Goal: Information Seeking & Learning: Learn about a topic

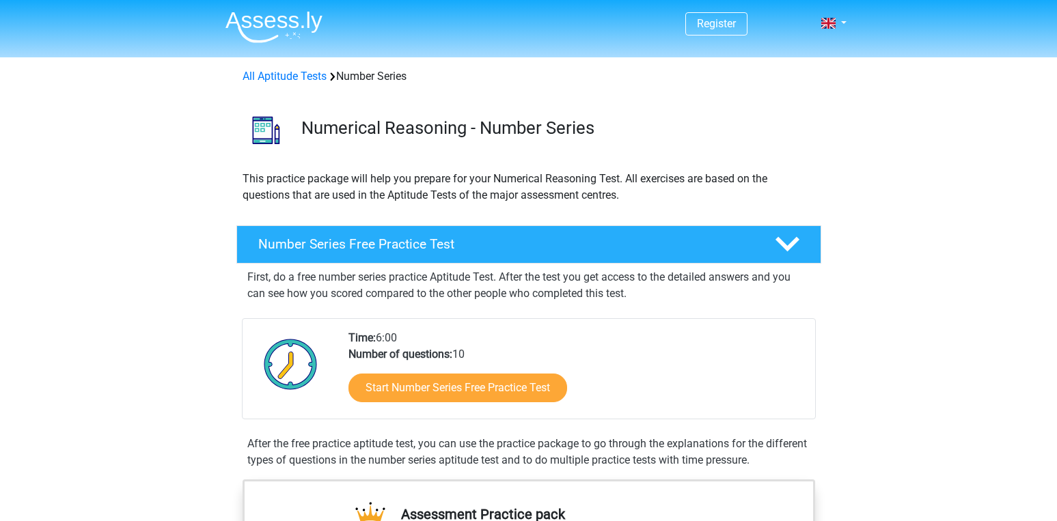
scroll to position [154, 0]
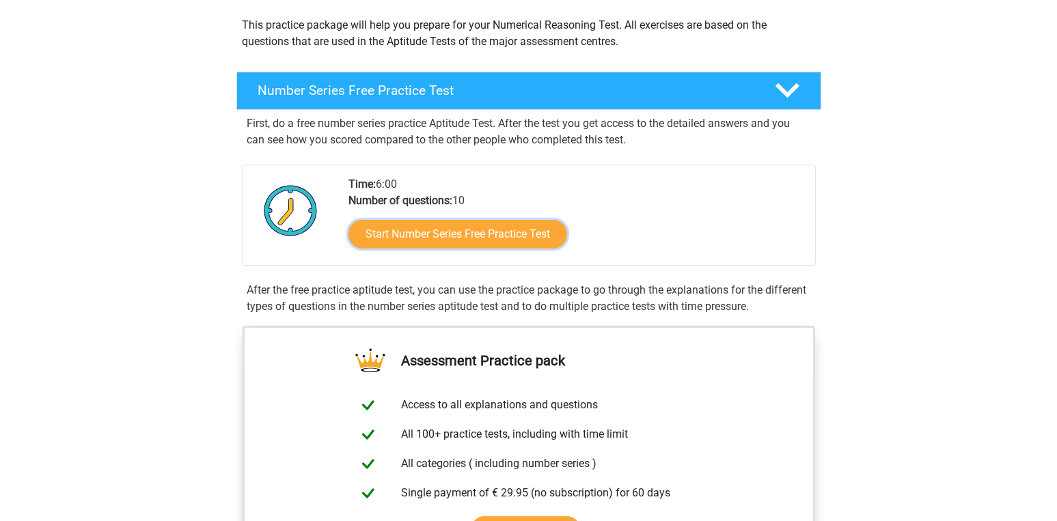
click at [534, 236] on link "Start Number Series Free Practice Test" at bounding box center [457, 234] width 219 height 29
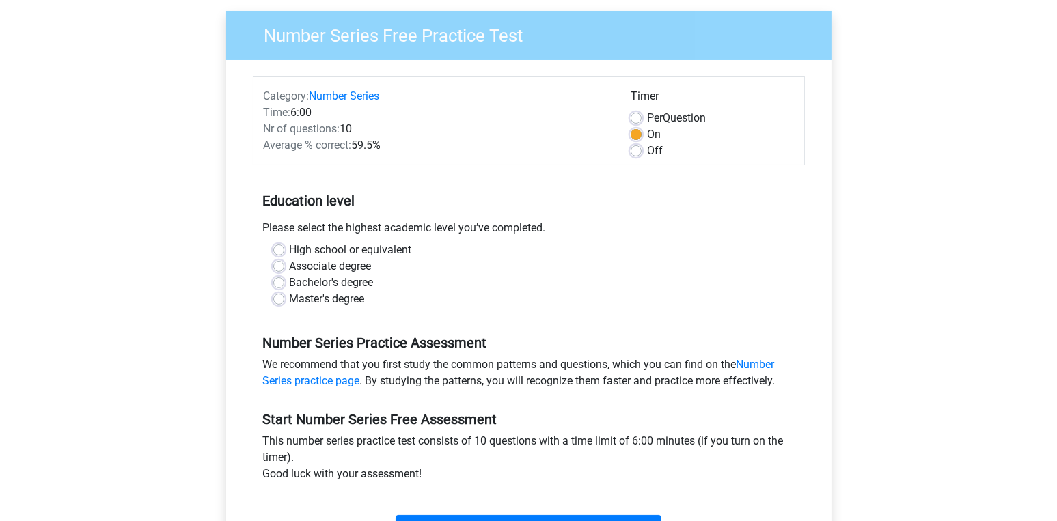
scroll to position [106, 0]
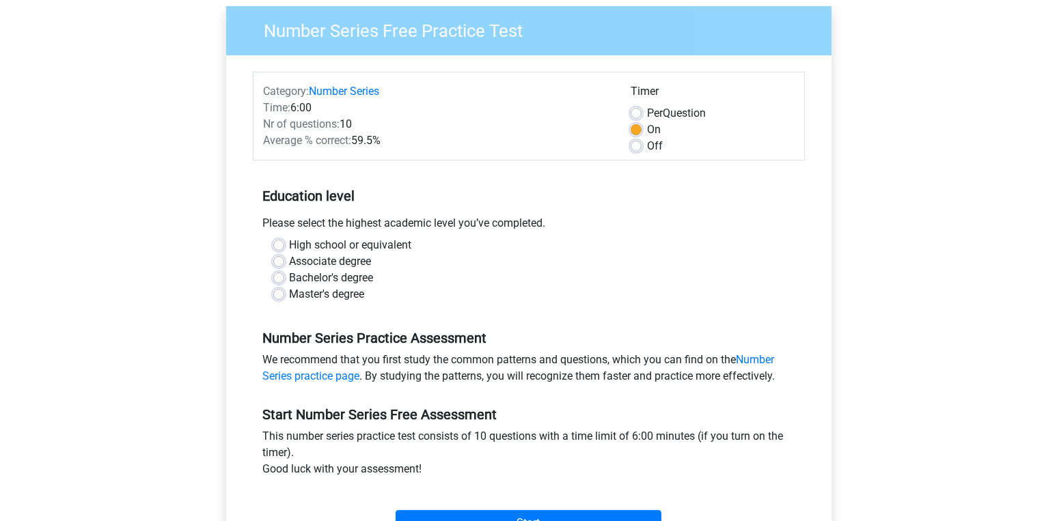
click at [290, 290] on label "Master's degree" at bounding box center [327, 294] width 75 height 16
click at [276, 290] on input "Master's degree" at bounding box center [278, 293] width 11 height 14
radio input "true"
click at [290, 281] on label "Bachelor's degree" at bounding box center [332, 278] width 84 height 16
click at [279, 281] on input "Bachelor's degree" at bounding box center [278, 277] width 11 height 14
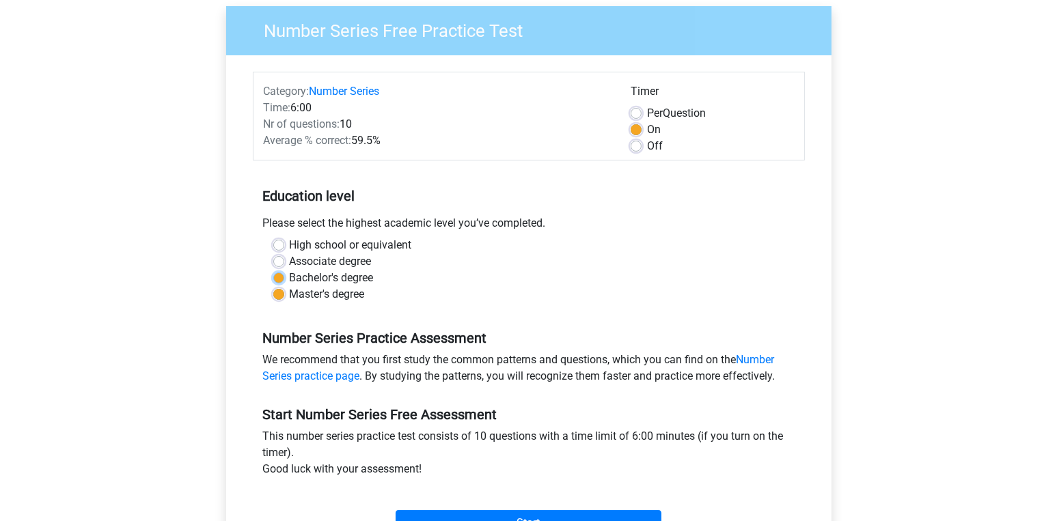
radio input "true"
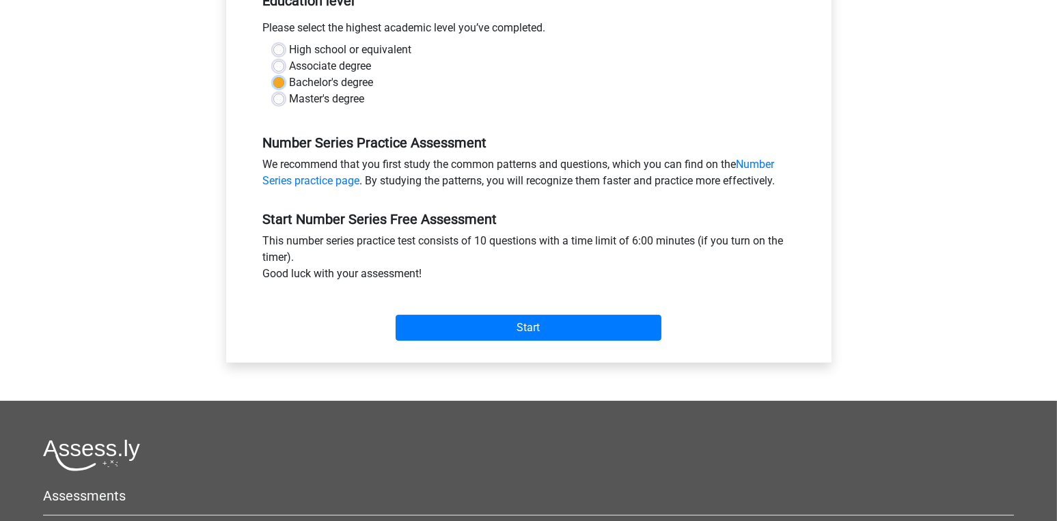
scroll to position [305, 0]
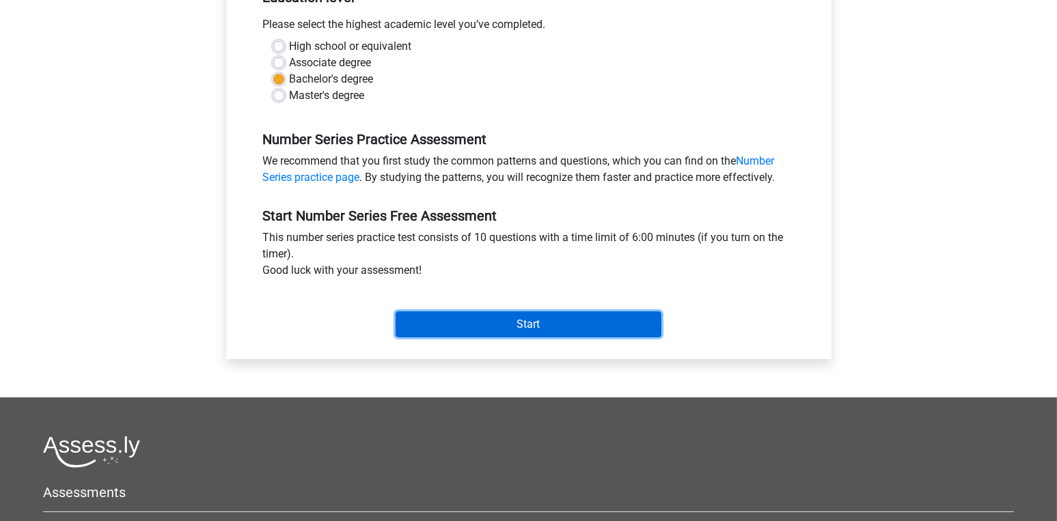
click at [546, 334] on input "Start" at bounding box center [529, 325] width 266 height 26
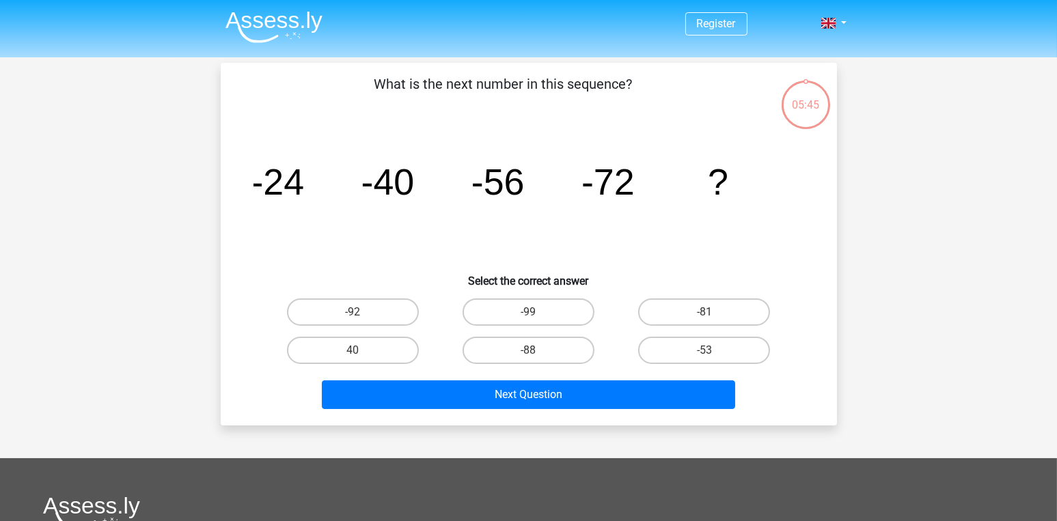
click at [549, 350] on label "-88" at bounding box center [529, 350] width 132 height 27
click at [537, 350] on input "-88" at bounding box center [532, 354] width 9 height 9
radio input "true"
click at [553, 398] on button "Next Question" at bounding box center [528, 395] width 413 height 29
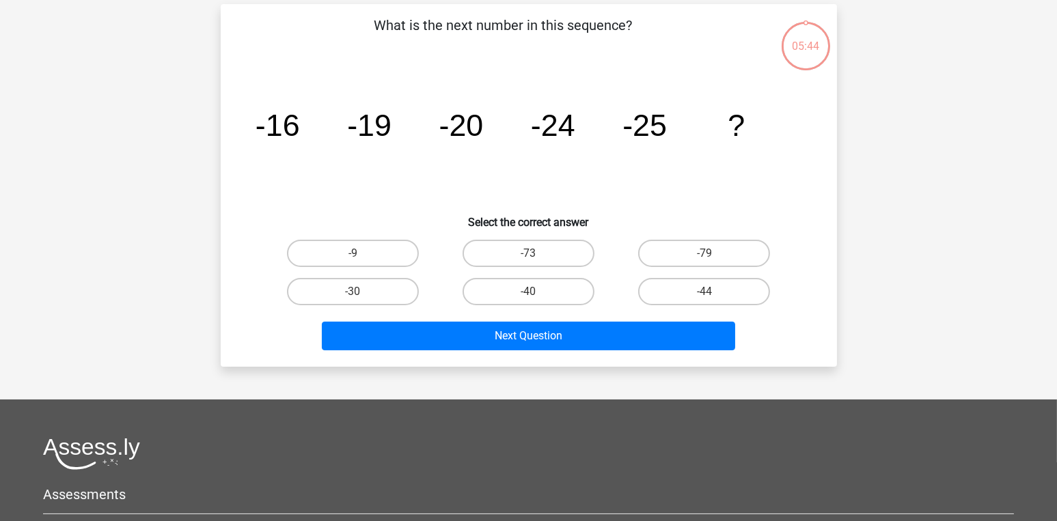
scroll to position [62, 0]
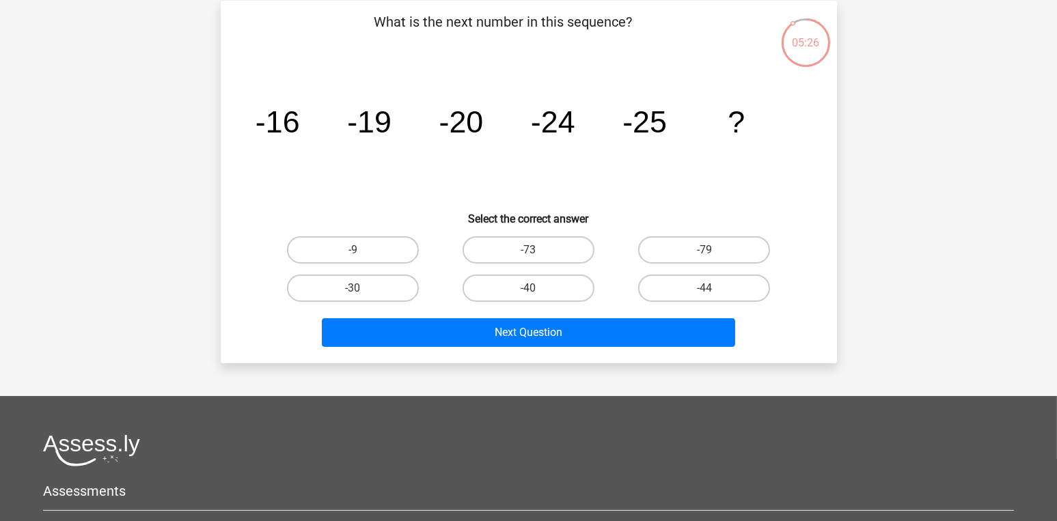
click at [386, 294] on label "-30" at bounding box center [353, 288] width 132 height 27
click at [361, 294] on input "-30" at bounding box center [357, 292] width 9 height 9
radio input "true"
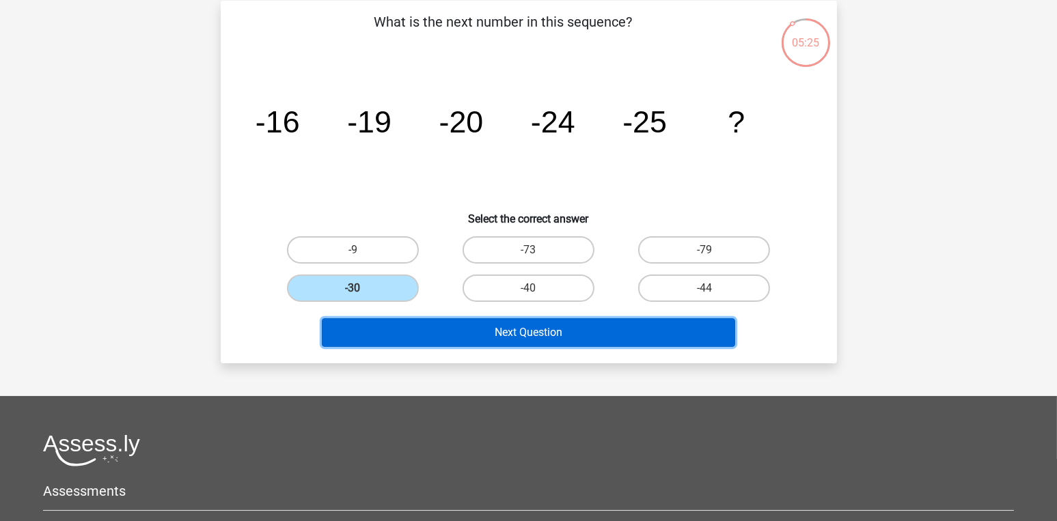
click at [486, 337] on button "Next Question" at bounding box center [528, 332] width 413 height 29
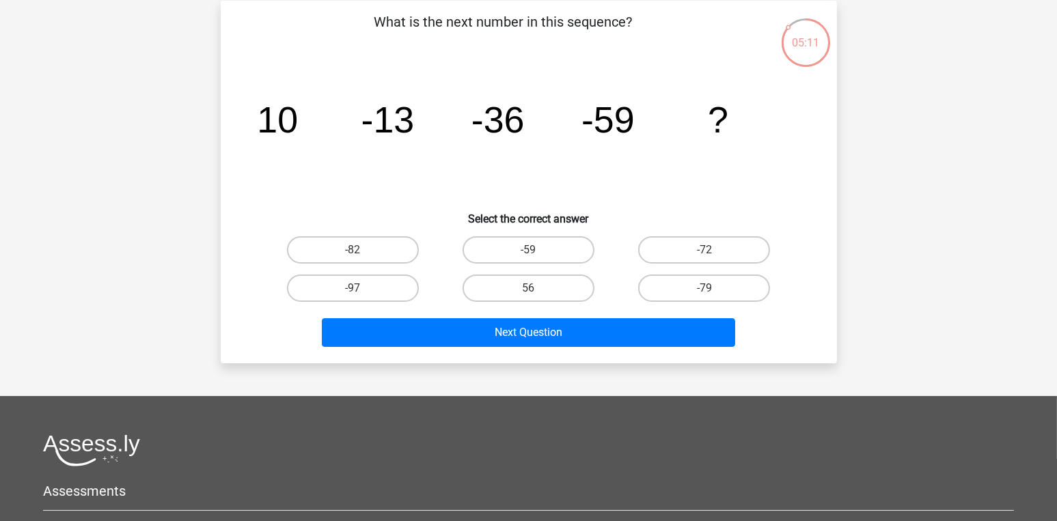
click at [390, 246] on label "-82" at bounding box center [353, 249] width 132 height 27
click at [361, 250] on input "-82" at bounding box center [357, 254] width 9 height 9
radio input "true"
click at [490, 332] on button "Next Question" at bounding box center [528, 332] width 413 height 29
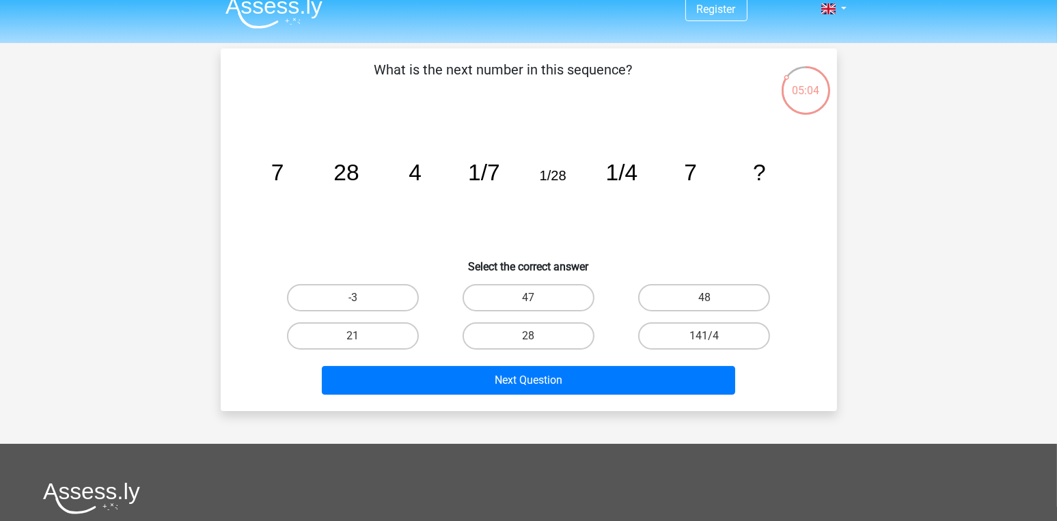
scroll to position [14, 0]
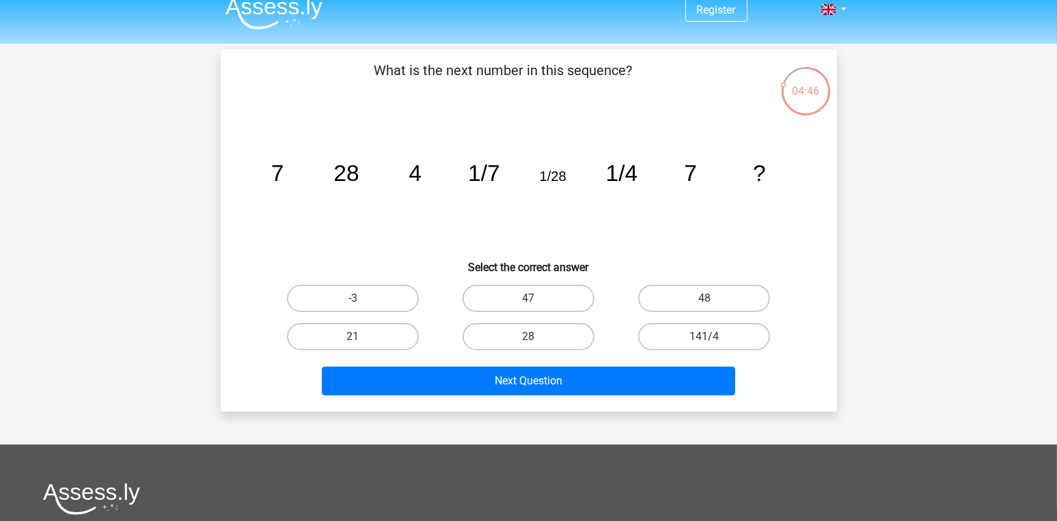
click at [560, 343] on label "28" at bounding box center [529, 336] width 132 height 27
click at [537, 343] on input "28" at bounding box center [532, 341] width 9 height 9
radio input "true"
click at [542, 385] on button "Next Question" at bounding box center [528, 381] width 413 height 29
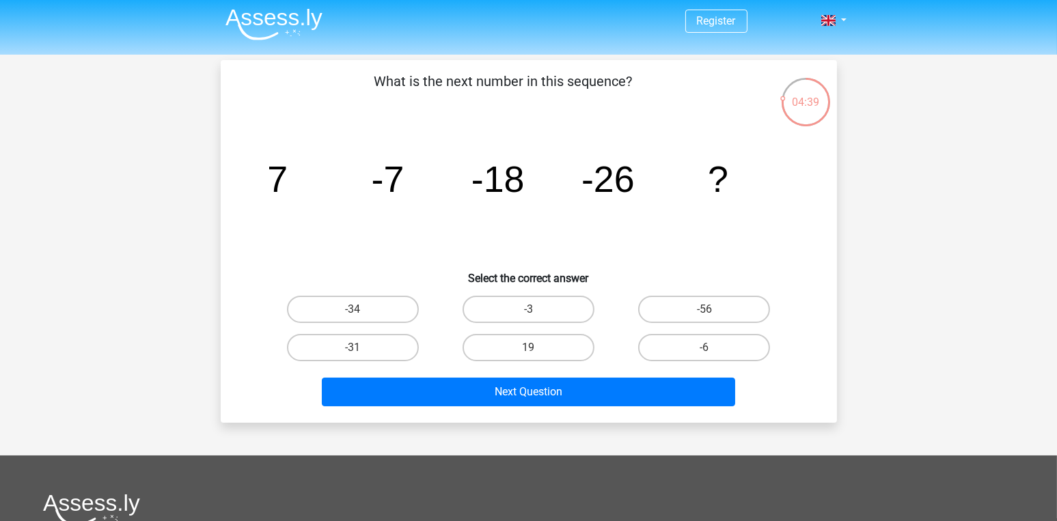
scroll to position [2, 0]
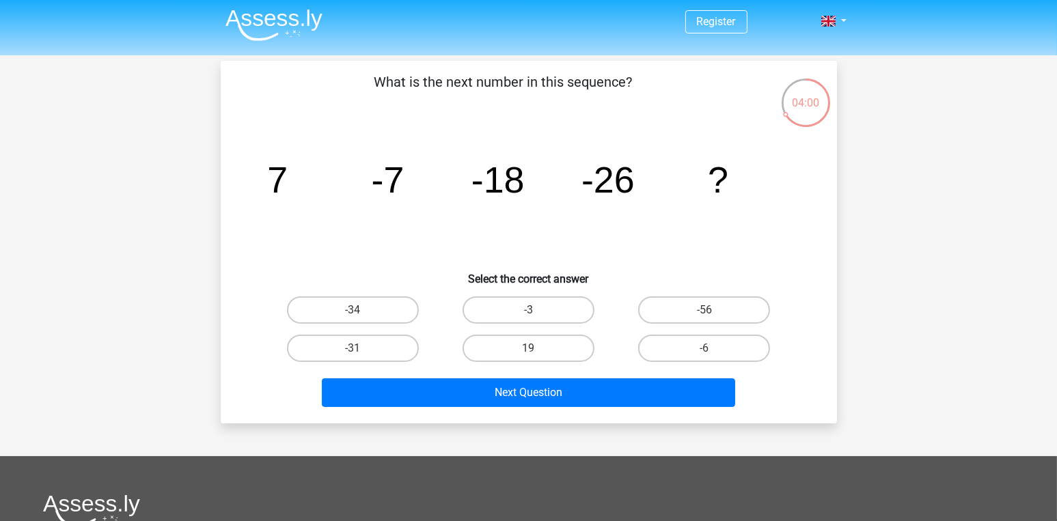
click at [396, 347] on label "-31" at bounding box center [353, 348] width 132 height 27
click at [361, 348] on input "-31" at bounding box center [357, 352] width 9 height 9
radio input "true"
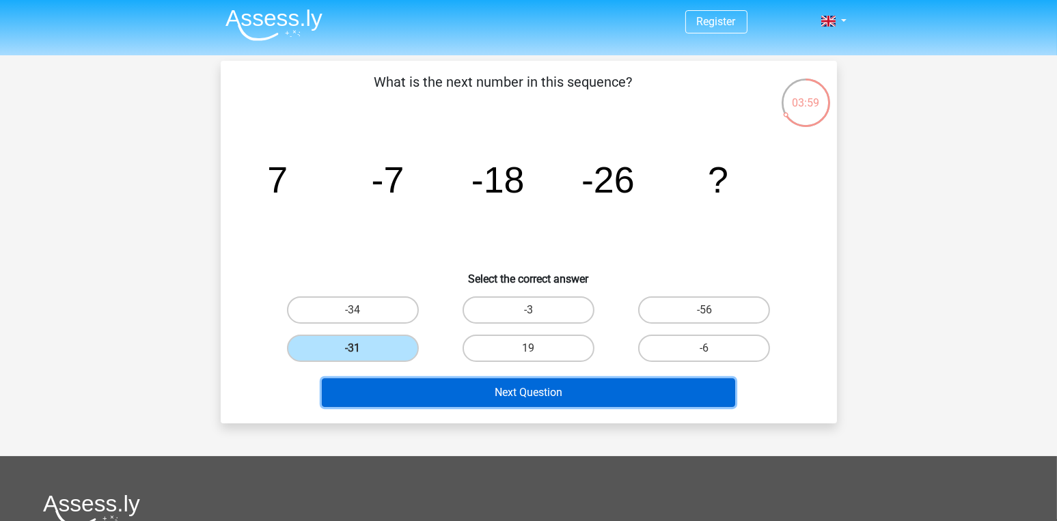
click at [465, 389] on button "Next Question" at bounding box center [528, 392] width 413 height 29
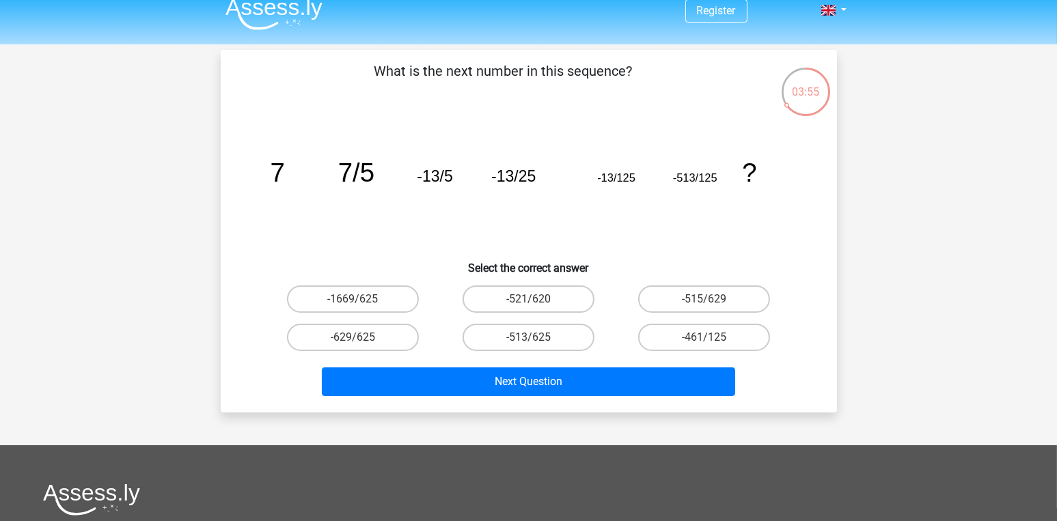
scroll to position [12, 0]
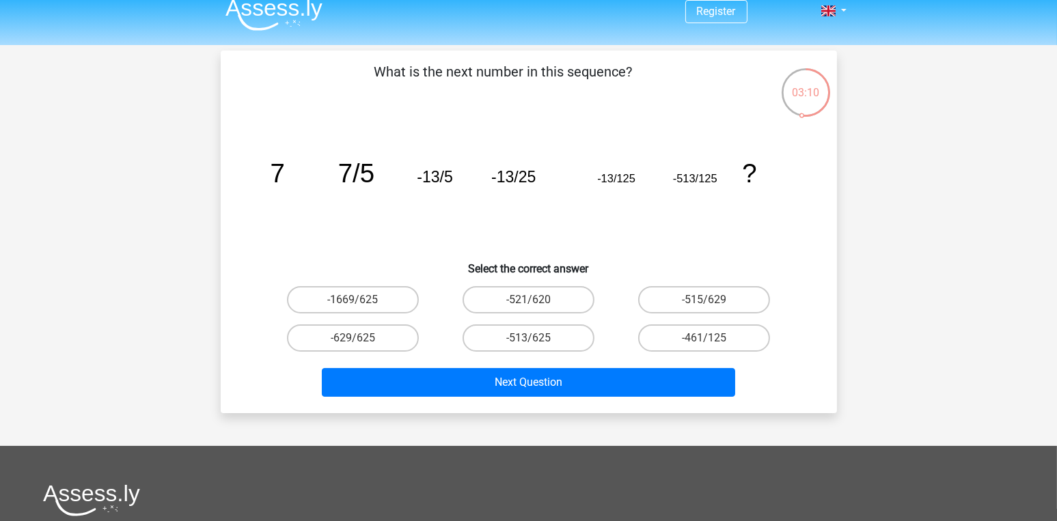
click at [540, 343] on label "-513/625" at bounding box center [529, 338] width 132 height 27
click at [537, 343] on input "-513/625" at bounding box center [532, 342] width 9 height 9
radio input "true"
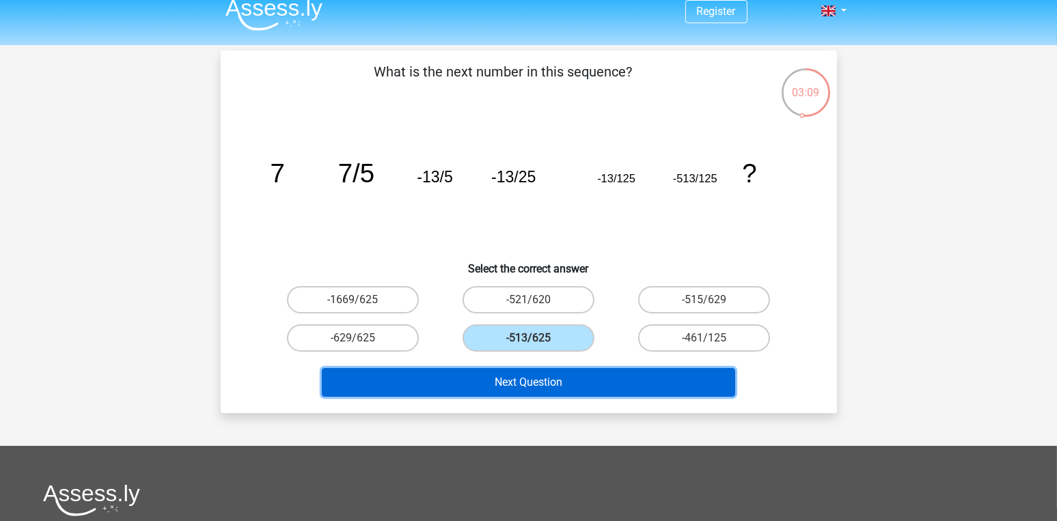
click at [525, 386] on button "Next Question" at bounding box center [528, 382] width 413 height 29
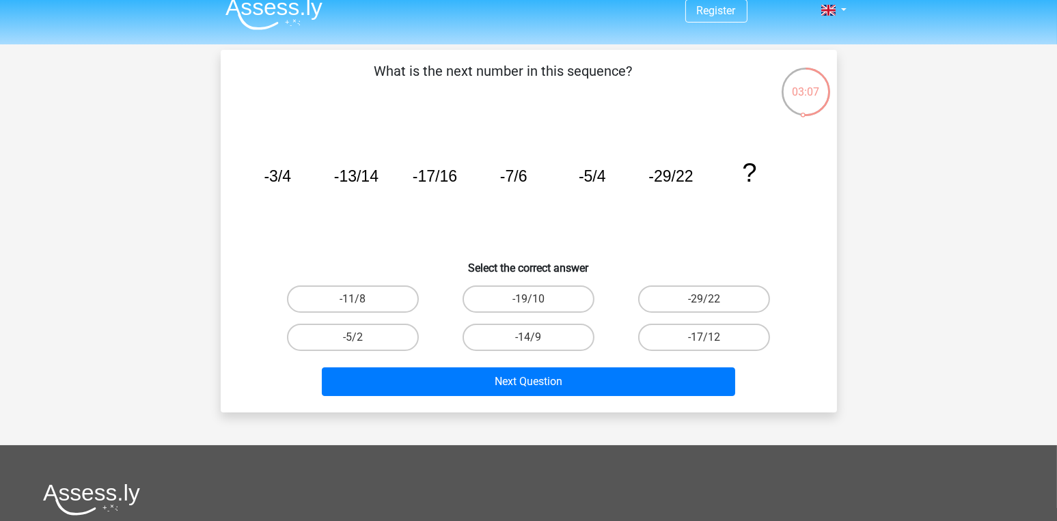
scroll to position [11, 0]
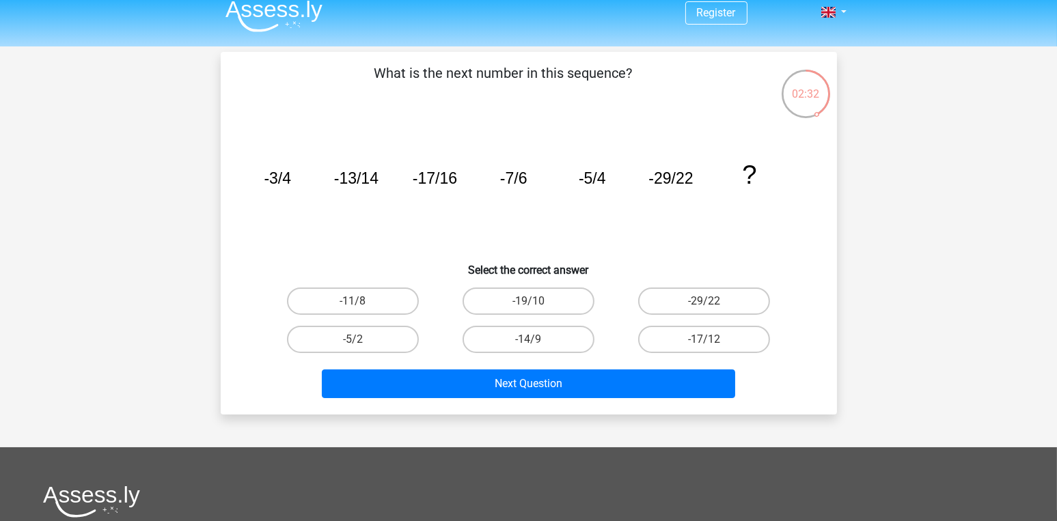
click at [704, 346] on input "-17/12" at bounding box center [708, 344] width 9 height 9
radio input "true"
click at [676, 386] on button "Next Question" at bounding box center [528, 384] width 413 height 29
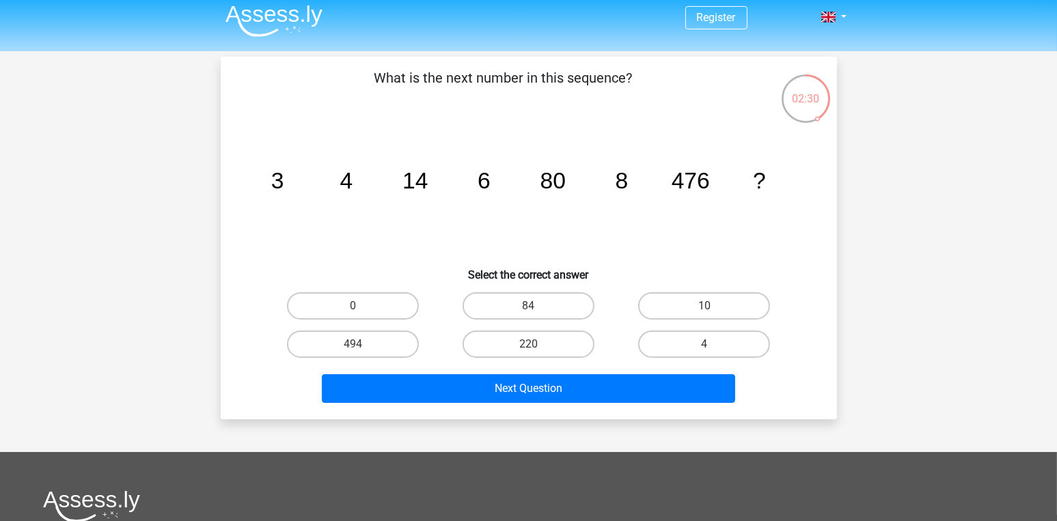
scroll to position [0, 0]
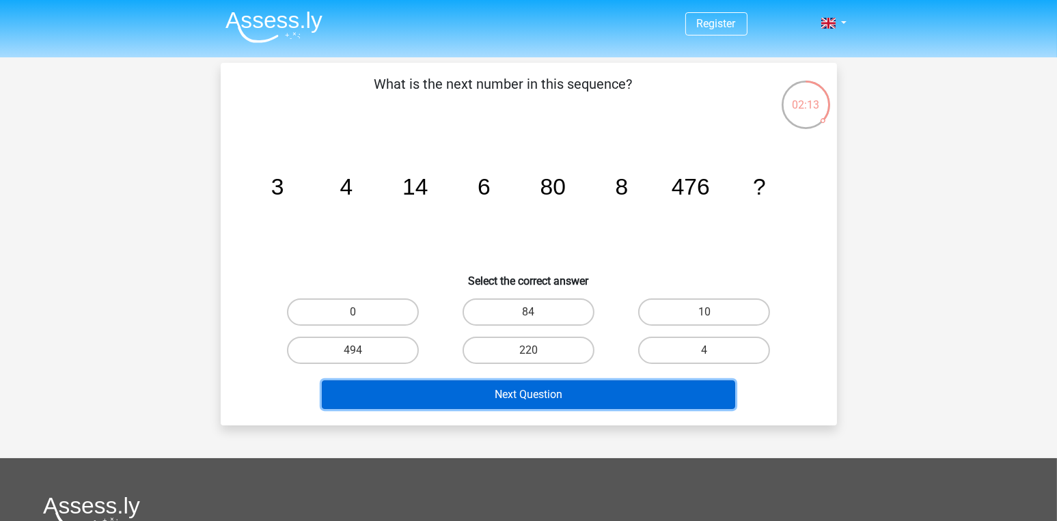
click at [608, 398] on button "Next Question" at bounding box center [528, 395] width 413 height 29
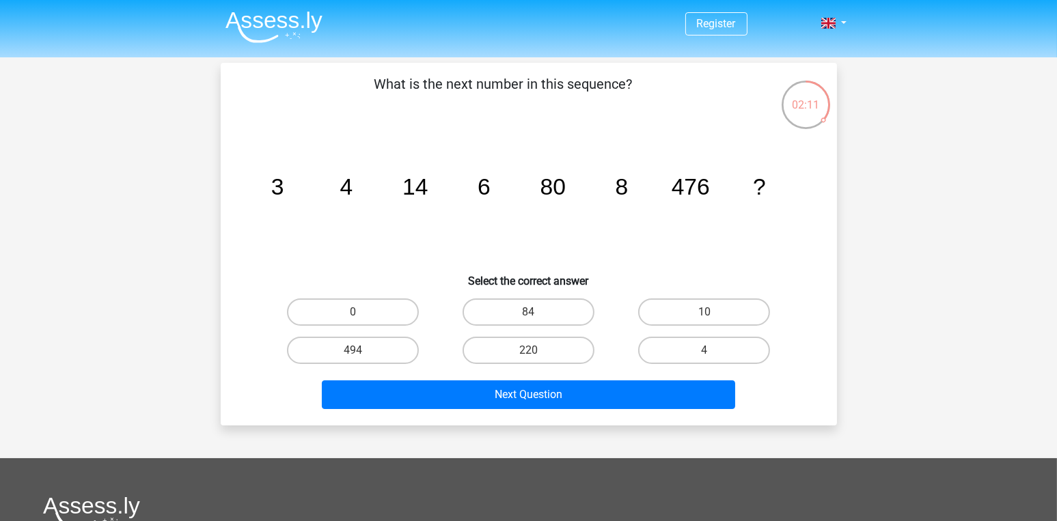
click at [560, 313] on label "84" at bounding box center [529, 312] width 132 height 27
click at [537, 313] on input "84" at bounding box center [532, 316] width 9 height 9
radio input "true"
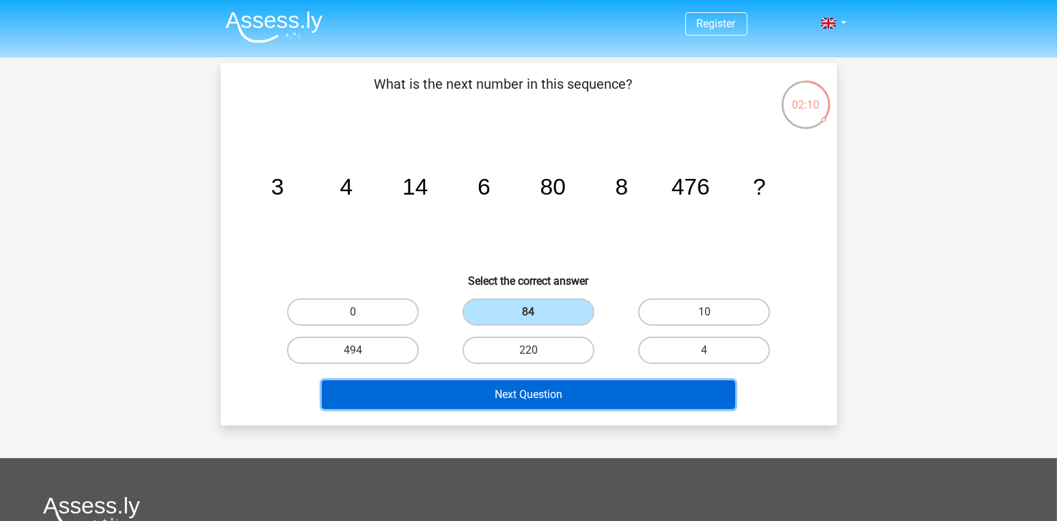
click at [577, 405] on button "Next Question" at bounding box center [528, 395] width 413 height 29
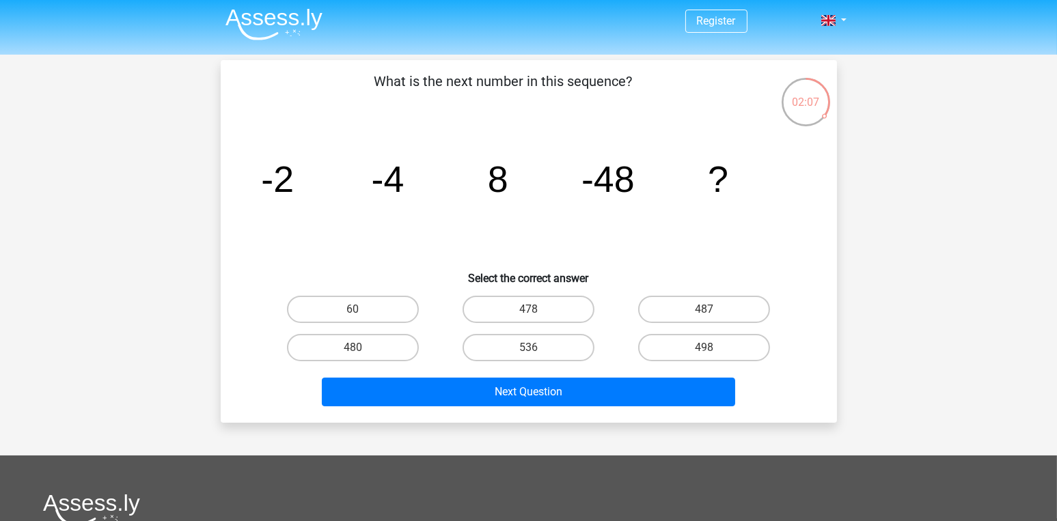
scroll to position [1, 0]
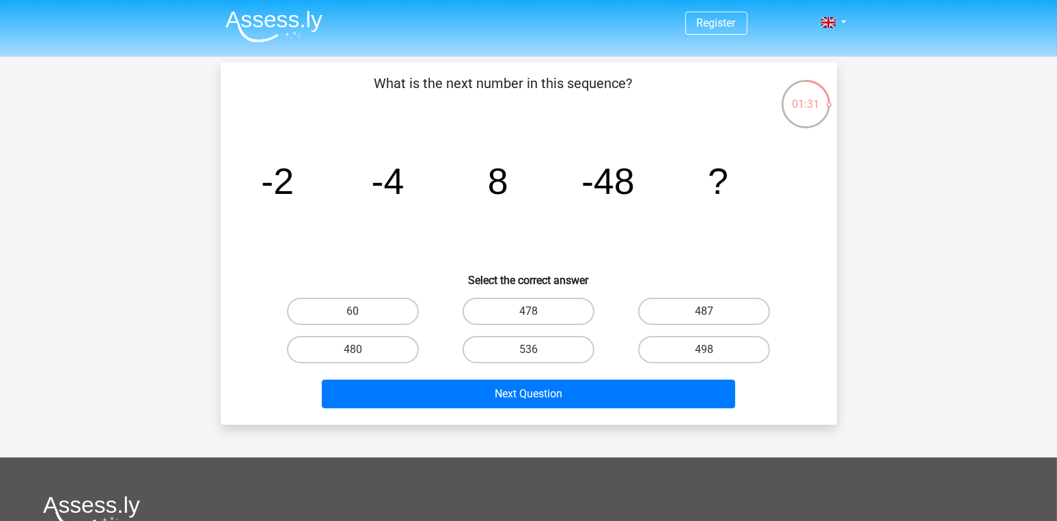
click at [570, 351] on label "536" at bounding box center [529, 349] width 132 height 27
click at [537, 351] on input "536" at bounding box center [532, 354] width 9 height 9
radio input "true"
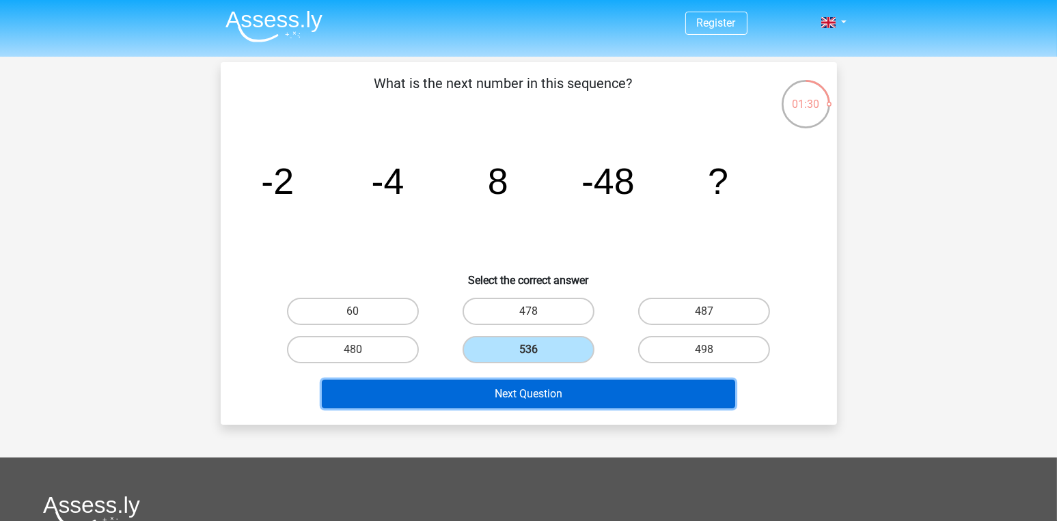
click at [607, 391] on button "Next Question" at bounding box center [528, 394] width 413 height 29
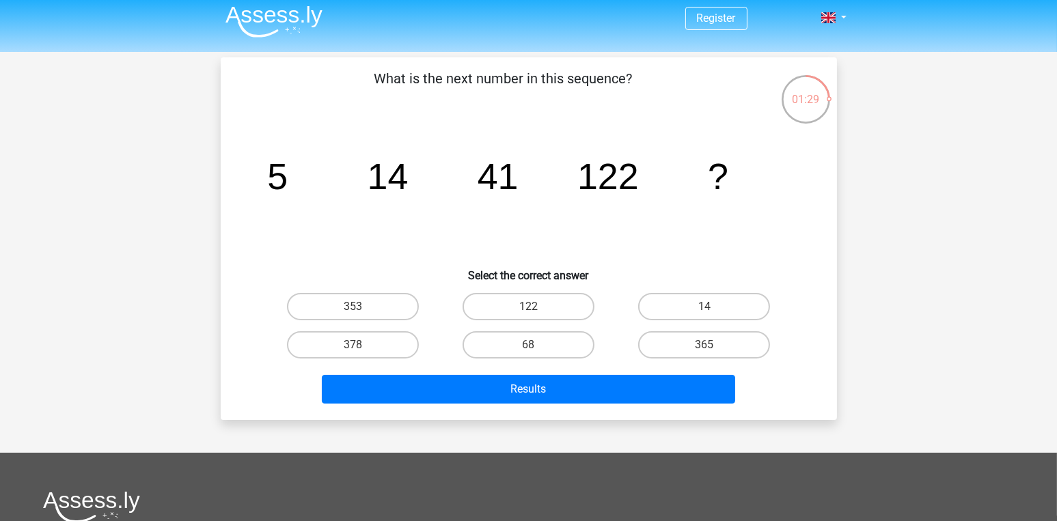
scroll to position [5, 0]
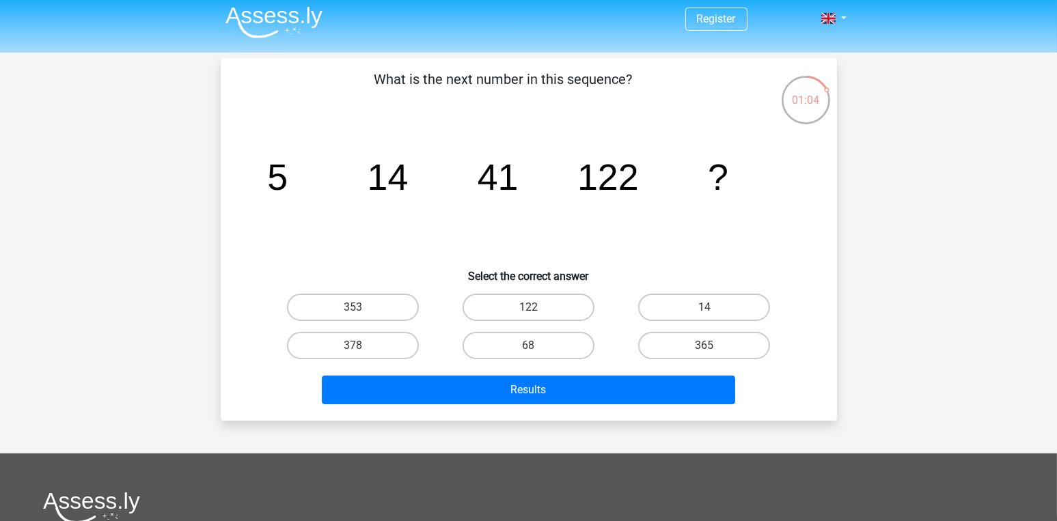
click at [402, 344] on label "378" at bounding box center [353, 345] width 132 height 27
click at [361, 346] on input "378" at bounding box center [357, 350] width 9 height 9
radio input "true"
click at [474, 394] on button "Results" at bounding box center [528, 390] width 413 height 29
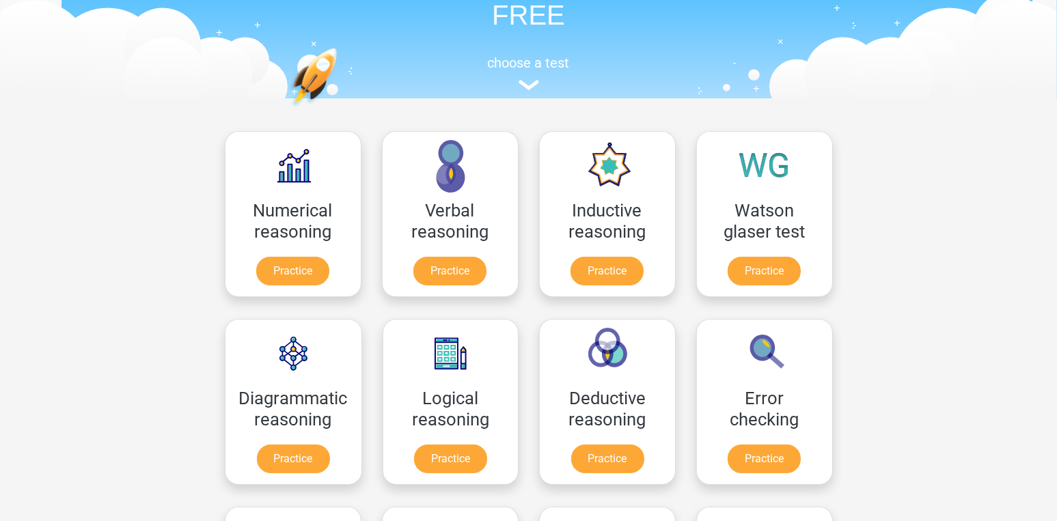
scroll to position [98, 0]
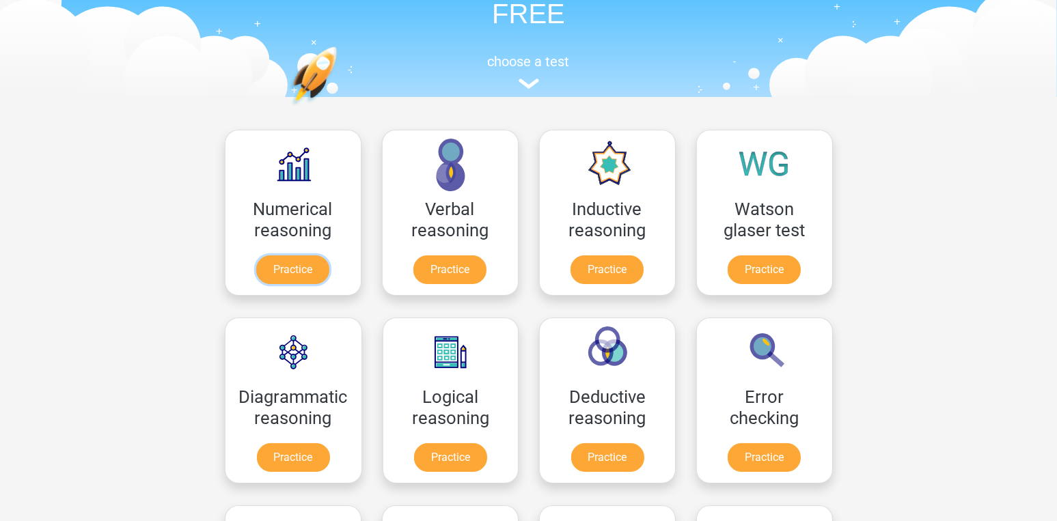
click at [286, 256] on link "Practice" at bounding box center [292, 270] width 73 height 29
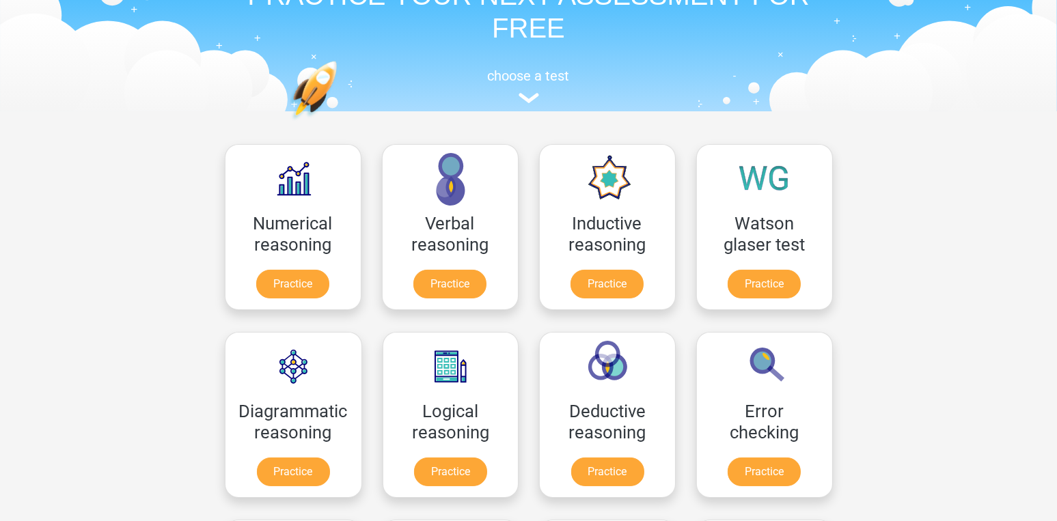
scroll to position [79, 0]
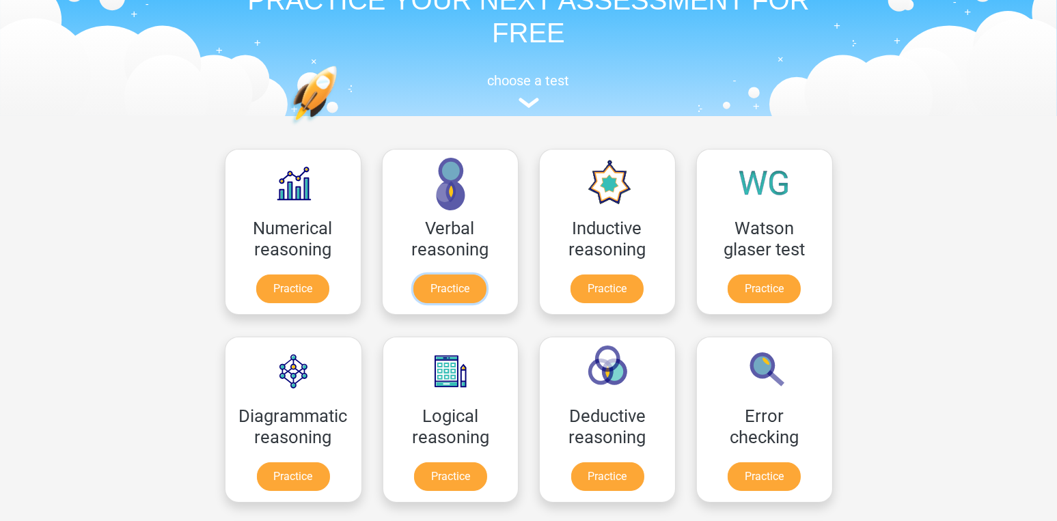
click at [460, 275] on link "Practice" at bounding box center [449, 289] width 73 height 29
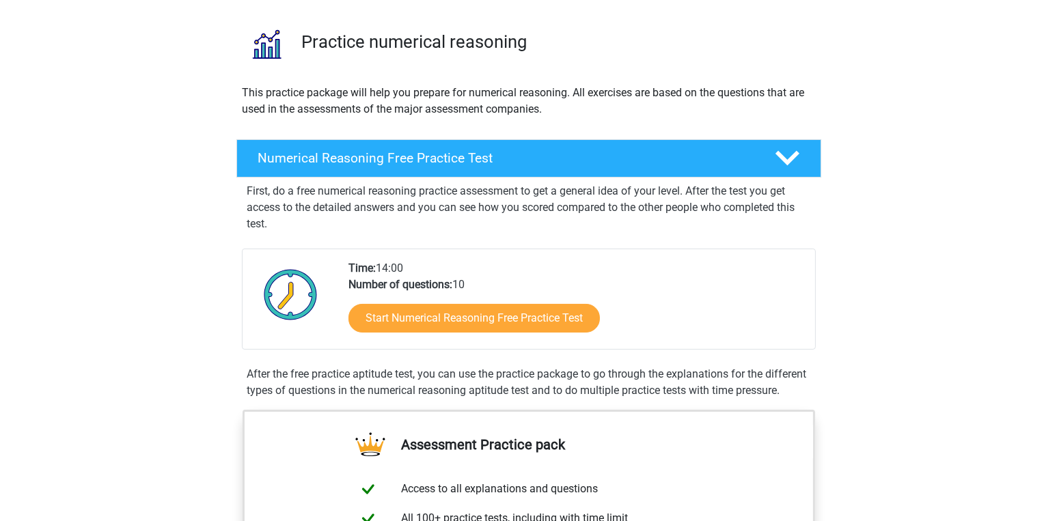
scroll to position [90, 0]
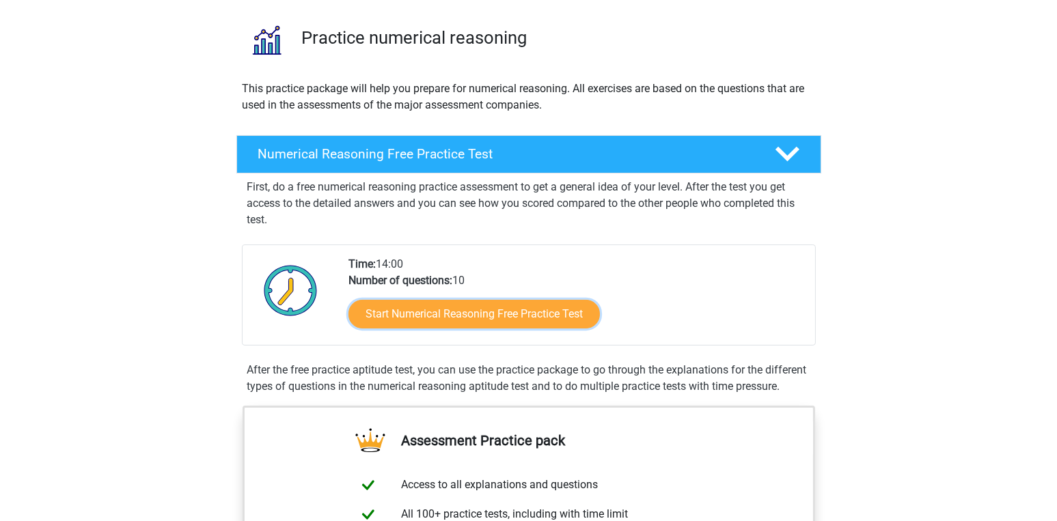
click at [561, 300] on link "Start Numerical Reasoning Free Practice Test" at bounding box center [473, 314] width 251 height 29
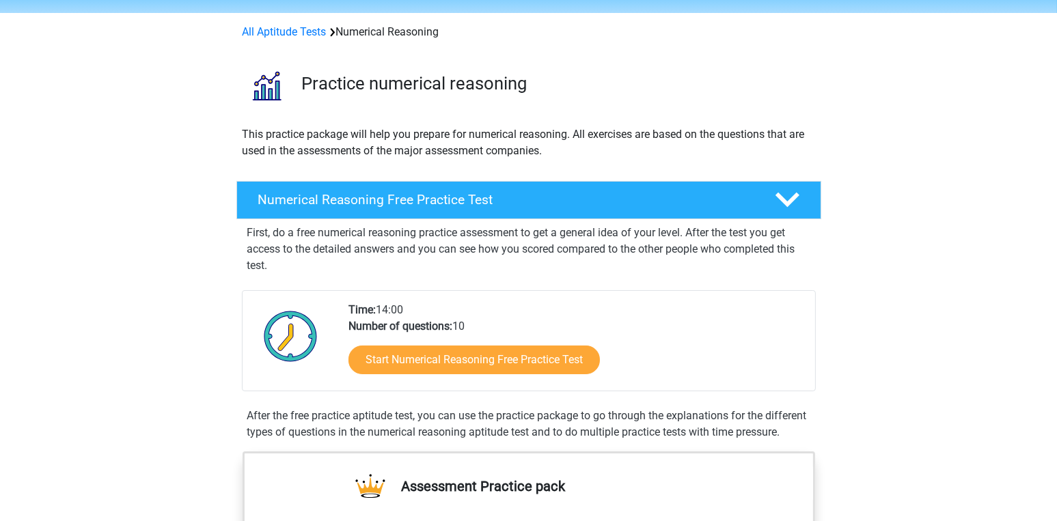
scroll to position [0, 0]
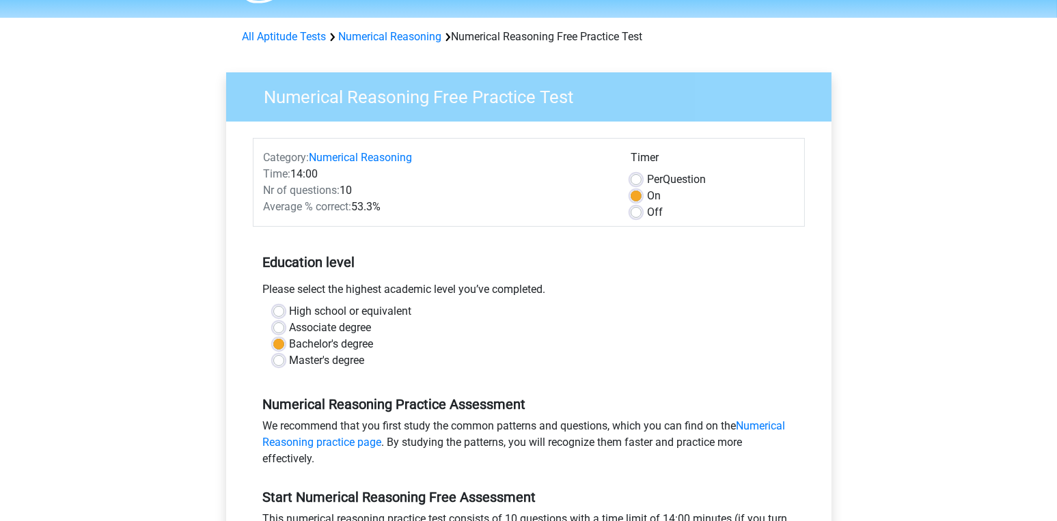
scroll to position [39, 0]
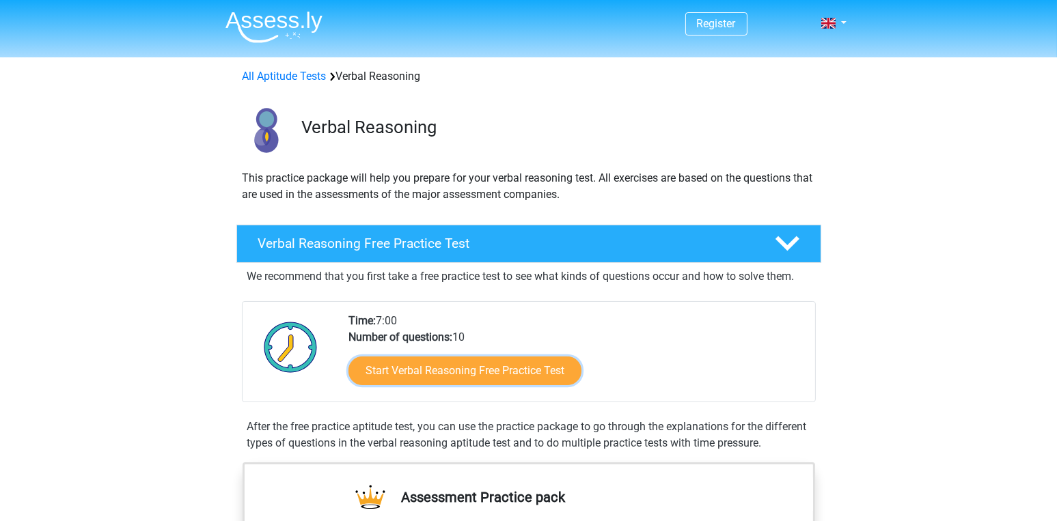
click at [535, 379] on link "Start Verbal Reasoning Free Practice Test" at bounding box center [464, 371] width 233 height 29
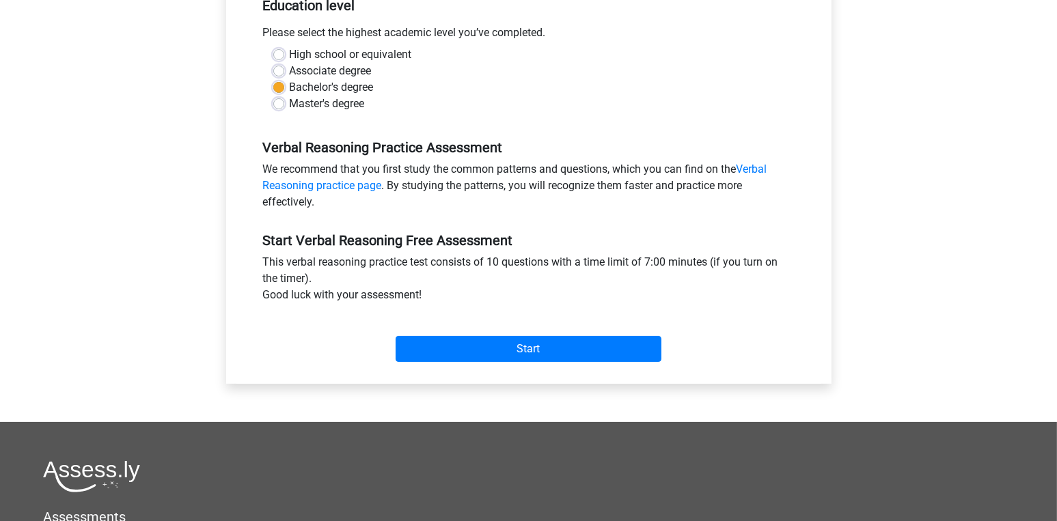
scroll to position [300, 0]
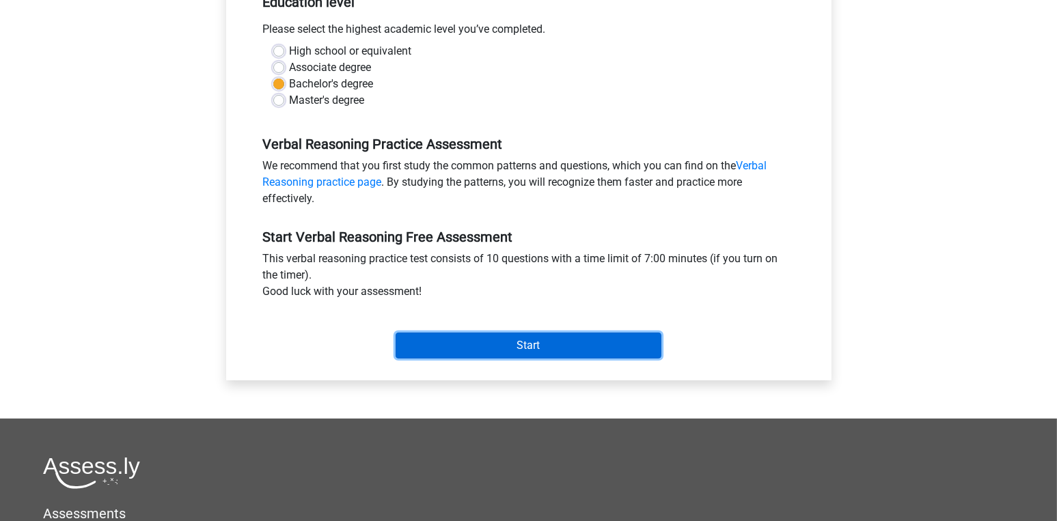
click at [592, 344] on input "Start" at bounding box center [529, 346] width 266 height 26
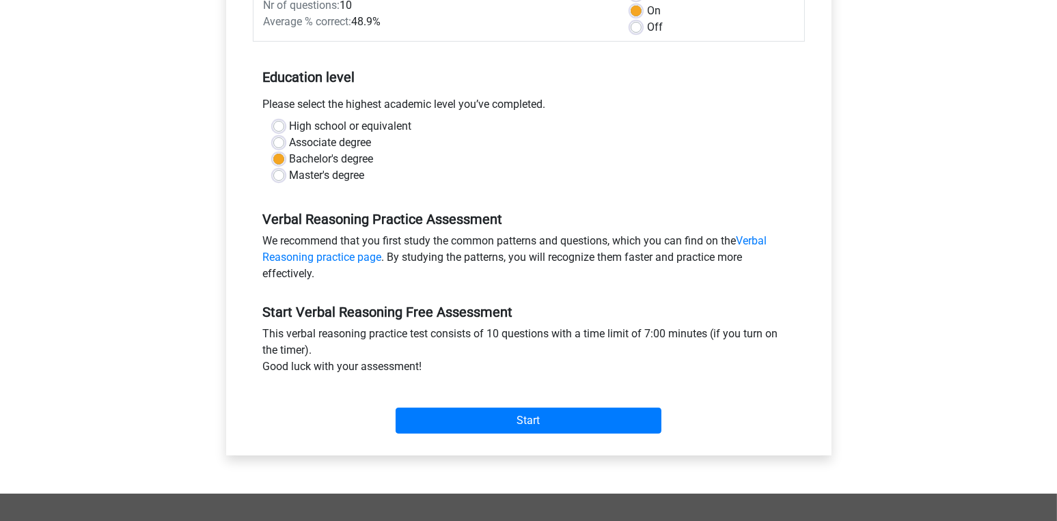
scroll to position [0, 0]
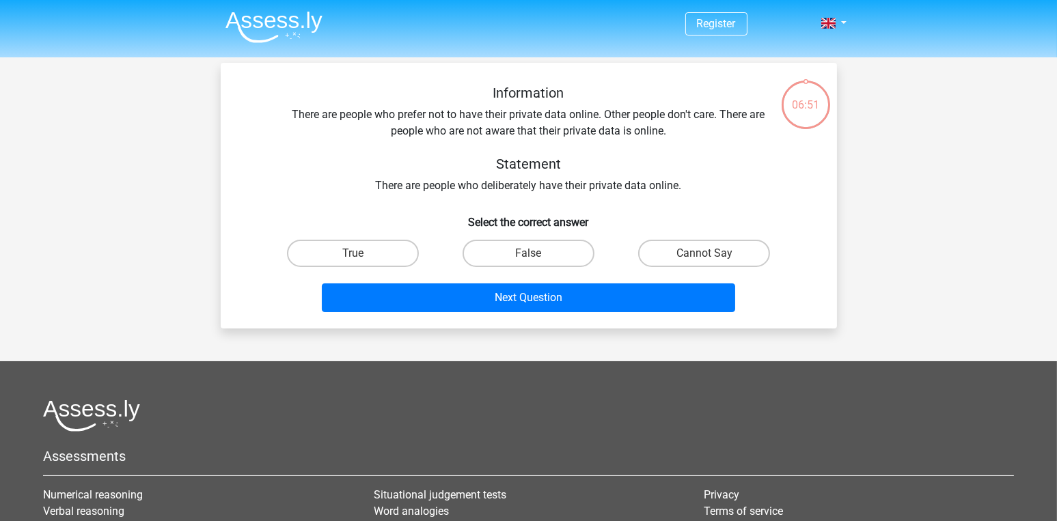
click at [377, 257] on label "True" at bounding box center [353, 253] width 132 height 27
click at [361, 257] on input "True" at bounding box center [357, 257] width 9 height 9
radio input "true"
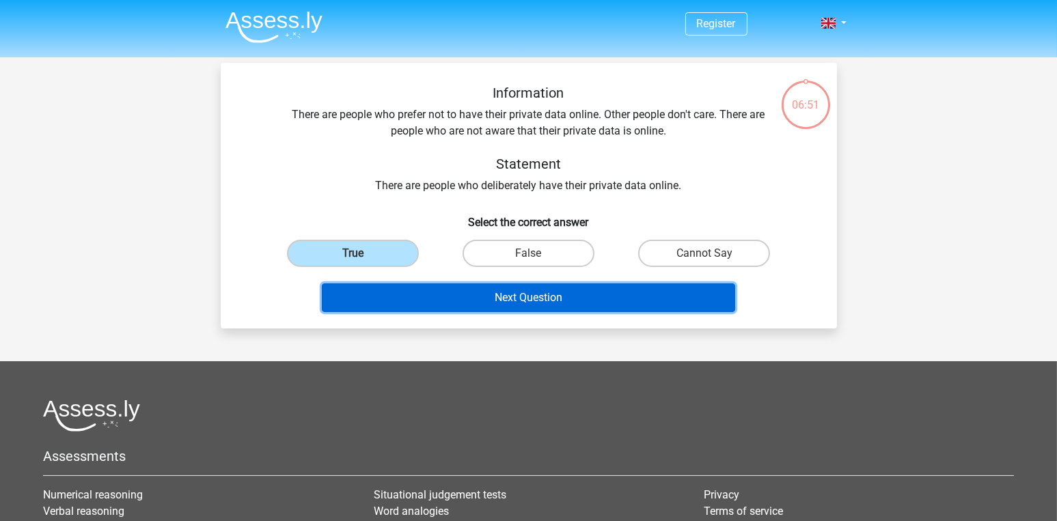
click at [460, 303] on button "Next Question" at bounding box center [528, 298] width 413 height 29
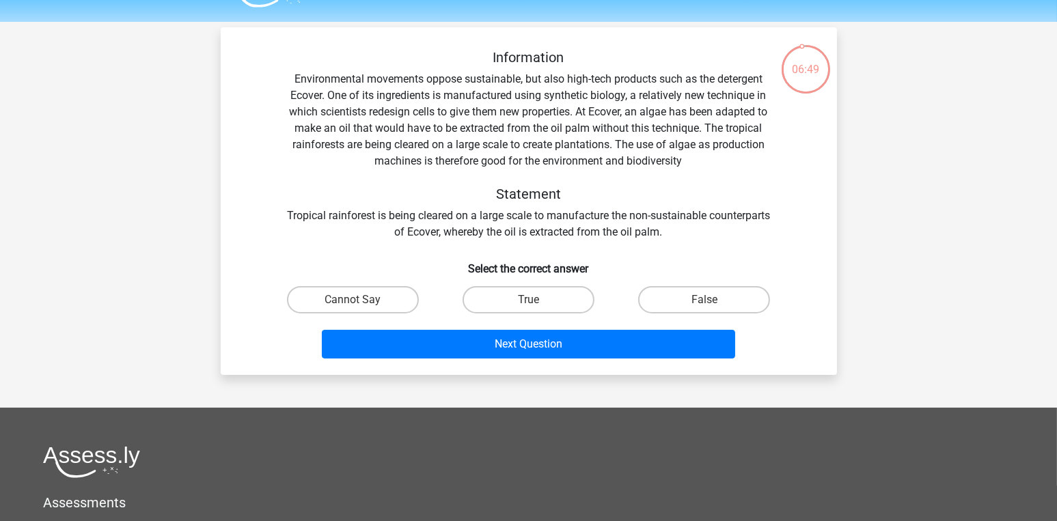
scroll to position [35, 0]
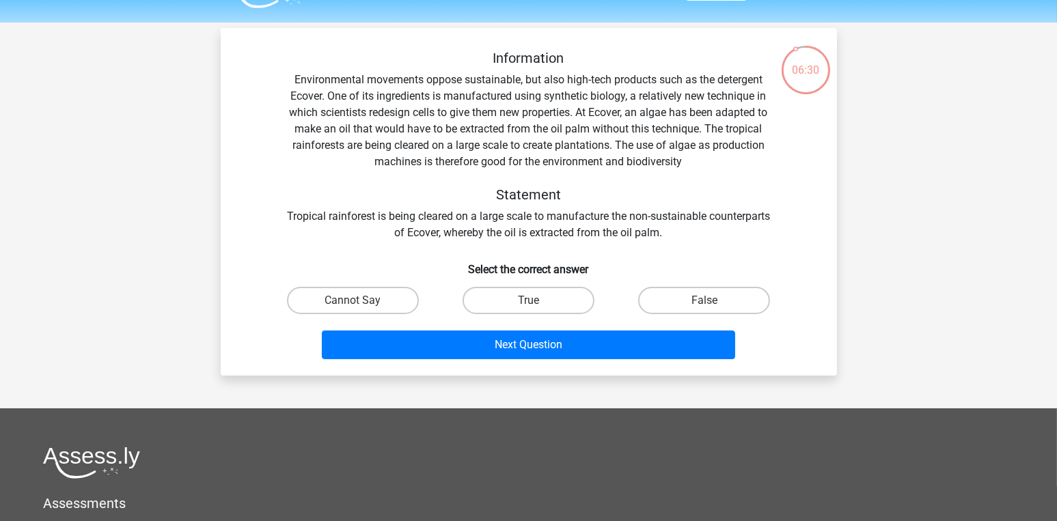
click at [685, 304] on label "False" at bounding box center [704, 300] width 132 height 27
click at [704, 304] on input "False" at bounding box center [708, 305] width 9 height 9
radio input "true"
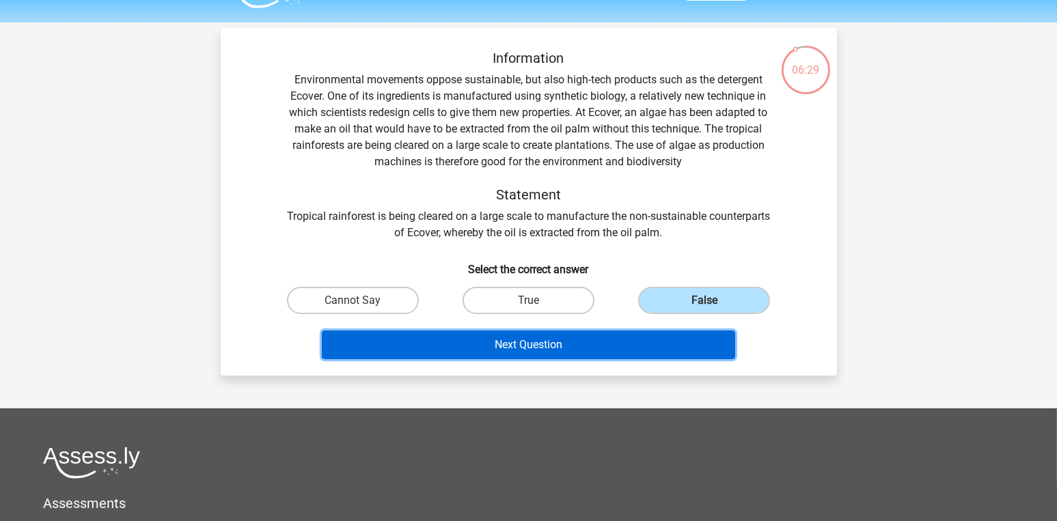
click at [592, 352] on button "Next Question" at bounding box center [528, 345] width 413 height 29
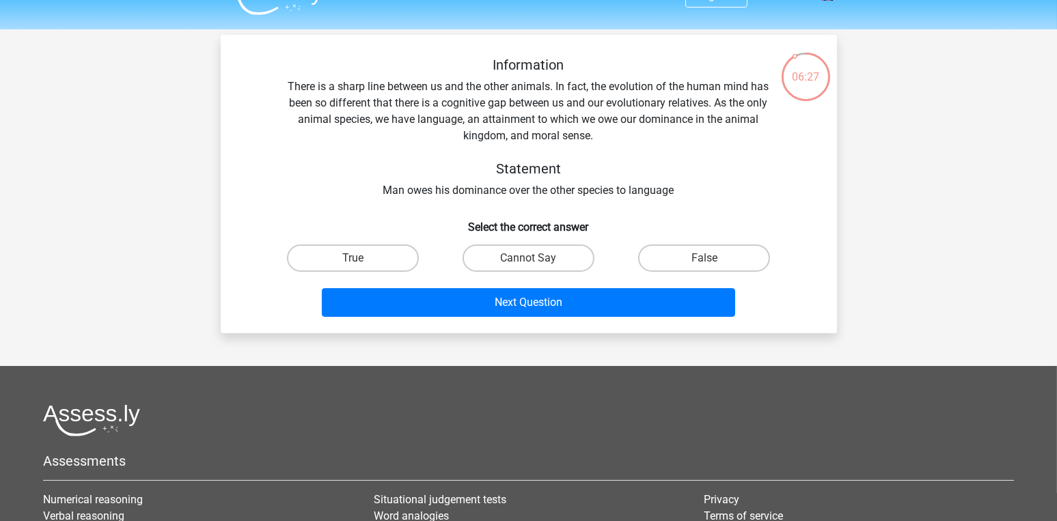
scroll to position [0, 0]
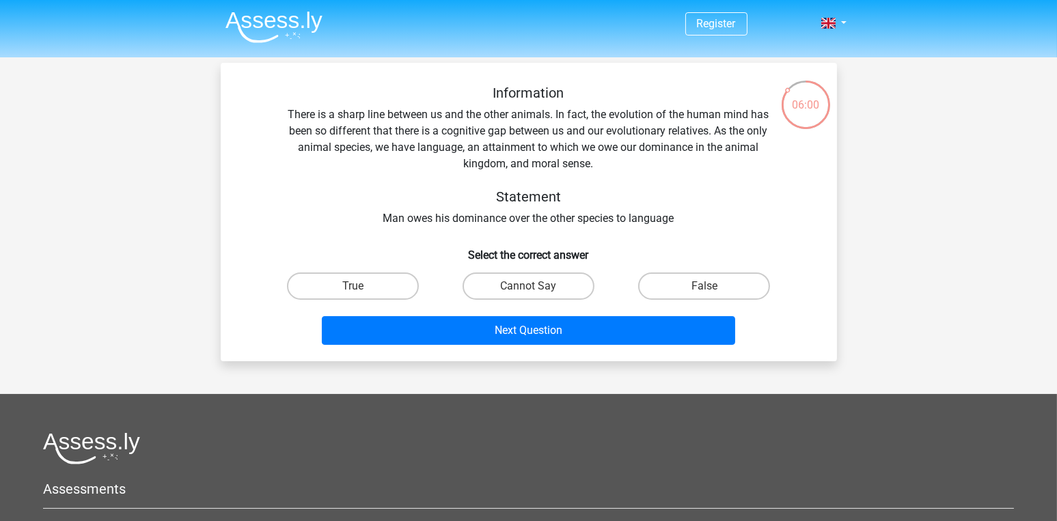
click at [671, 293] on label "False" at bounding box center [704, 286] width 132 height 27
click at [704, 293] on input "False" at bounding box center [708, 290] width 9 height 9
radio input "true"
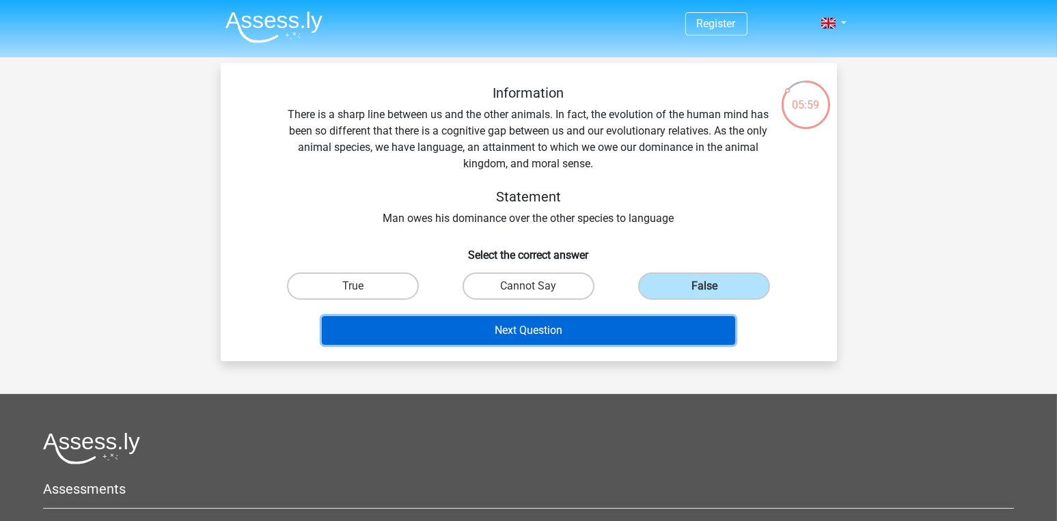
click at [608, 340] on button "Next Question" at bounding box center [528, 330] width 413 height 29
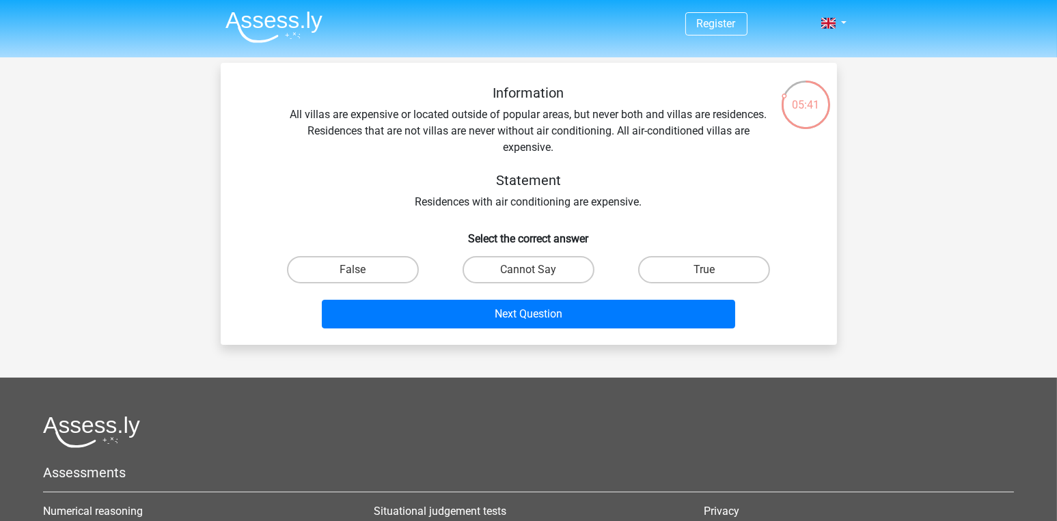
click at [721, 275] on label "True" at bounding box center [704, 269] width 132 height 27
click at [713, 275] on input "True" at bounding box center [708, 274] width 9 height 9
radio input "true"
click at [639, 309] on button "Next Question" at bounding box center [528, 314] width 413 height 29
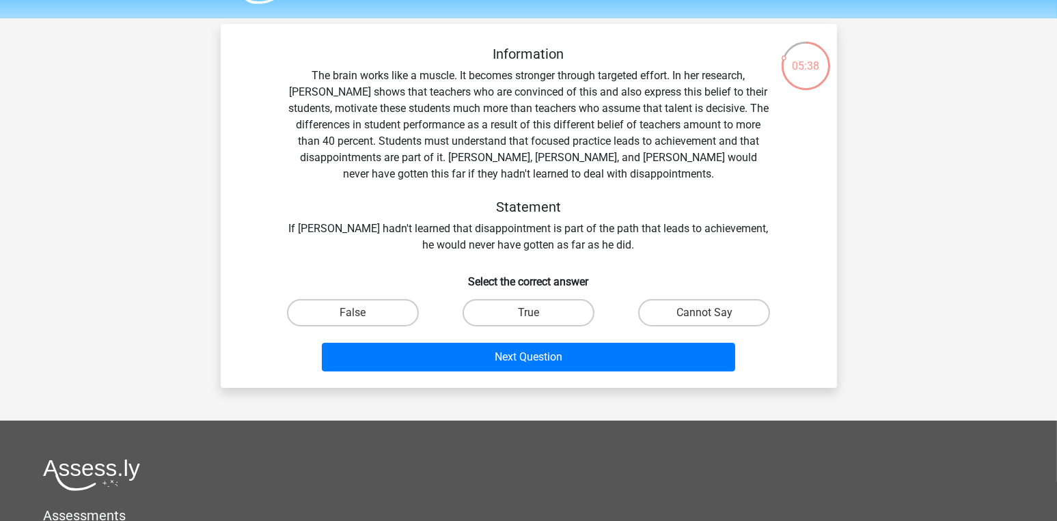
scroll to position [29, 0]
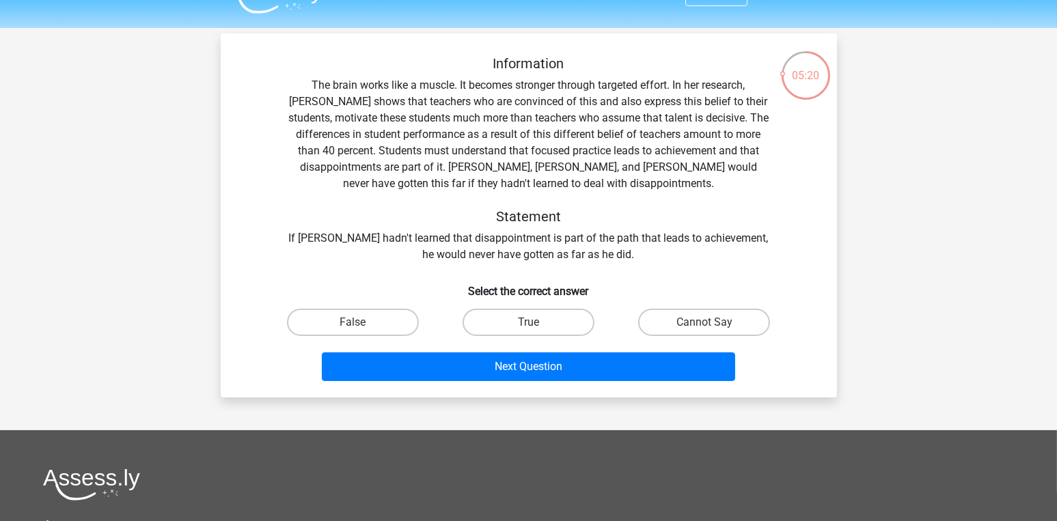
click at [538, 325] on label "True" at bounding box center [529, 322] width 132 height 27
click at [537, 325] on input "True" at bounding box center [532, 326] width 9 height 9
radio input "true"
click at [512, 374] on button "Next Question" at bounding box center [528, 367] width 413 height 29
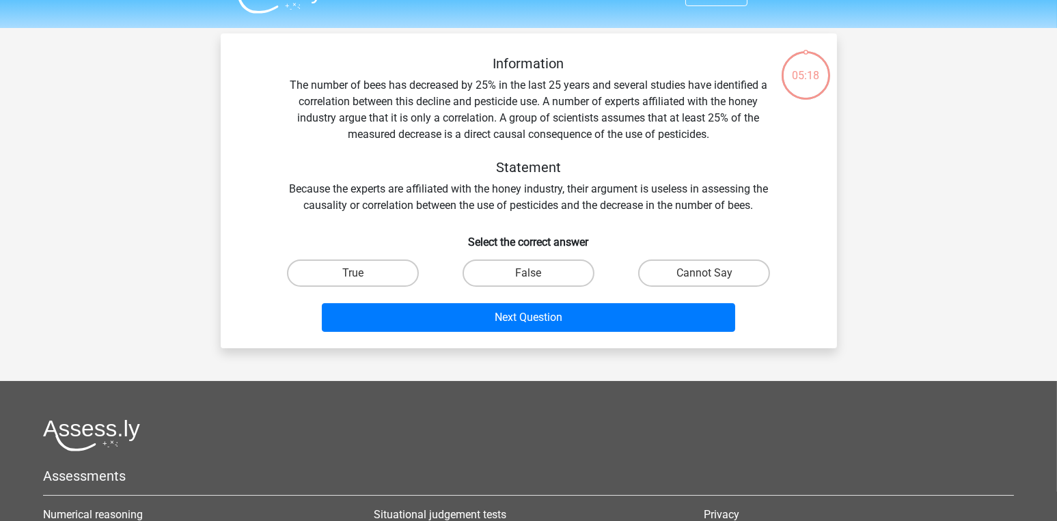
scroll to position [62, 0]
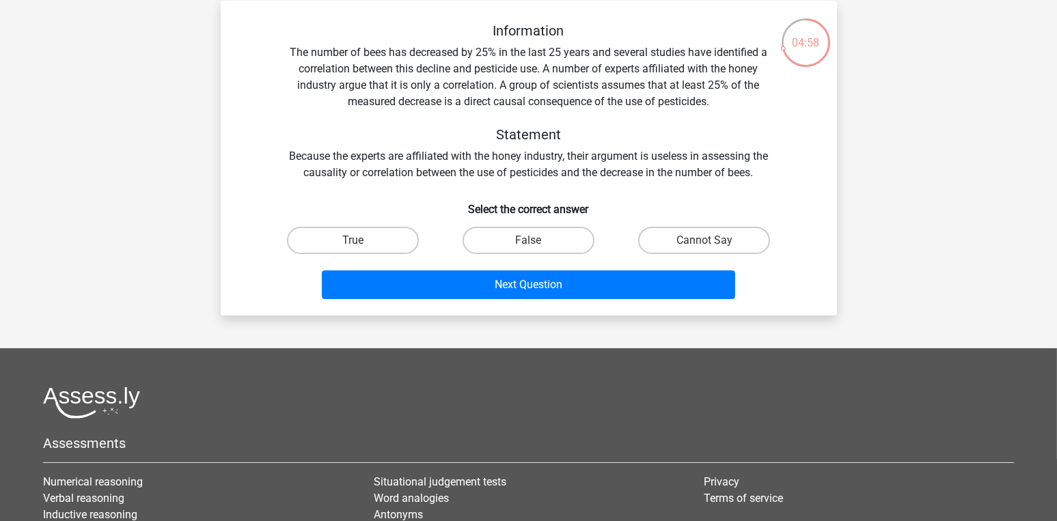
click at [521, 246] on label "False" at bounding box center [529, 240] width 132 height 27
click at [528, 246] on input "False" at bounding box center [532, 244] width 9 height 9
radio input "true"
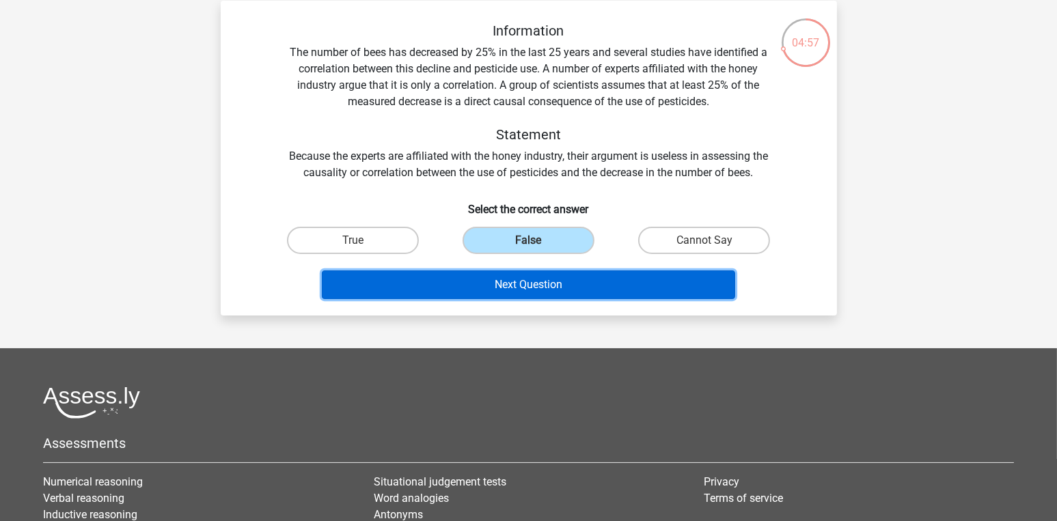
click at [523, 276] on button "Next Question" at bounding box center [528, 285] width 413 height 29
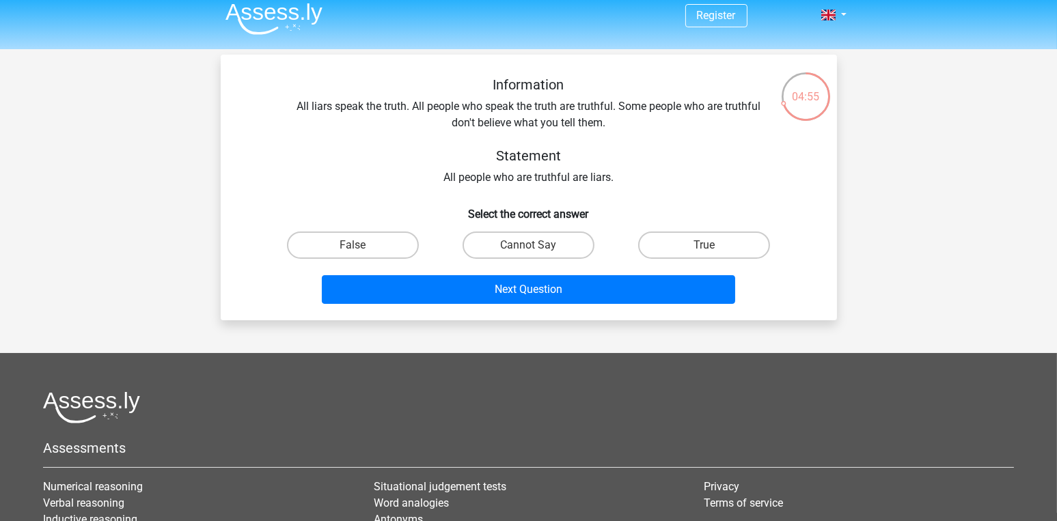
scroll to position [0, 0]
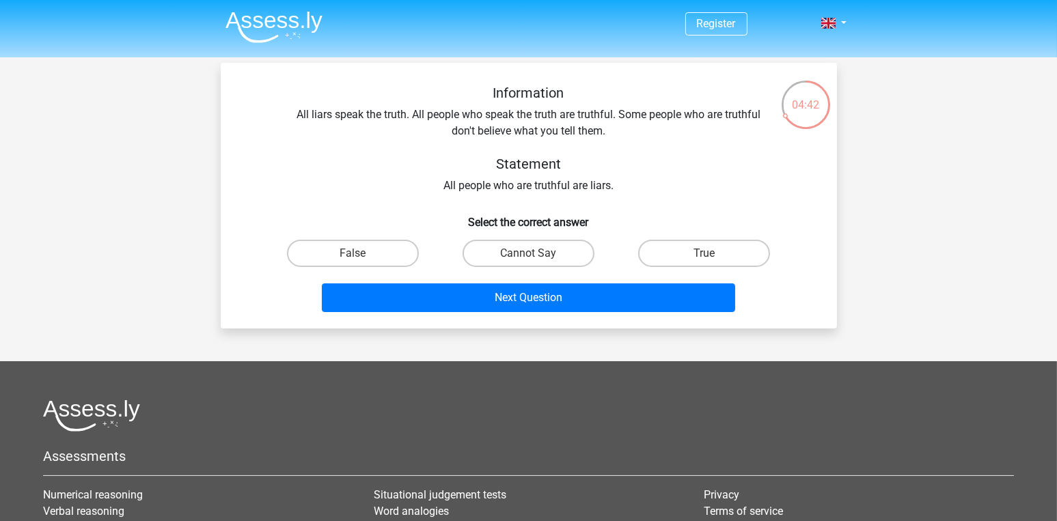
click at [391, 254] on label "False" at bounding box center [353, 253] width 132 height 27
click at [361, 254] on input "False" at bounding box center [357, 257] width 9 height 9
radio input "true"
click at [440, 297] on button "Next Question" at bounding box center [528, 298] width 413 height 29
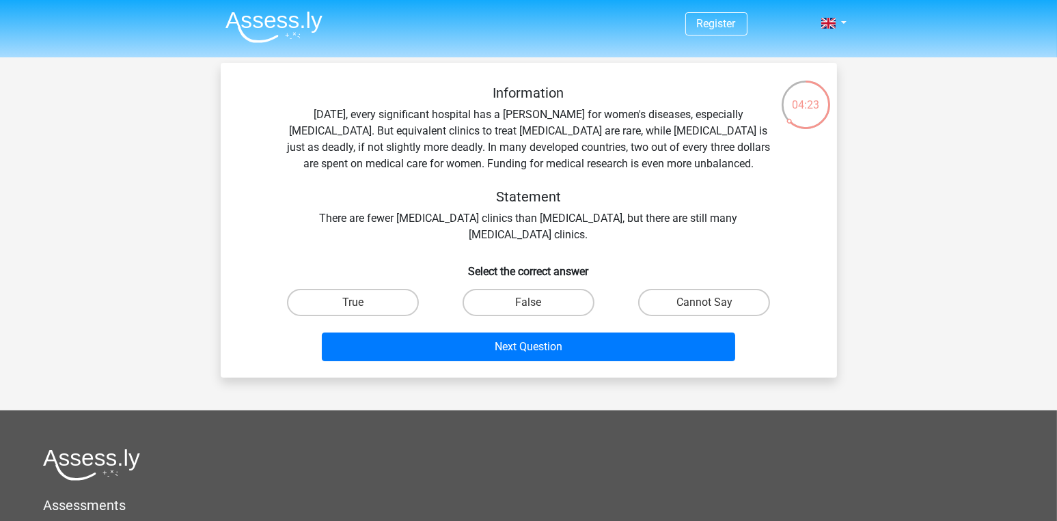
click at [685, 305] on label "Cannot Say" at bounding box center [704, 302] width 132 height 27
click at [704, 305] on input "Cannot Say" at bounding box center [708, 307] width 9 height 9
radio input "true"
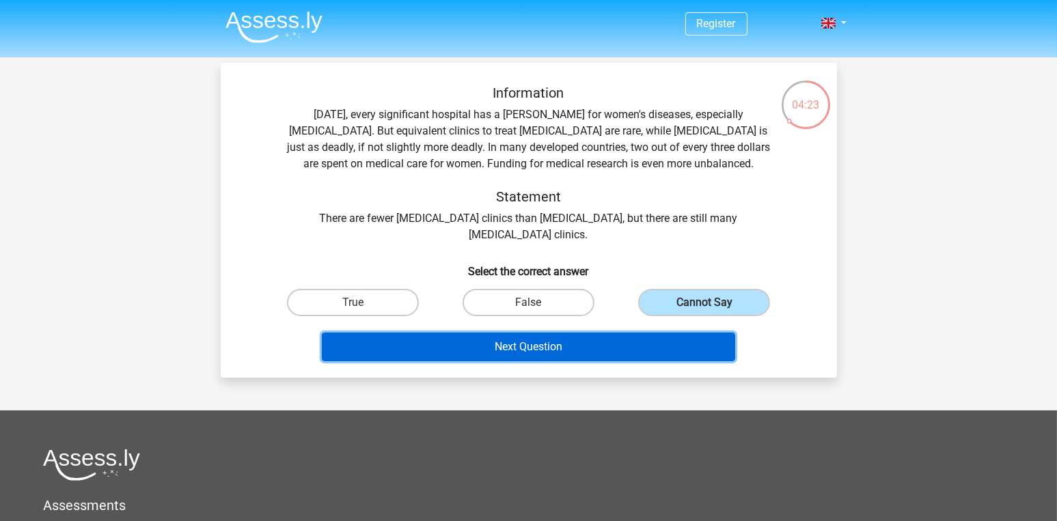
click at [627, 339] on button "Next Question" at bounding box center [528, 347] width 413 height 29
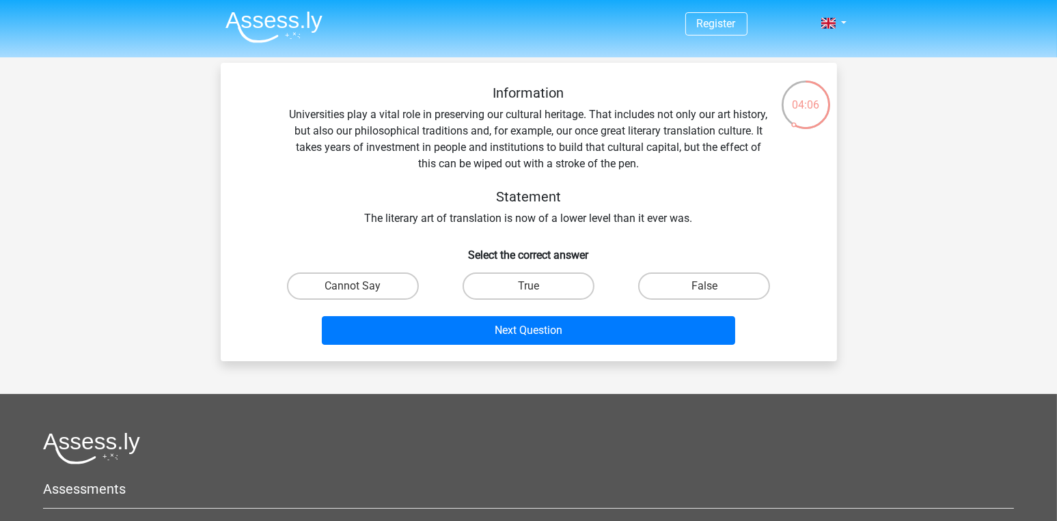
click at [381, 291] on label "Cannot Say" at bounding box center [353, 286] width 132 height 27
click at [361, 291] on input "Cannot Say" at bounding box center [357, 290] width 9 height 9
radio input "true"
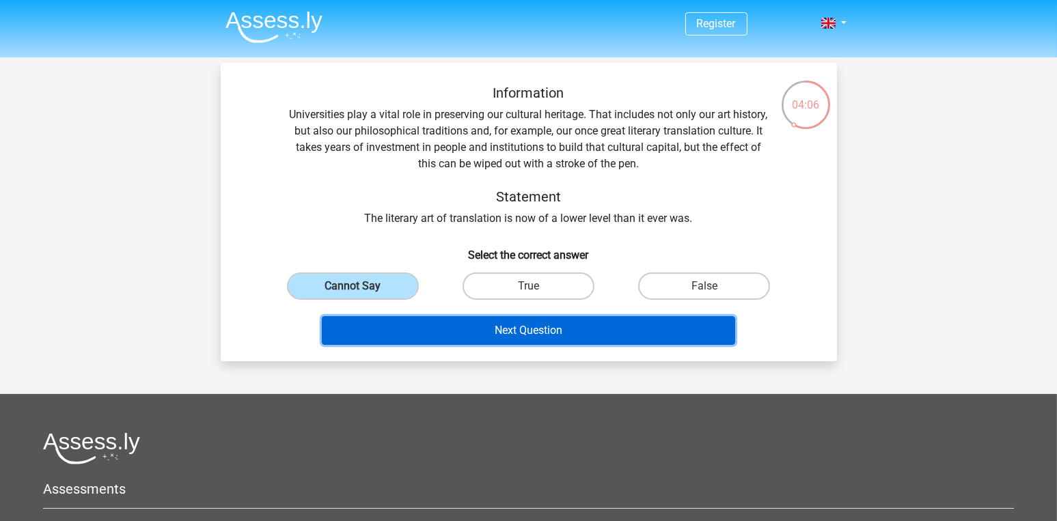
click at [422, 333] on button "Next Question" at bounding box center [528, 330] width 413 height 29
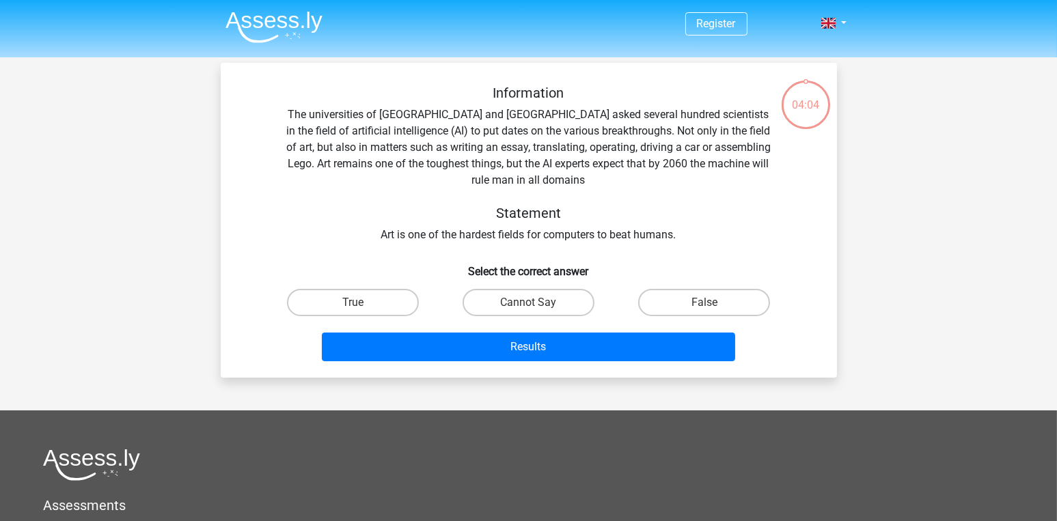
scroll to position [62, 0]
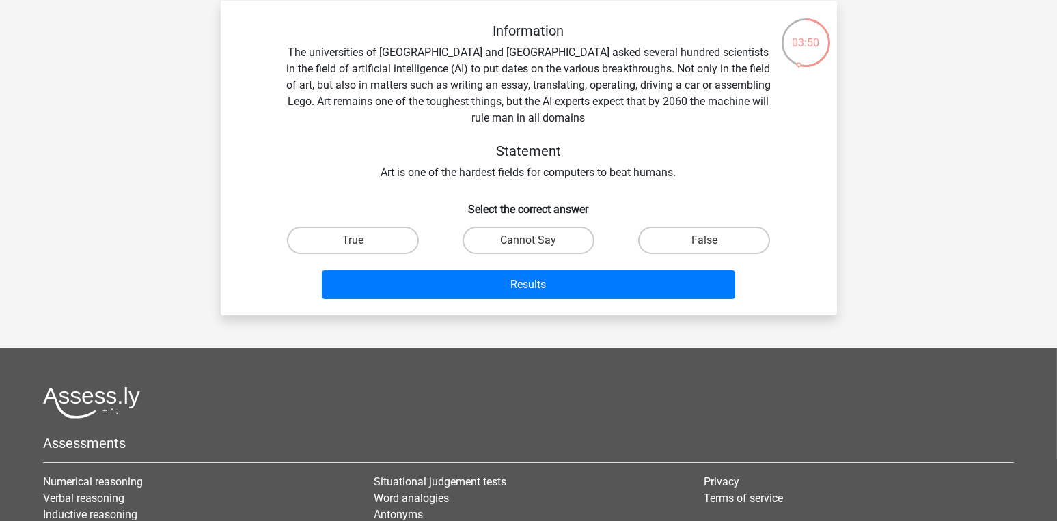
click at [398, 234] on label "True" at bounding box center [353, 240] width 132 height 27
click at [361, 240] on input "True" at bounding box center [357, 244] width 9 height 9
radio input "true"
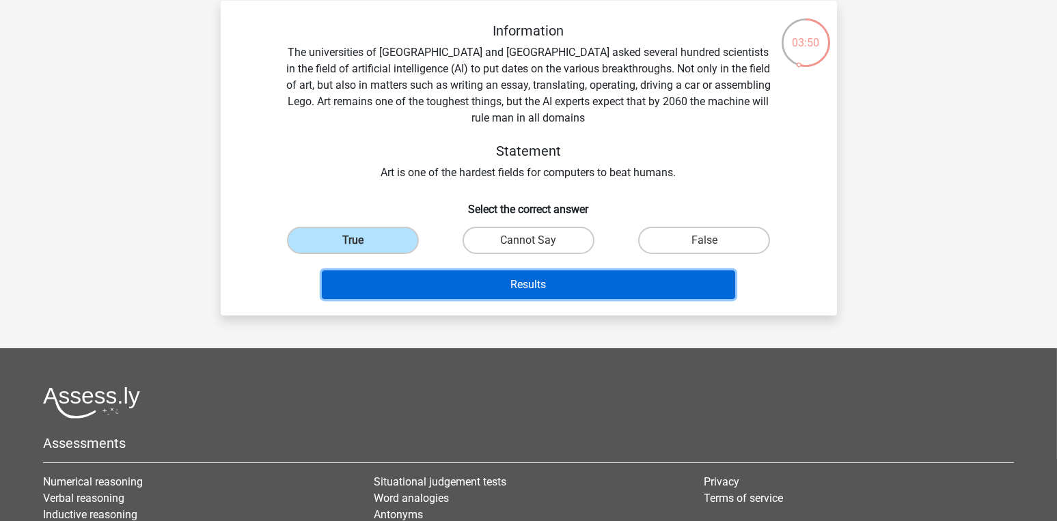
click at [455, 289] on button "Results" at bounding box center [528, 285] width 413 height 29
click at [623, 292] on button "Results" at bounding box center [528, 285] width 413 height 29
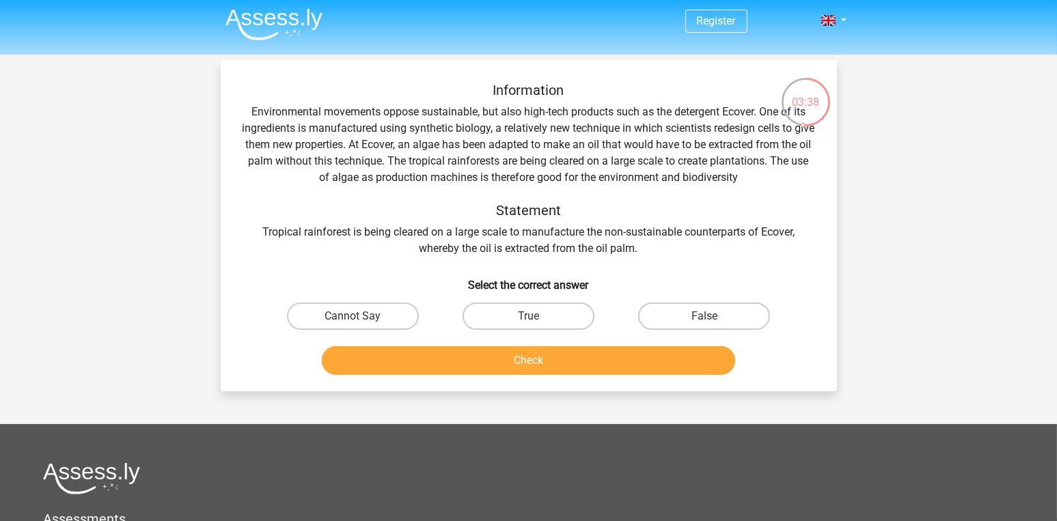
scroll to position [0, 0]
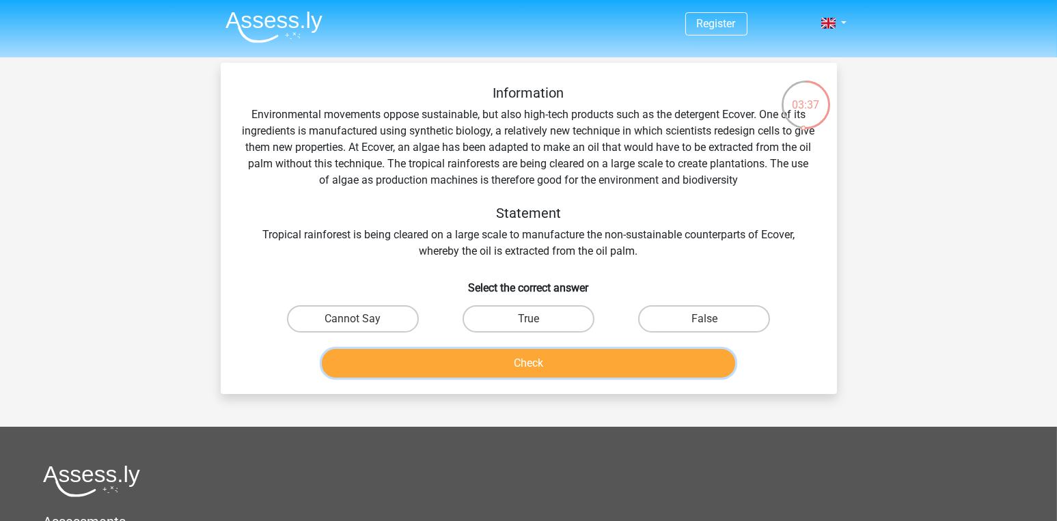
click at [597, 375] on button "Check" at bounding box center [528, 363] width 413 height 29
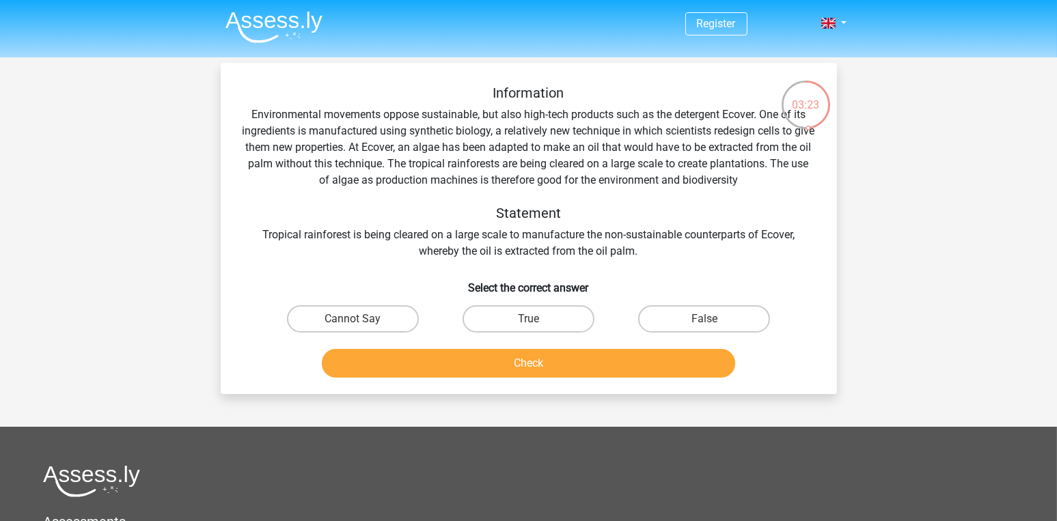
click at [678, 326] on label "False" at bounding box center [704, 318] width 132 height 27
click at [704, 326] on input "False" at bounding box center [708, 323] width 9 height 9
radio input "true"
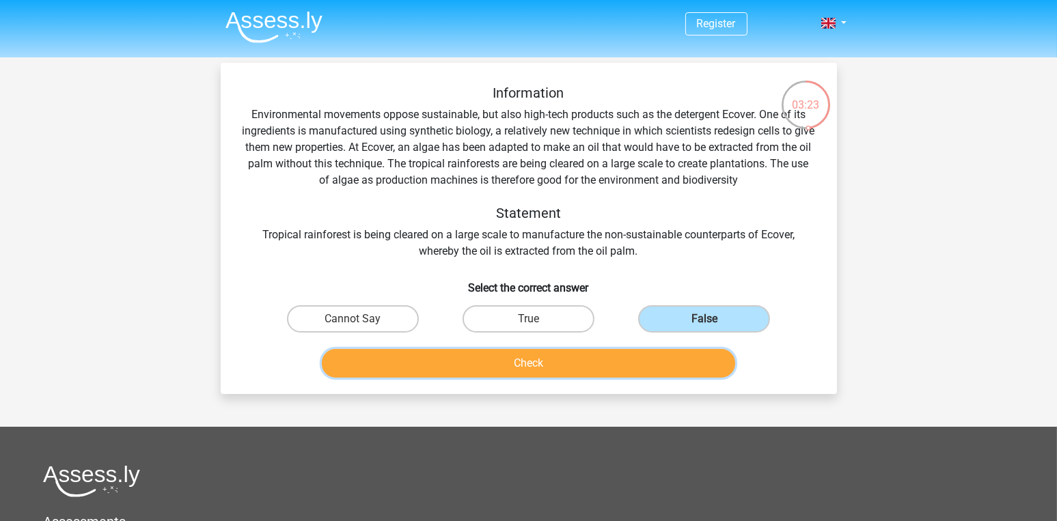
click at [638, 367] on button "Check" at bounding box center [528, 363] width 413 height 29
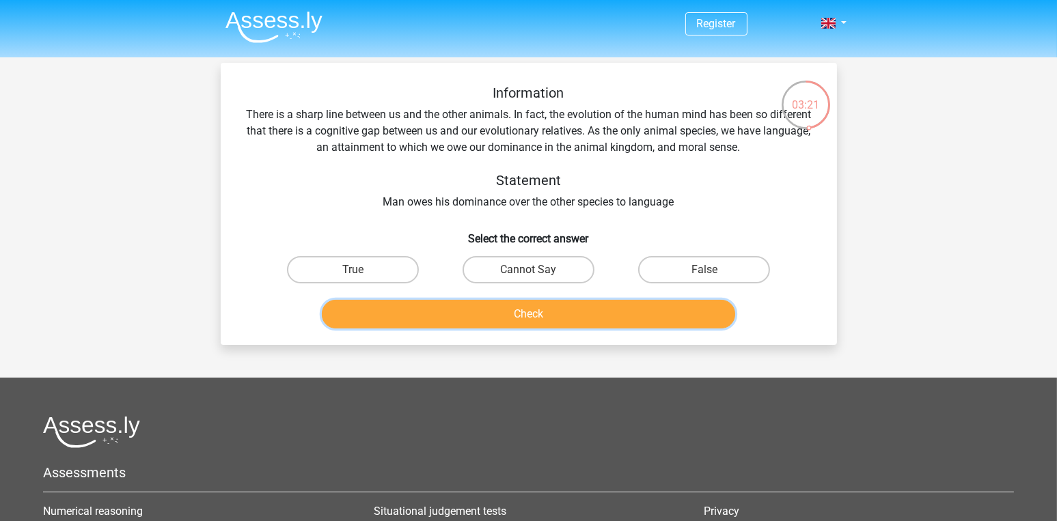
click at [591, 320] on button "Check" at bounding box center [528, 314] width 413 height 29
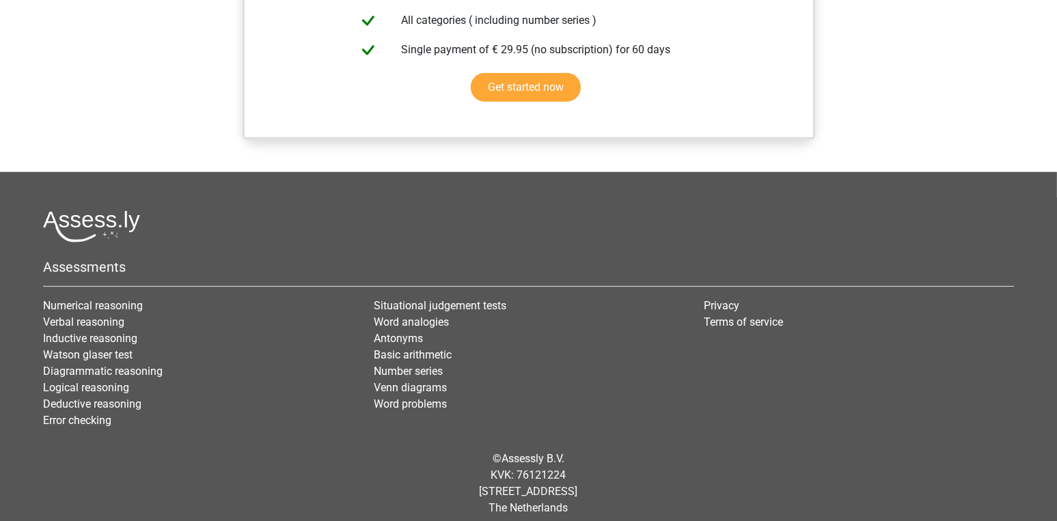
scroll to position [1206, 0]
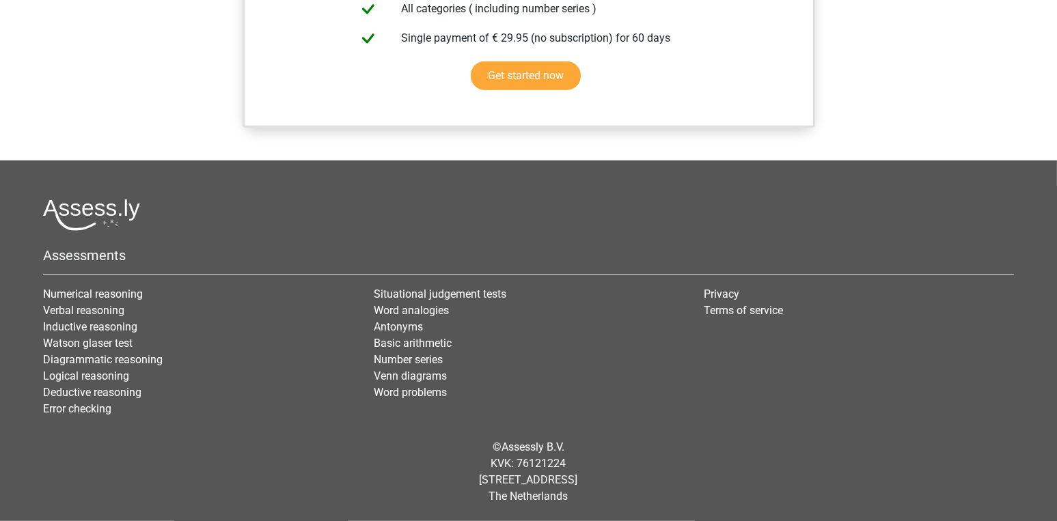
click at [389, 338] on link "Basic arithmetic" at bounding box center [413, 343] width 78 height 13
click at [404, 337] on link "Basic arithmetic" at bounding box center [413, 343] width 78 height 13
click at [405, 329] on link "Antonyms" at bounding box center [398, 326] width 49 height 13
click at [426, 309] on link "Word analogies" at bounding box center [411, 310] width 75 height 13
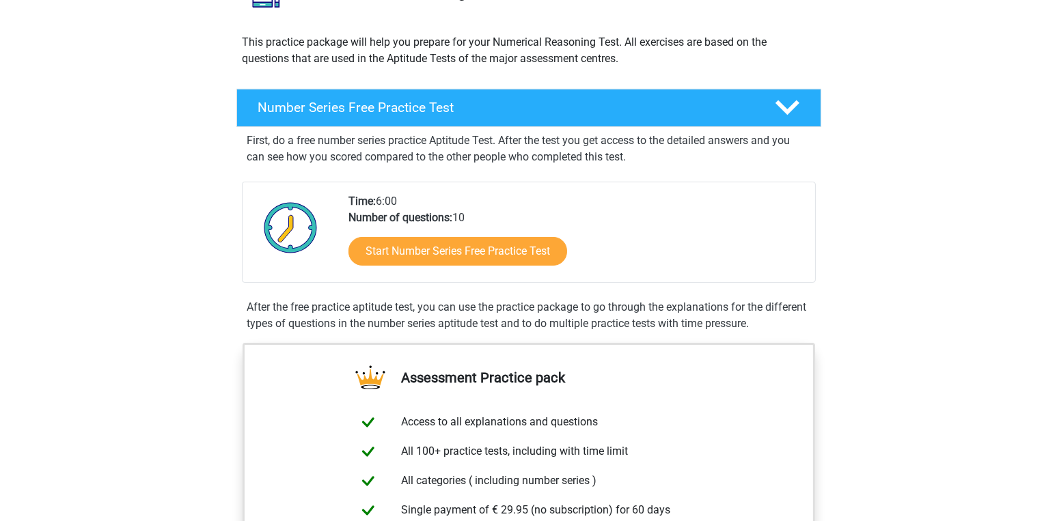
scroll to position [0, 0]
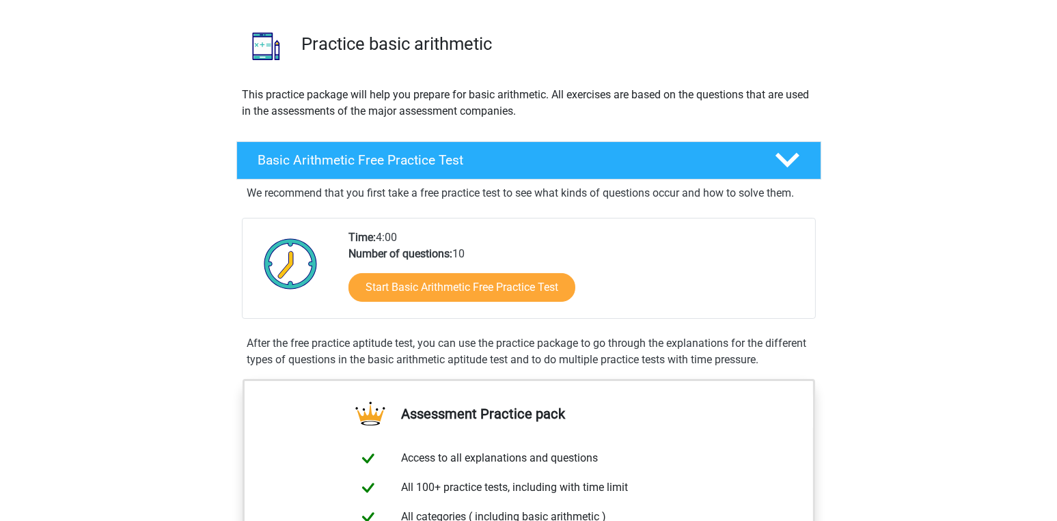
scroll to position [85, 0]
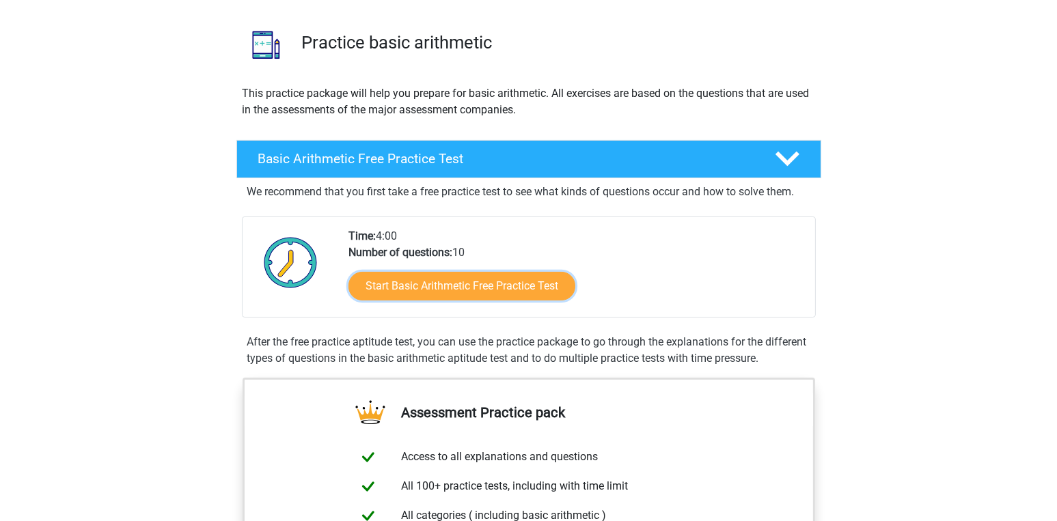
click at [456, 288] on link "Start Basic Arithmetic Free Practice Test" at bounding box center [461, 286] width 227 height 29
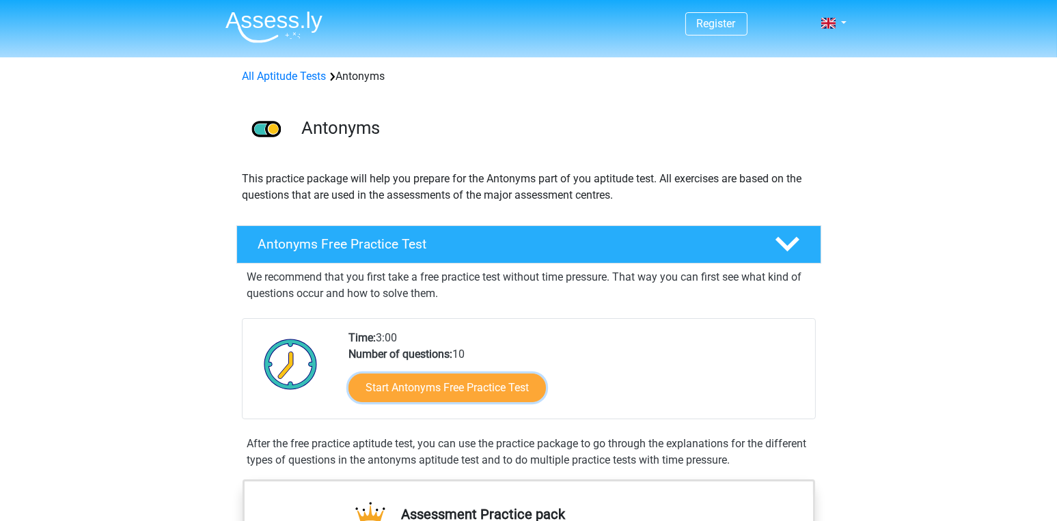
click at [519, 387] on link "Start Antonyms Free Practice Test" at bounding box center [446, 388] width 197 height 29
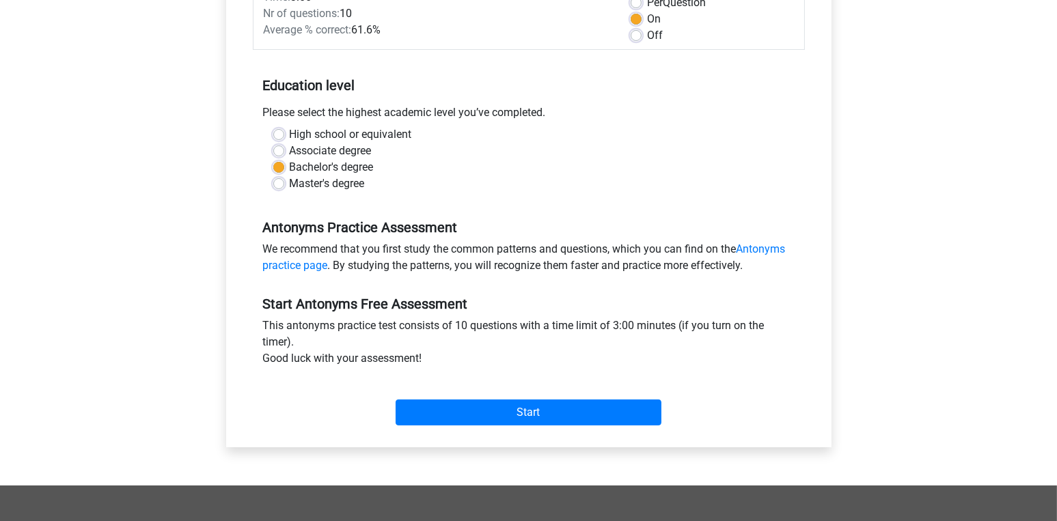
scroll to position [217, 0]
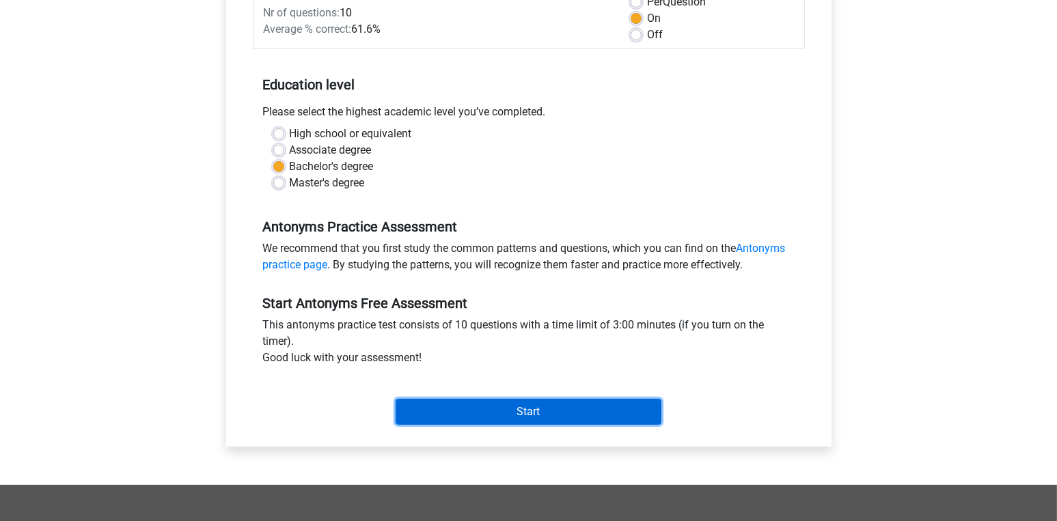
click at [590, 417] on input "Start" at bounding box center [529, 412] width 266 height 26
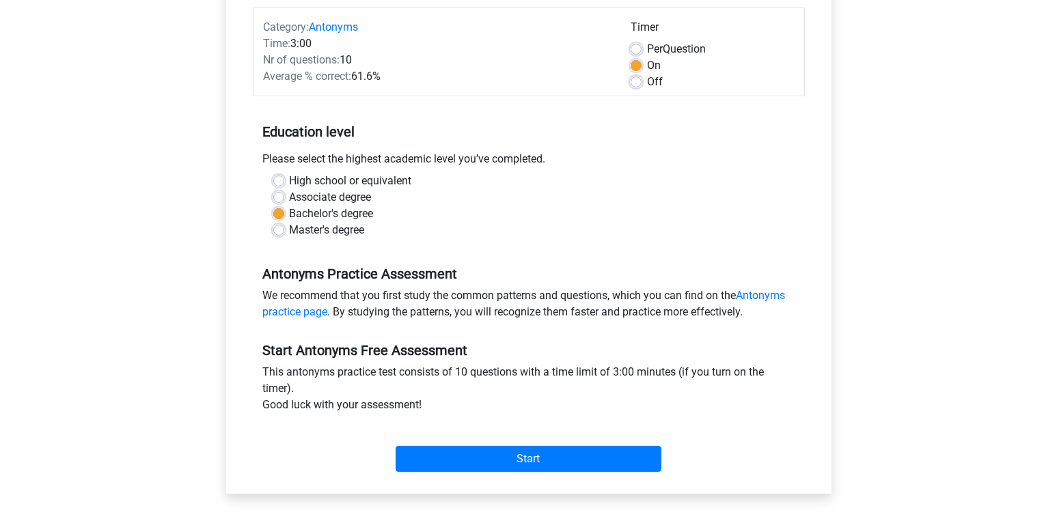
scroll to position [175, 0]
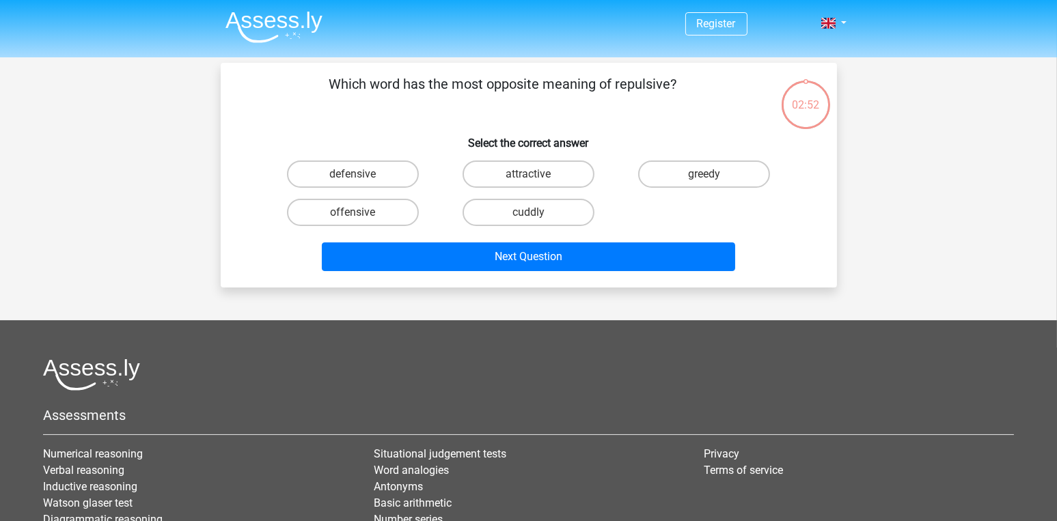
click at [568, 174] on label "attractive" at bounding box center [529, 174] width 132 height 27
click at [537, 174] on input "attractive" at bounding box center [532, 178] width 9 height 9
radio input "true"
click at [533, 260] on button "Next Question" at bounding box center [528, 257] width 413 height 29
click at [681, 173] on label "sincere" at bounding box center [704, 174] width 132 height 27
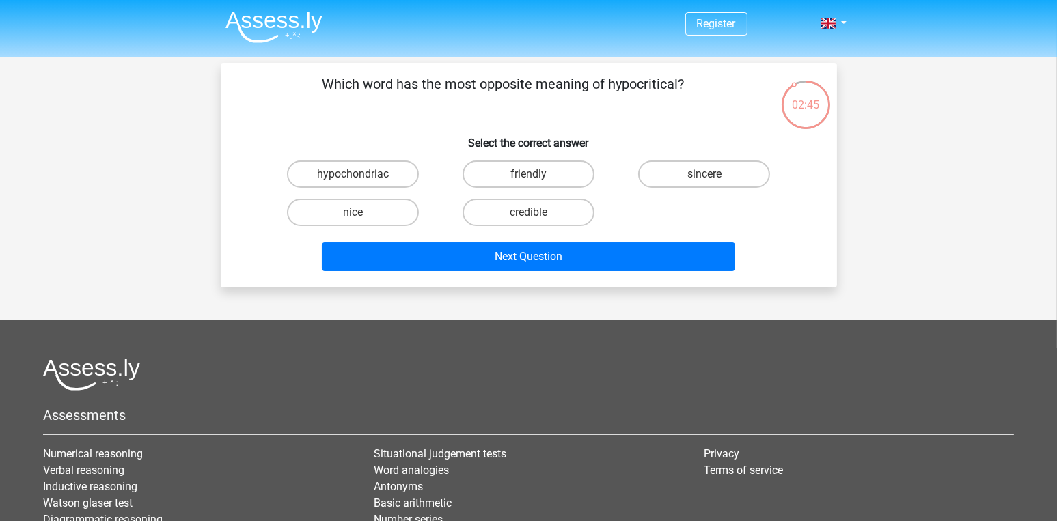
click at [704, 174] on input "sincere" at bounding box center [708, 178] width 9 height 9
radio input "true"
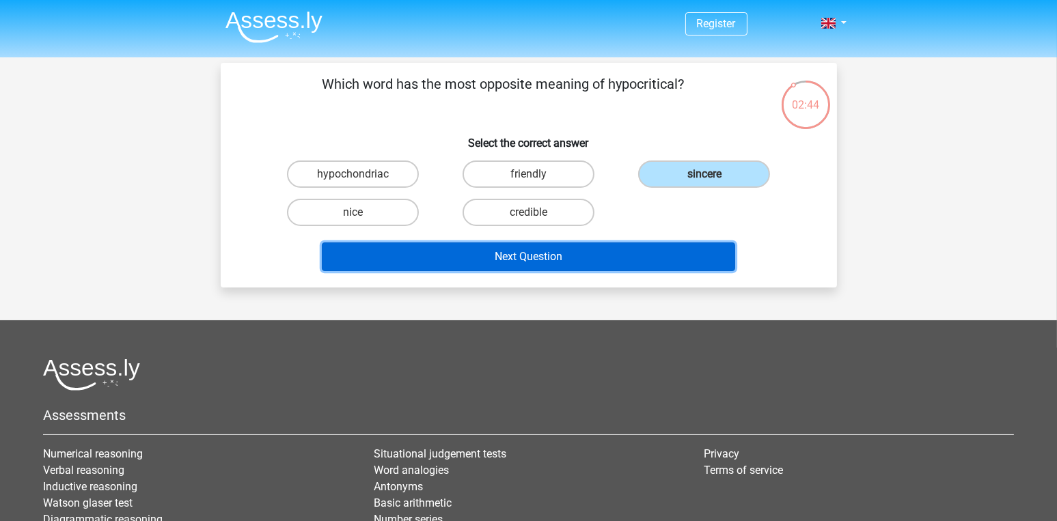
click at [580, 253] on button "Next Question" at bounding box center [528, 257] width 413 height 29
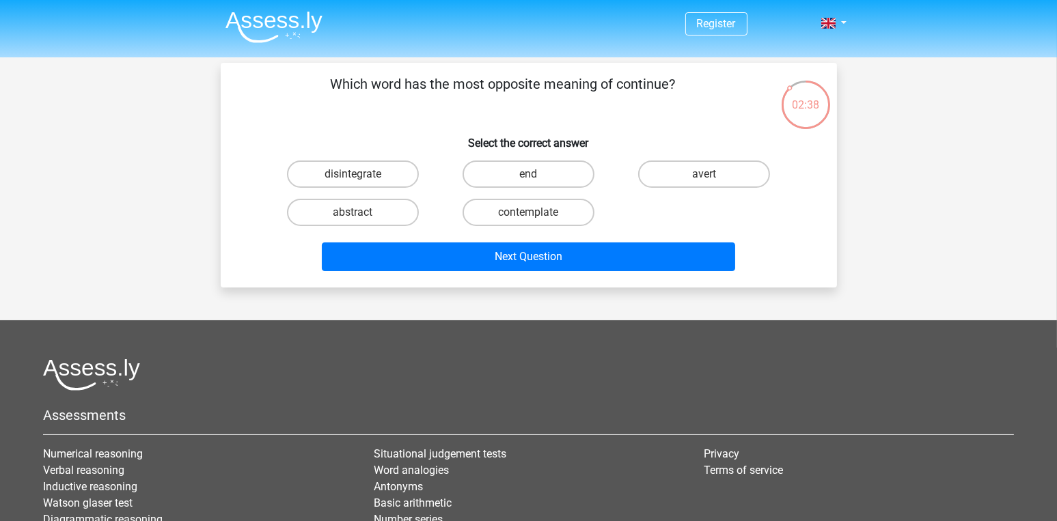
click at [553, 173] on label "end" at bounding box center [529, 174] width 132 height 27
click at [537, 174] on input "end" at bounding box center [532, 178] width 9 height 9
radio input "true"
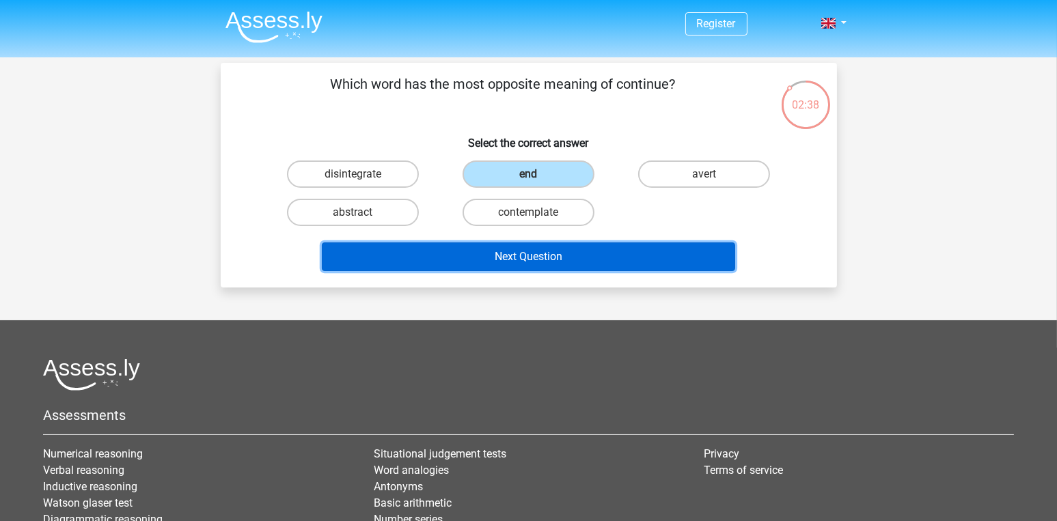
click at [543, 267] on button "Next Question" at bounding box center [528, 257] width 413 height 29
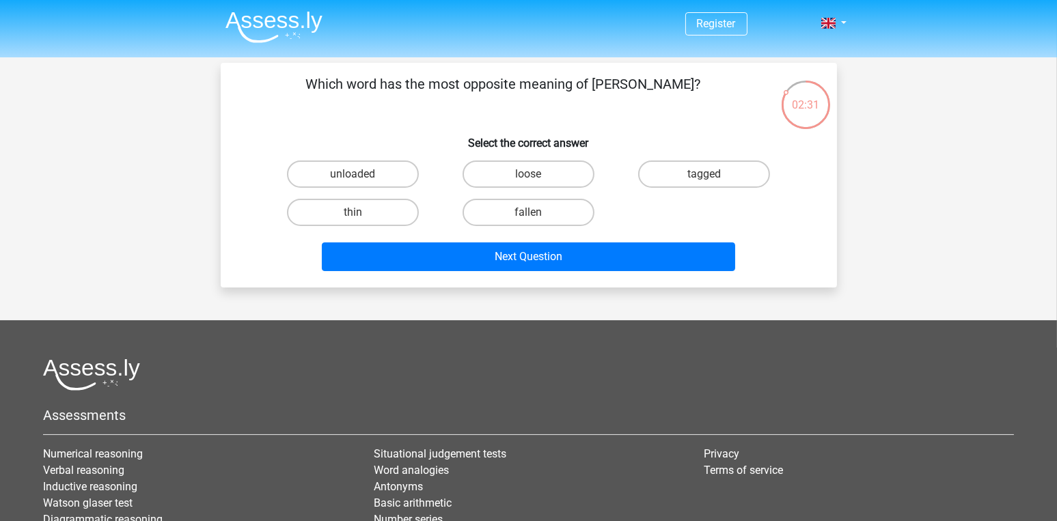
click at [554, 220] on label "fallen" at bounding box center [529, 212] width 132 height 27
click at [537, 220] on input "fallen" at bounding box center [532, 216] width 9 height 9
radio input "true"
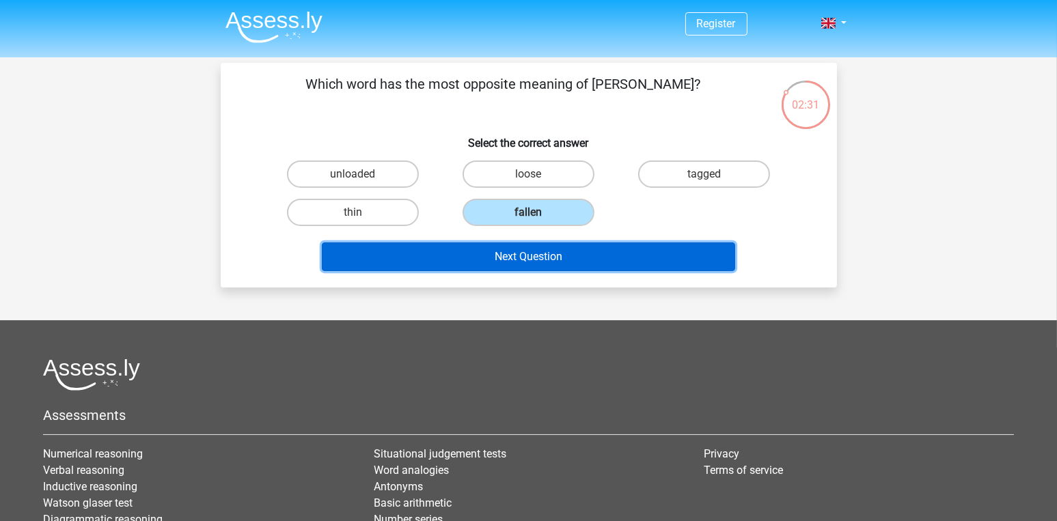
click at [566, 258] on button "Next Question" at bounding box center [528, 257] width 413 height 29
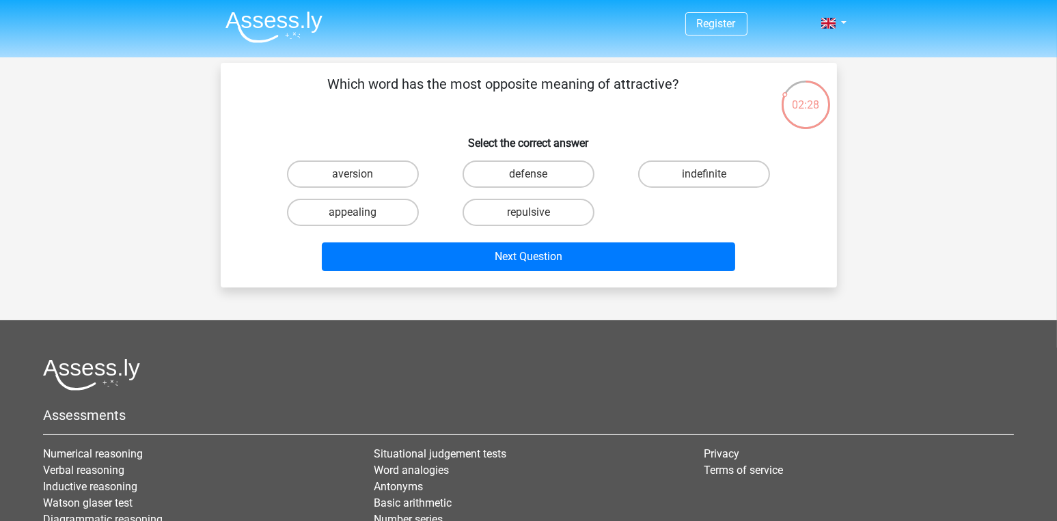
click at [564, 210] on label "repulsive" at bounding box center [529, 212] width 132 height 27
click at [537, 212] on input "repulsive" at bounding box center [532, 216] width 9 height 9
radio input "true"
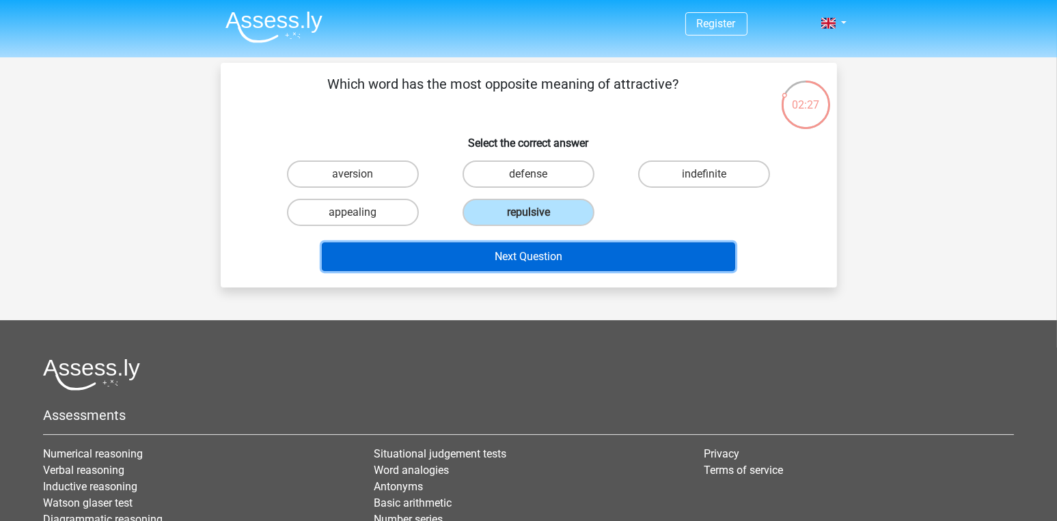
click at [568, 253] on button "Next Question" at bounding box center [528, 257] width 413 height 29
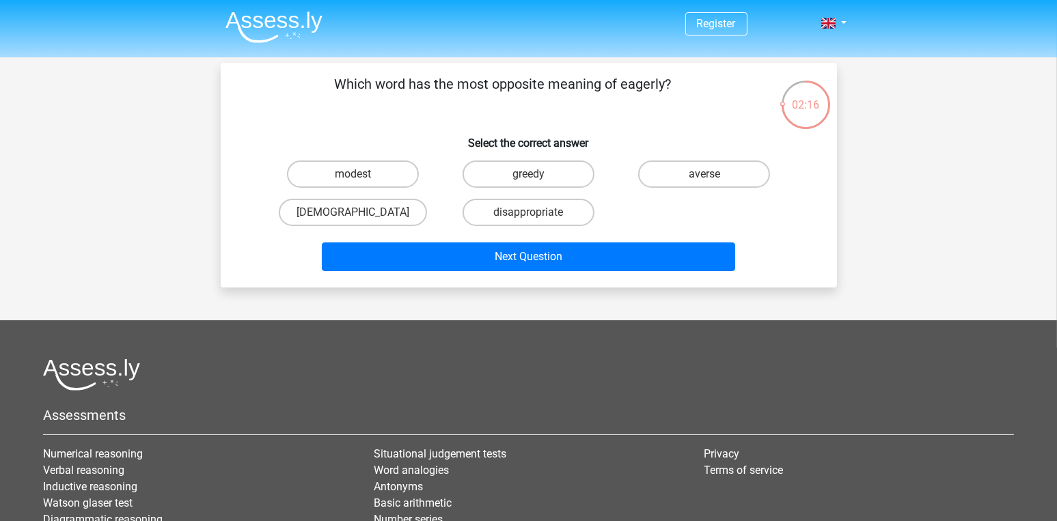
click at [679, 178] on label "averse" at bounding box center [704, 174] width 132 height 27
click at [704, 178] on input "averse" at bounding box center [708, 178] width 9 height 9
radio input "true"
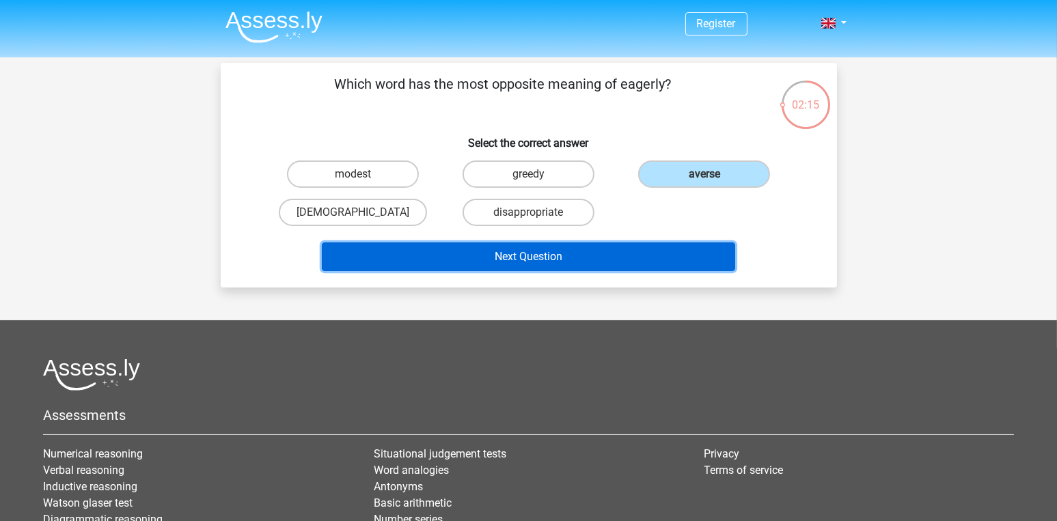
click at [608, 263] on button "Next Question" at bounding box center [528, 257] width 413 height 29
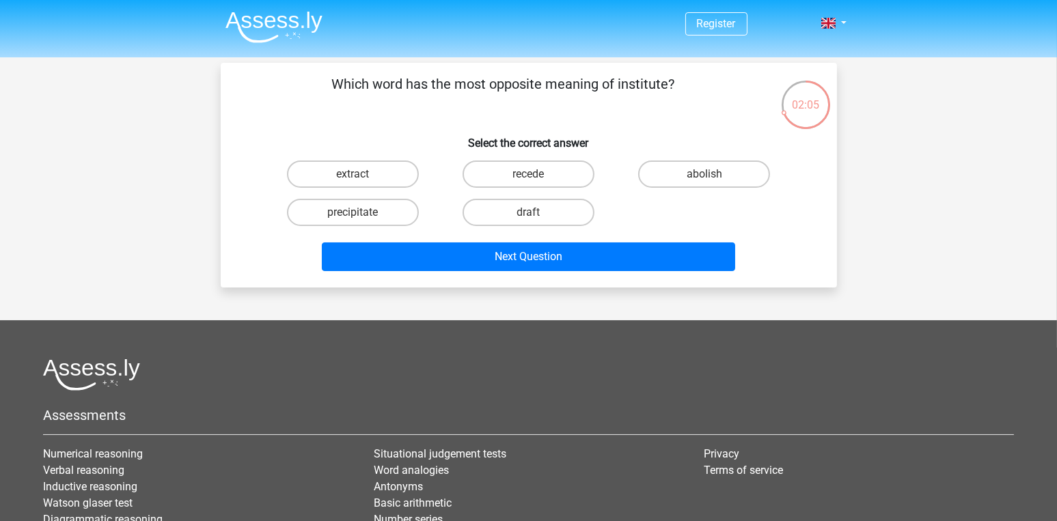
click at [704, 174] on label "abolish" at bounding box center [704, 174] width 132 height 27
click at [704, 174] on input "abolish" at bounding box center [708, 178] width 9 height 9
radio input "true"
click at [634, 261] on button "Next Question" at bounding box center [528, 257] width 413 height 29
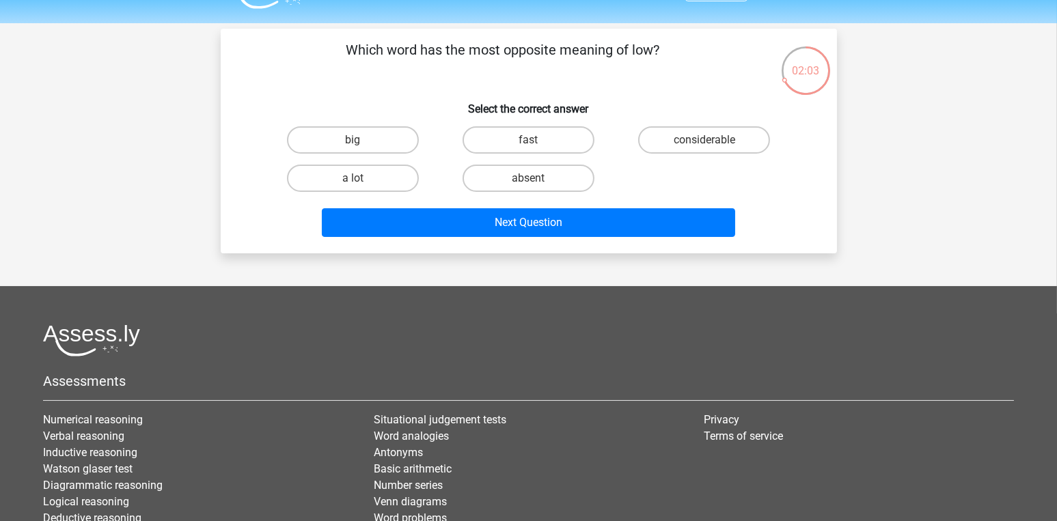
scroll to position [15, 0]
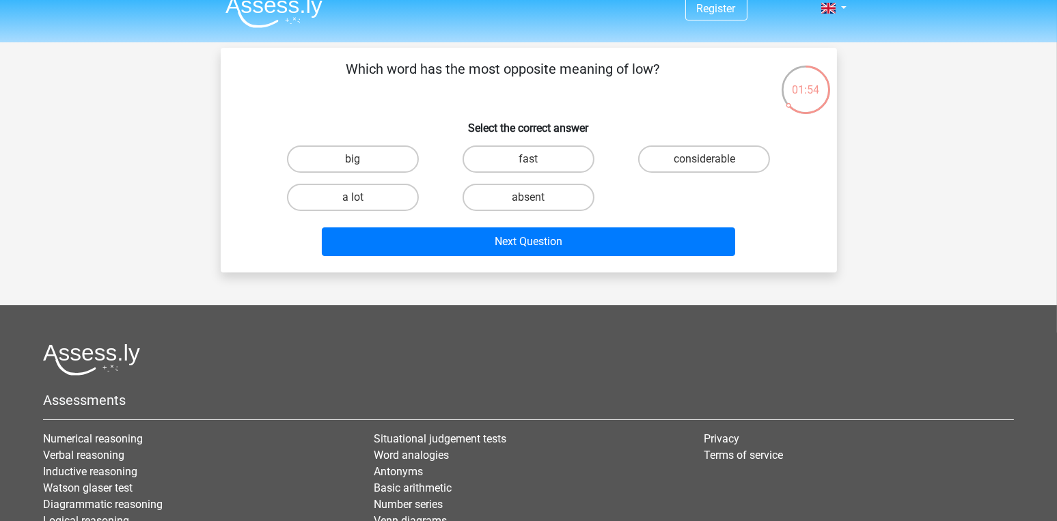
click at [713, 157] on label "considerable" at bounding box center [704, 159] width 132 height 27
click at [713, 159] on input "considerable" at bounding box center [708, 163] width 9 height 9
radio input "true"
click at [642, 239] on button "Next Question" at bounding box center [528, 242] width 413 height 29
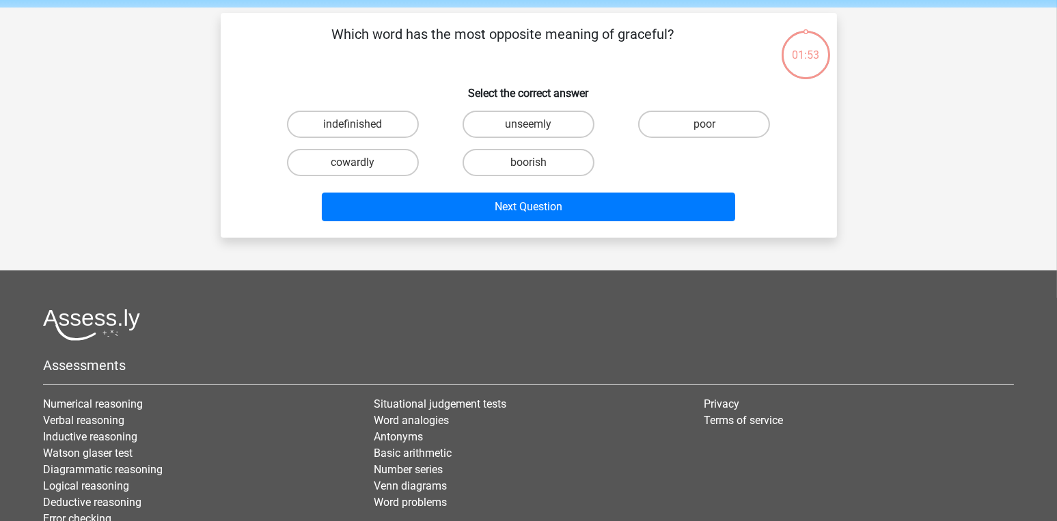
scroll to position [0, 0]
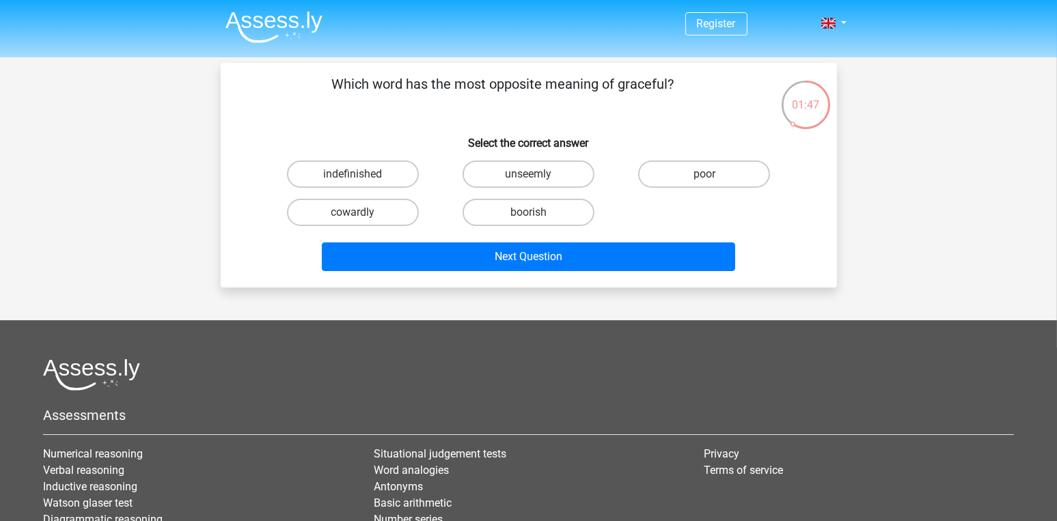
click at [365, 179] on label "indefinished" at bounding box center [353, 174] width 132 height 27
click at [361, 179] on input "indefinished" at bounding box center [357, 178] width 9 height 9
radio input "true"
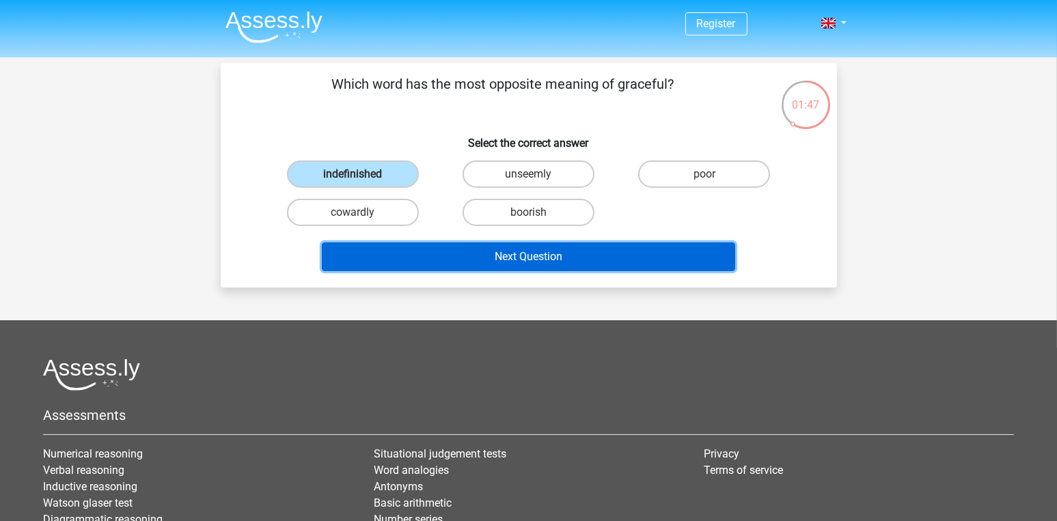
click at [510, 252] on button "Next Question" at bounding box center [528, 257] width 413 height 29
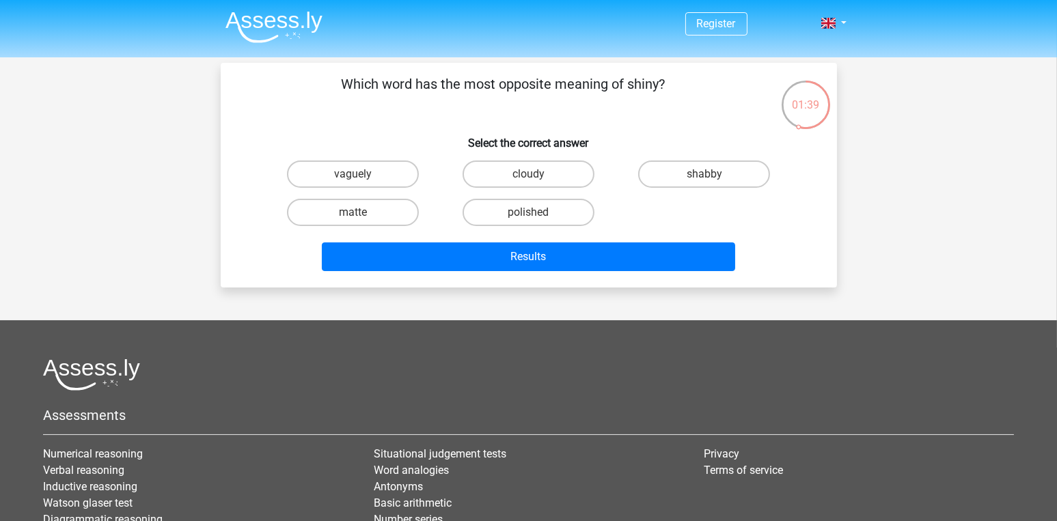
click at [692, 176] on label "shabby" at bounding box center [704, 174] width 132 height 27
click at [704, 176] on input "shabby" at bounding box center [708, 178] width 9 height 9
radio input "true"
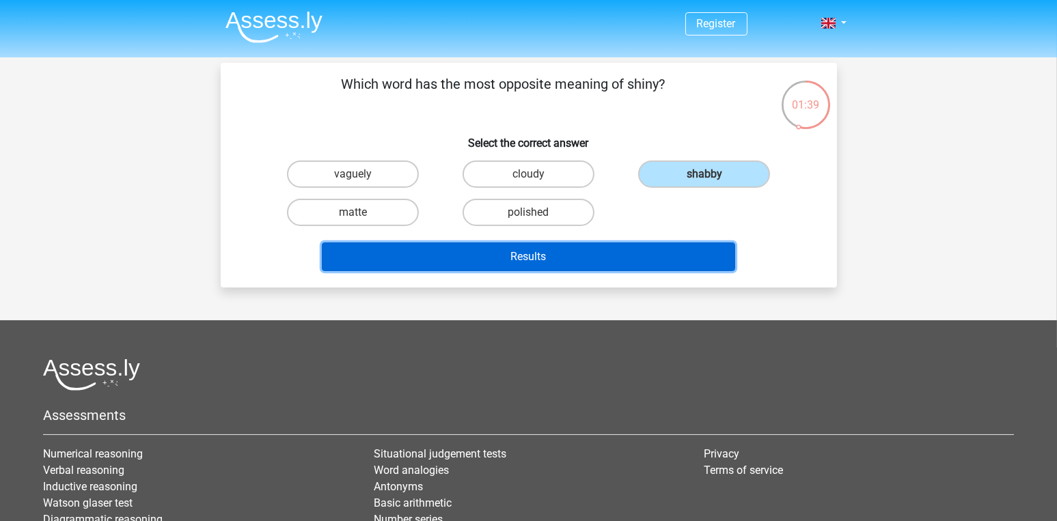
click at [614, 248] on button "Results" at bounding box center [528, 257] width 413 height 29
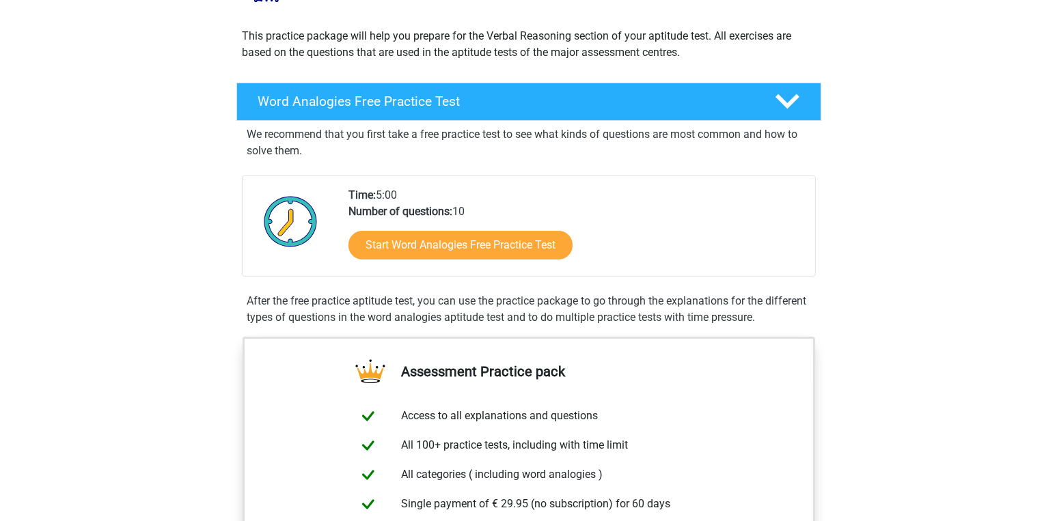
scroll to position [143, 0]
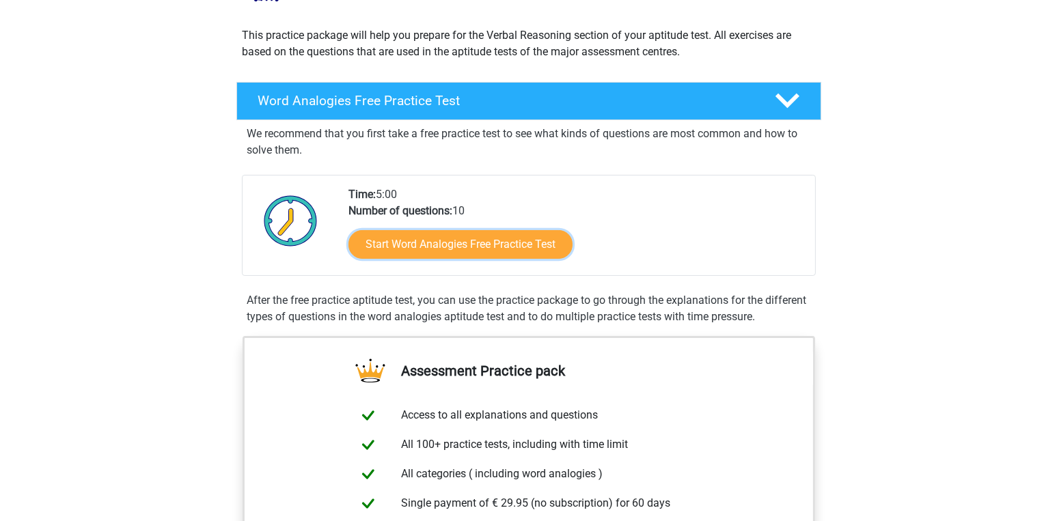
click at [551, 245] on link "Start Word Analogies Free Practice Test" at bounding box center [460, 244] width 224 height 29
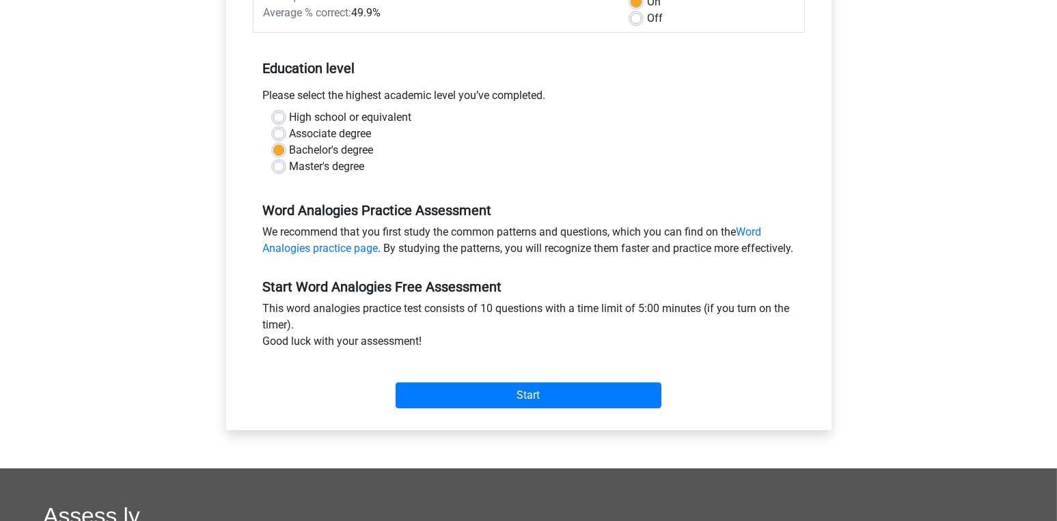
scroll to position [234, 0]
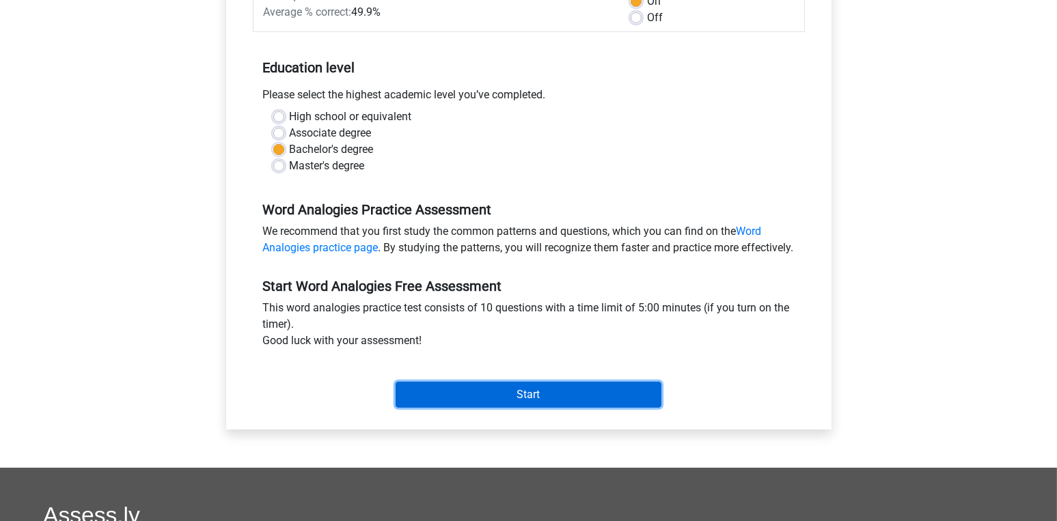
click at [505, 408] on input "Start" at bounding box center [529, 395] width 266 height 26
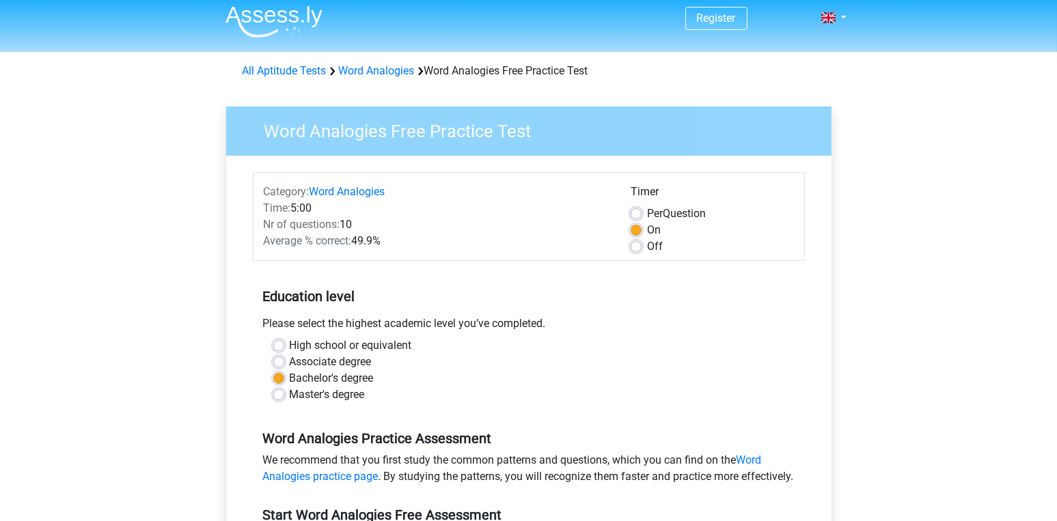
scroll to position [0, 0]
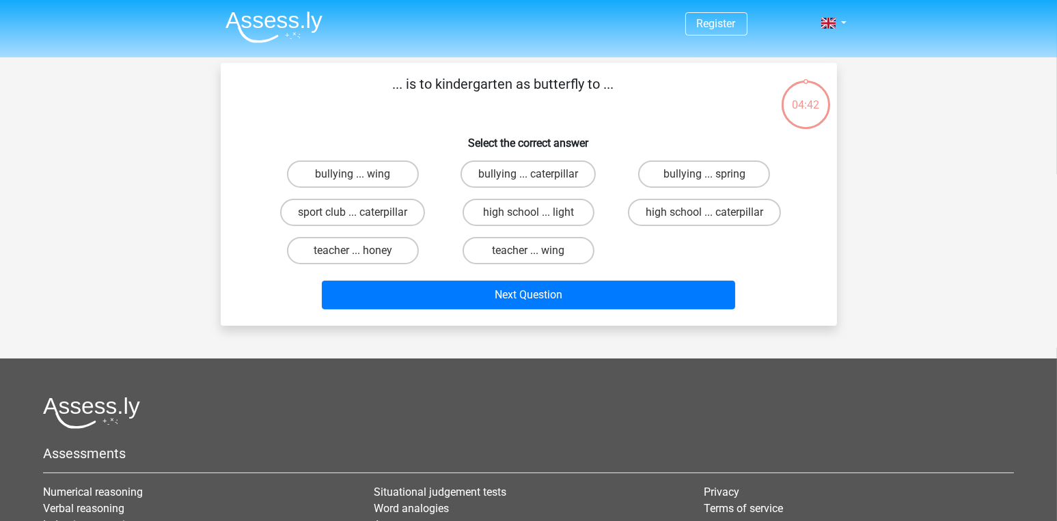
click at [710, 208] on label "high school ... caterpillar" at bounding box center [704, 212] width 153 height 27
click at [710, 212] on input "high school ... caterpillar" at bounding box center [708, 216] width 9 height 9
radio input "true"
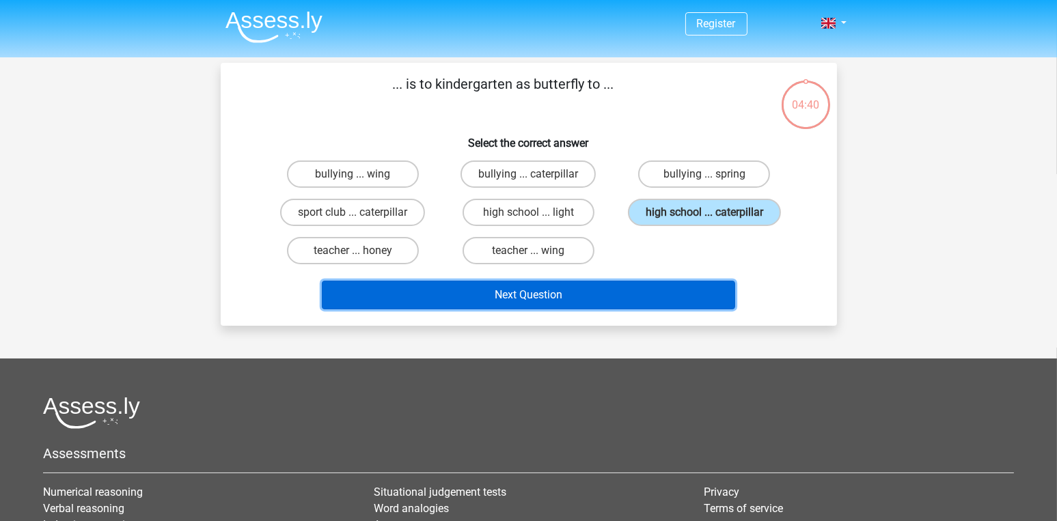
click at [611, 299] on button "Next Question" at bounding box center [528, 295] width 413 height 29
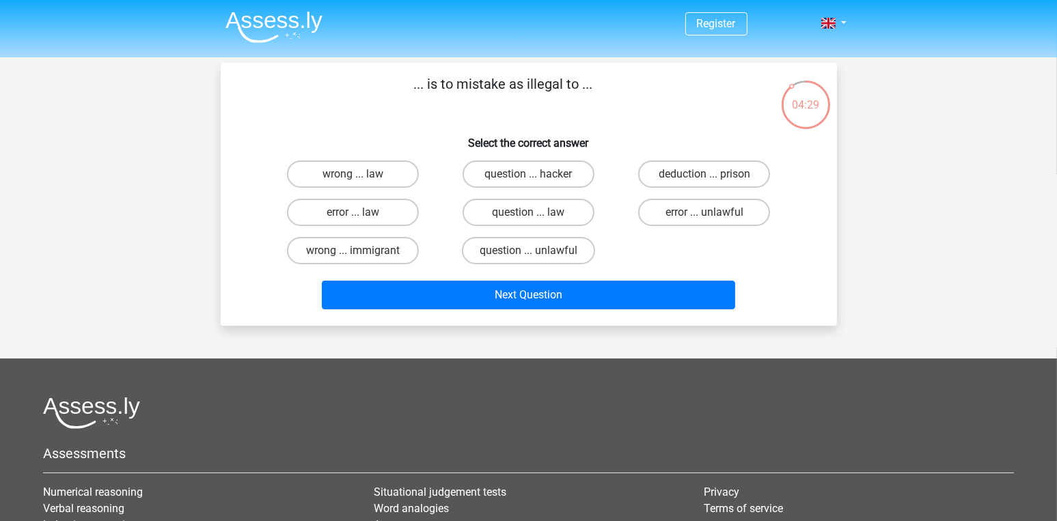
click at [694, 217] on label "error ... unlawful" at bounding box center [704, 212] width 132 height 27
click at [704, 217] on input "error ... unlawful" at bounding box center [708, 216] width 9 height 9
radio input "true"
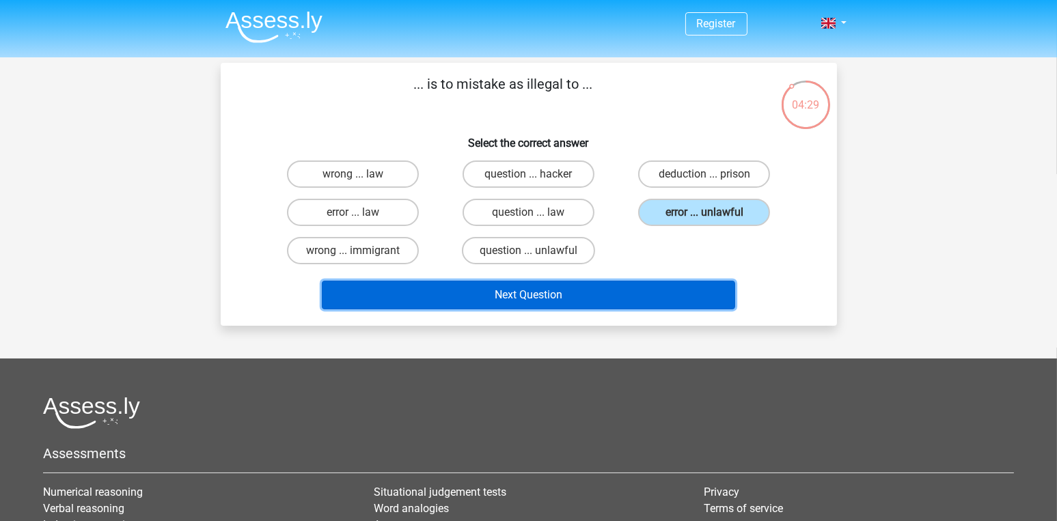
click at [614, 304] on button "Next Question" at bounding box center [528, 295] width 413 height 29
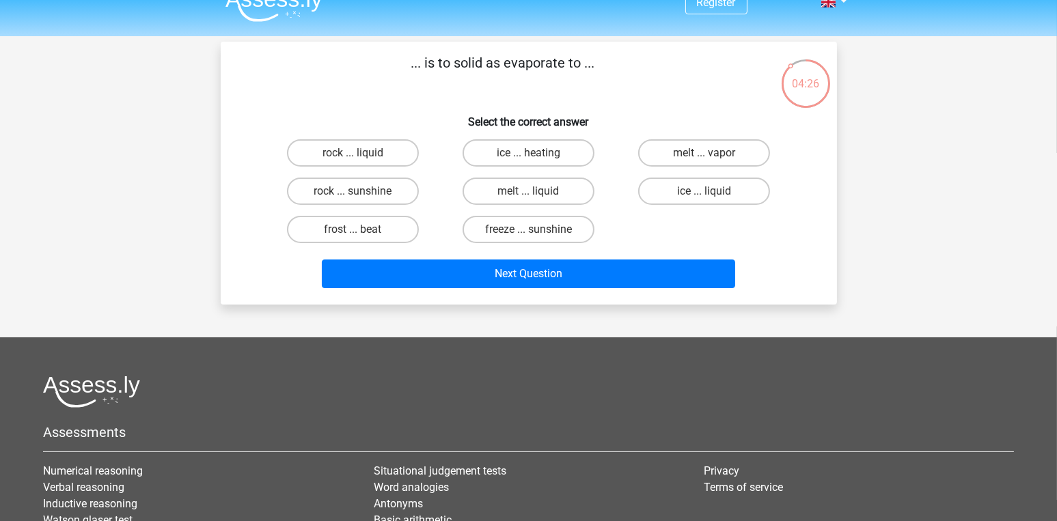
scroll to position [16, 0]
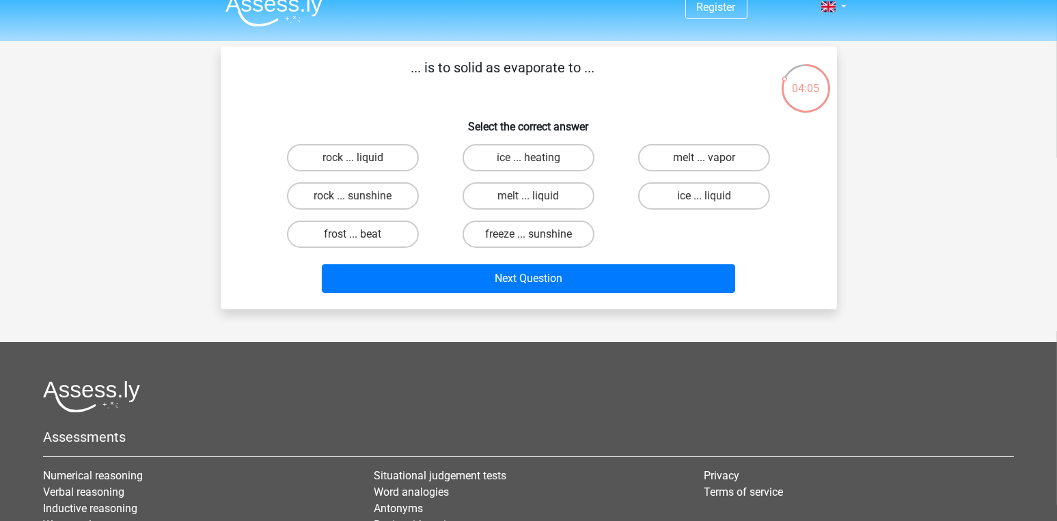
click at [723, 152] on label "melt ... vapor" at bounding box center [704, 157] width 132 height 27
click at [713, 158] on input "melt ... vapor" at bounding box center [708, 162] width 9 height 9
radio input "true"
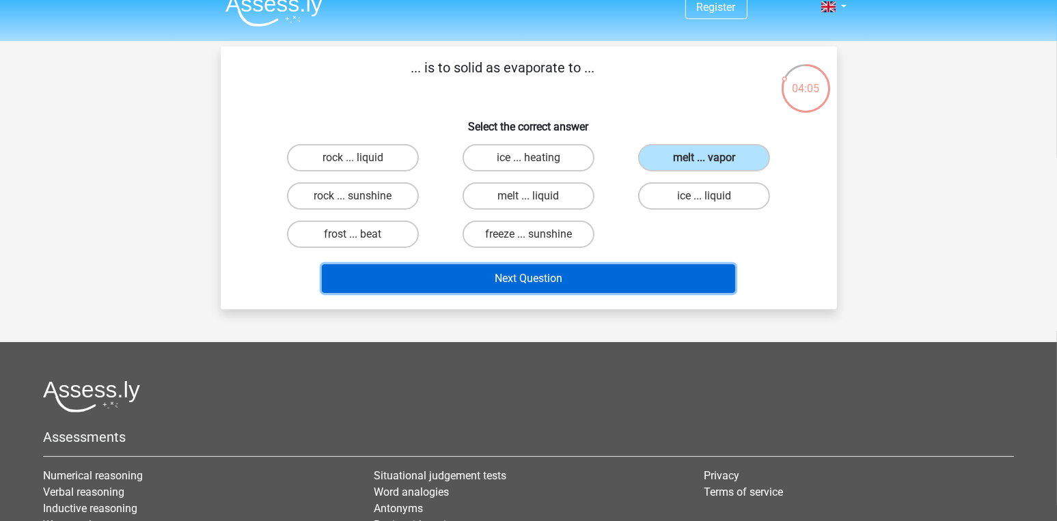
click at [647, 284] on button "Next Question" at bounding box center [528, 278] width 413 height 29
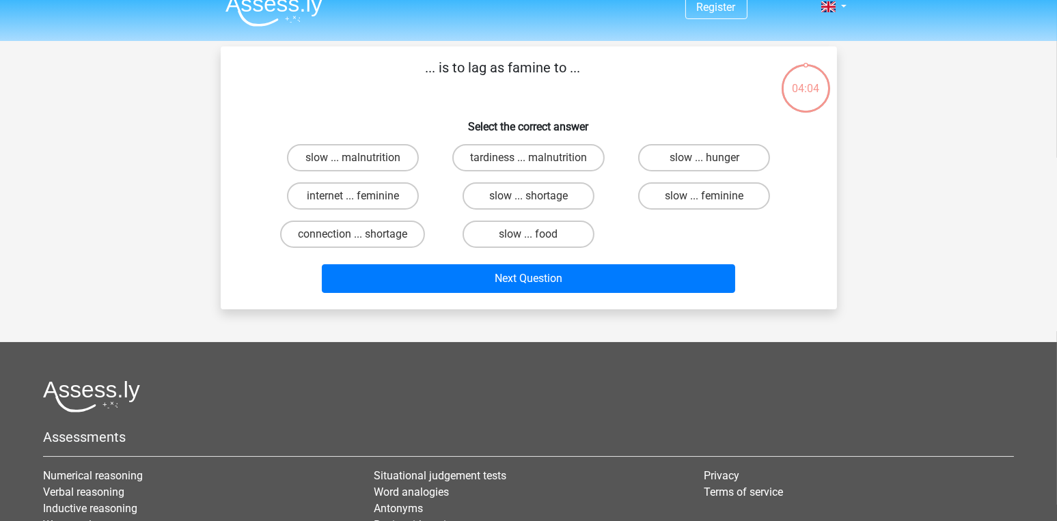
scroll to position [62, 0]
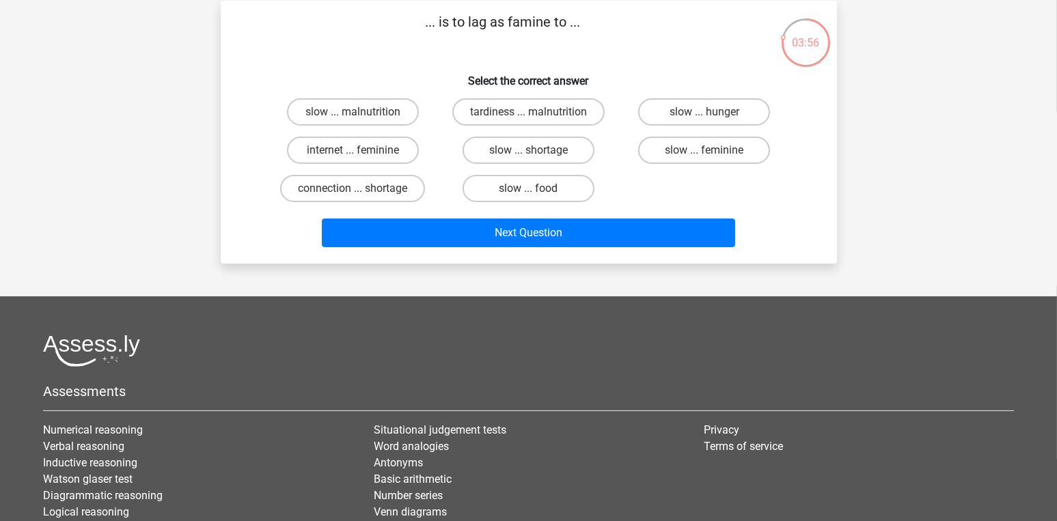
click at [387, 190] on label "connection ... shortage" at bounding box center [352, 188] width 145 height 27
click at [361, 190] on input "connection ... shortage" at bounding box center [357, 193] width 9 height 9
radio input "true"
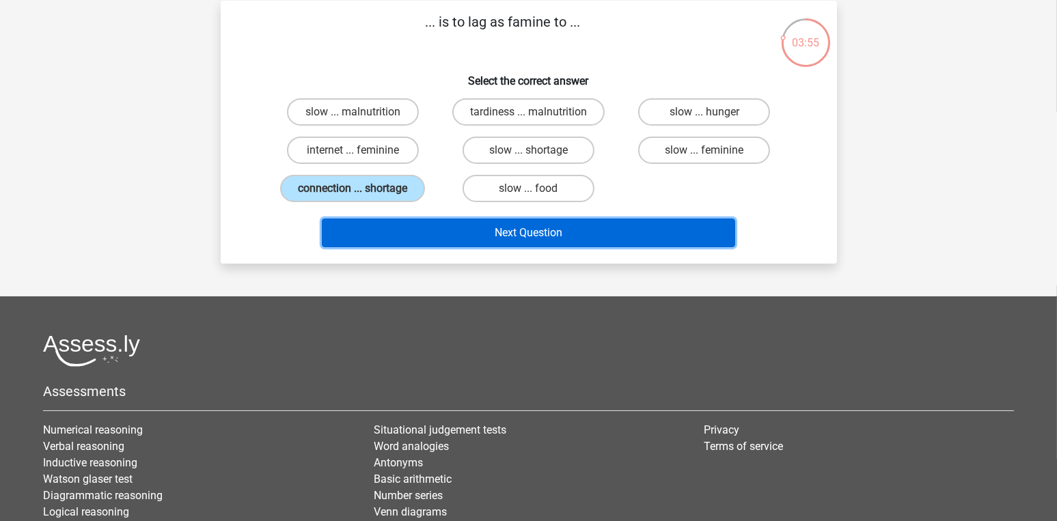
click at [508, 234] on button "Next Question" at bounding box center [528, 233] width 413 height 29
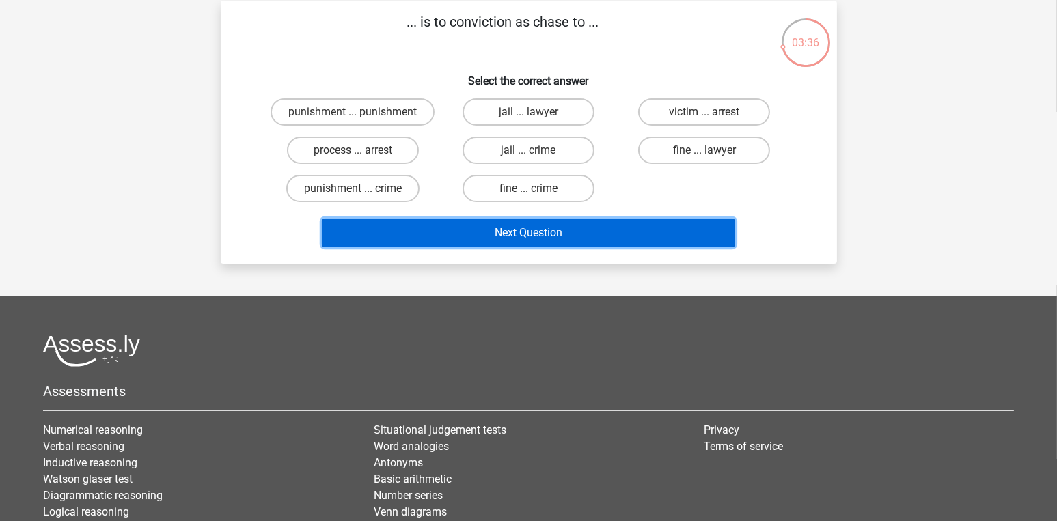
click at [535, 240] on button "Next Question" at bounding box center [528, 233] width 413 height 29
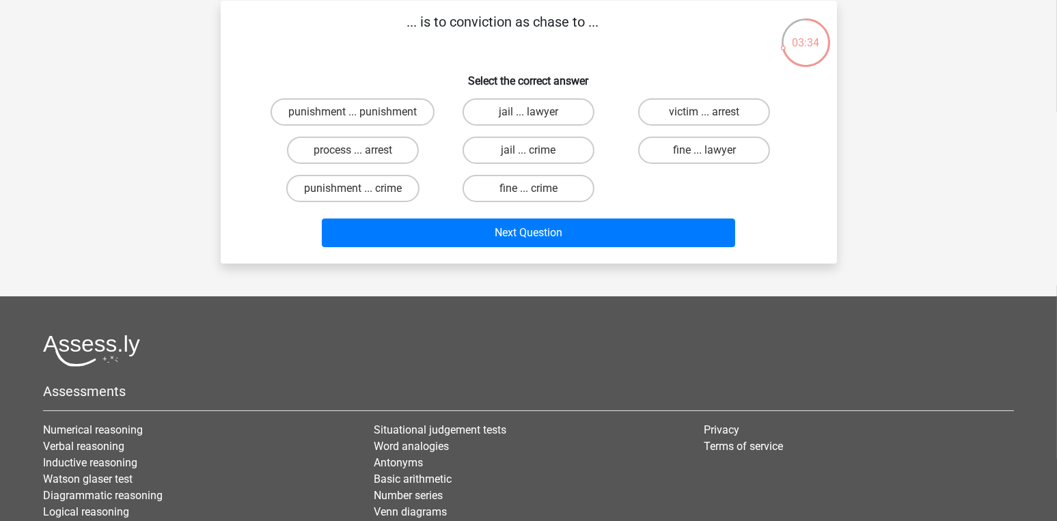
click at [371, 143] on label "process ... arrest" at bounding box center [353, 150] width 132 height 27
click at [361, 150] on input "process ... arrest" at bounding box center [357, 154] width 9 height 9
radio input "true"
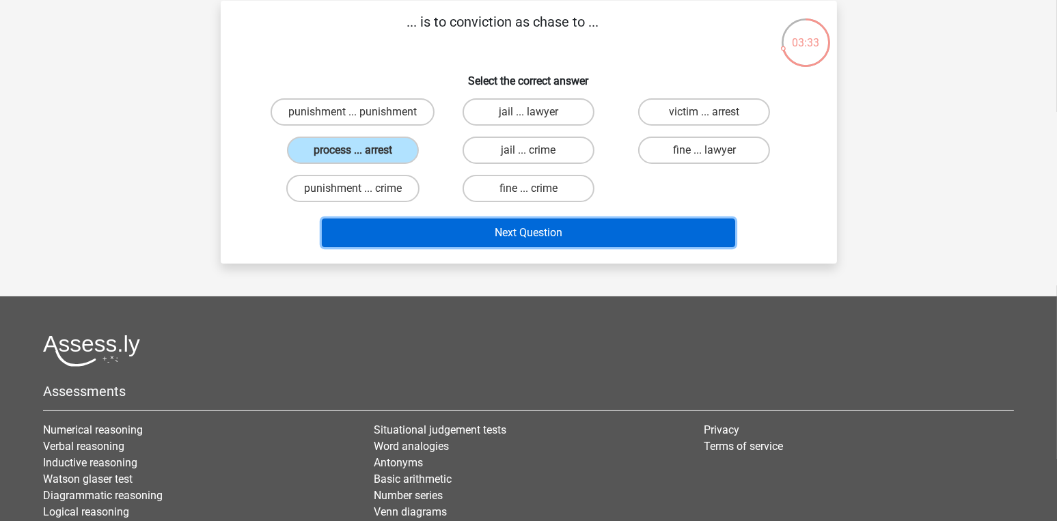
click at [501, 243] on button "Next Question" at bounding box center [528, 233] width 413 height 29
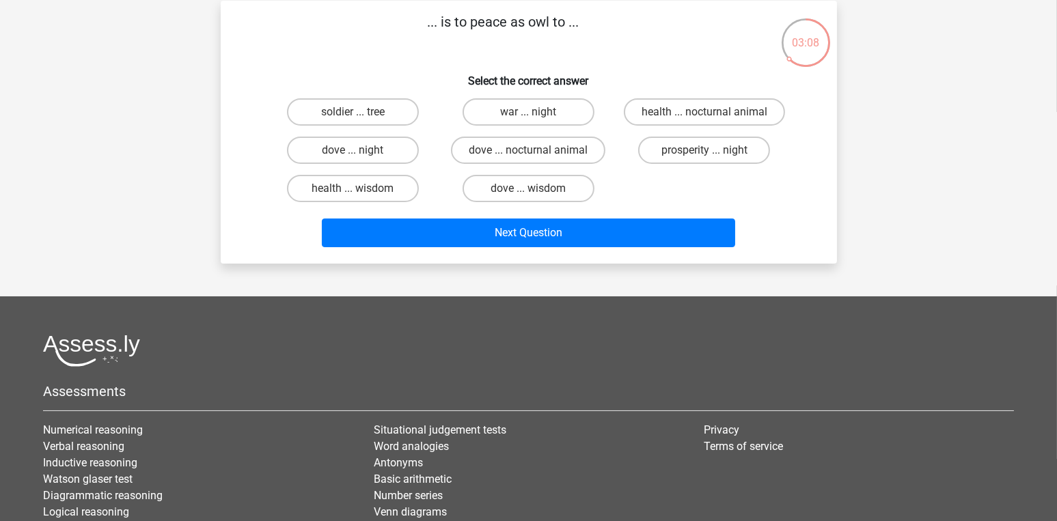
click at [564, 189] on label "dove ... wisdom" at bounding box center [529, 188] width 132 height 27
click at [537, 189] on input "dove ... wisdom" at bounding box center [532, 193] width 9 height 9
radio input "true"
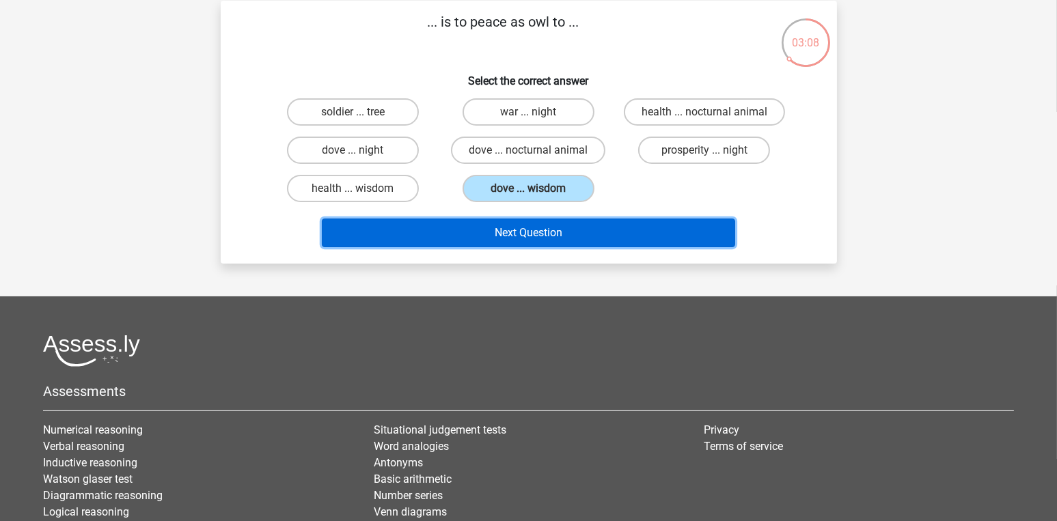
click at [571, 228] on button "Next Question" at bounding box center [528, 233] width 413 height 29
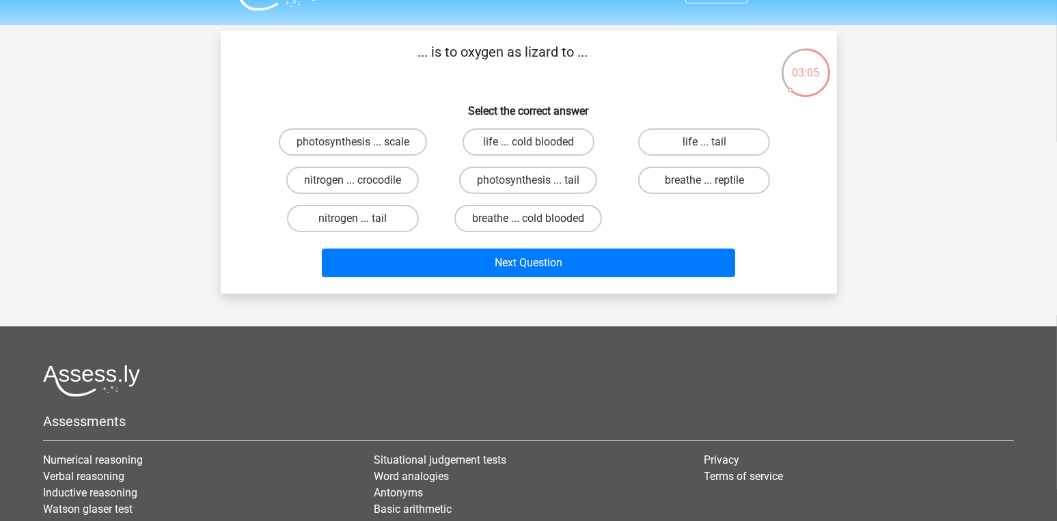
scroll to position [0, 0]
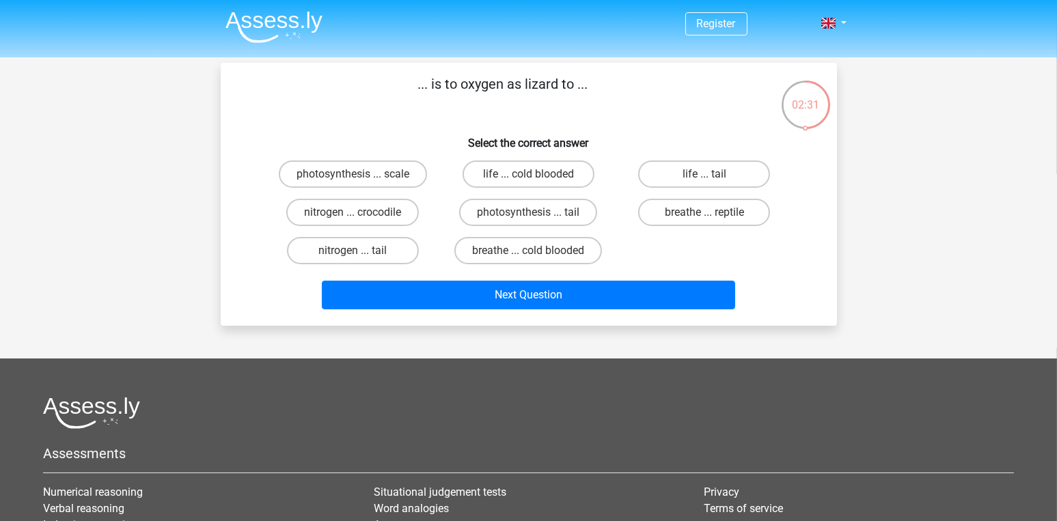
click at [552, 245] on label "breathe ... cold blooded" at bounding box center [528, 250] width 148 height 27
click at [537, 251] on input "breathe ... cold blooded" at bounding box center [532, 255] width 9 height 9
radio input "true"
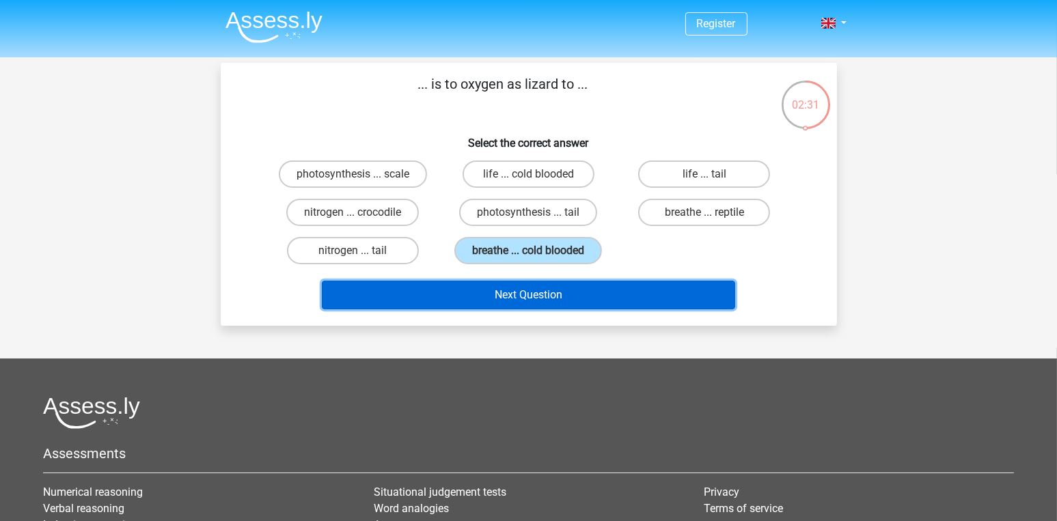
click at [561, 291] on button "Next Question" at bounding box center [528, 295] width 413 height 29
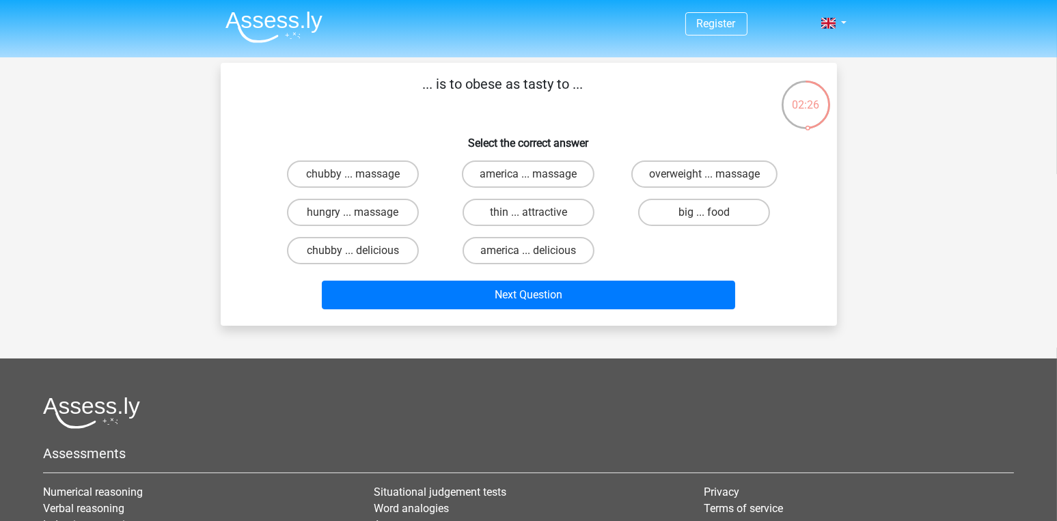
click at [393, 239] on label "chubby ... delicious" at bounding box center [353, 250] width 132 height 27
click at [361, 251] on input "chubby ... delicious" at bounding box center [357, 255] width 9 height 9
radio input "true"
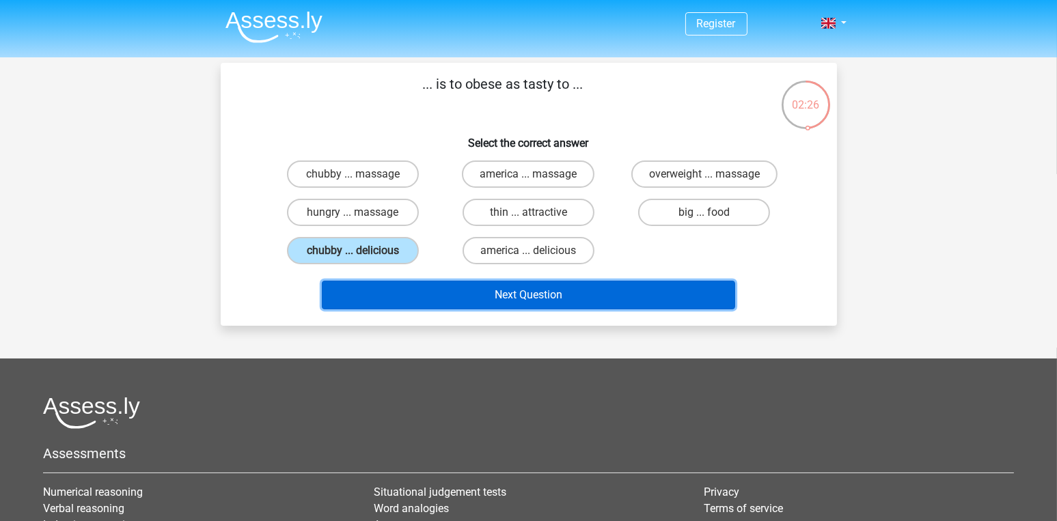
click at [444, 286] on button "Next Question" at bounding box center [528, 295] width 413 height 29
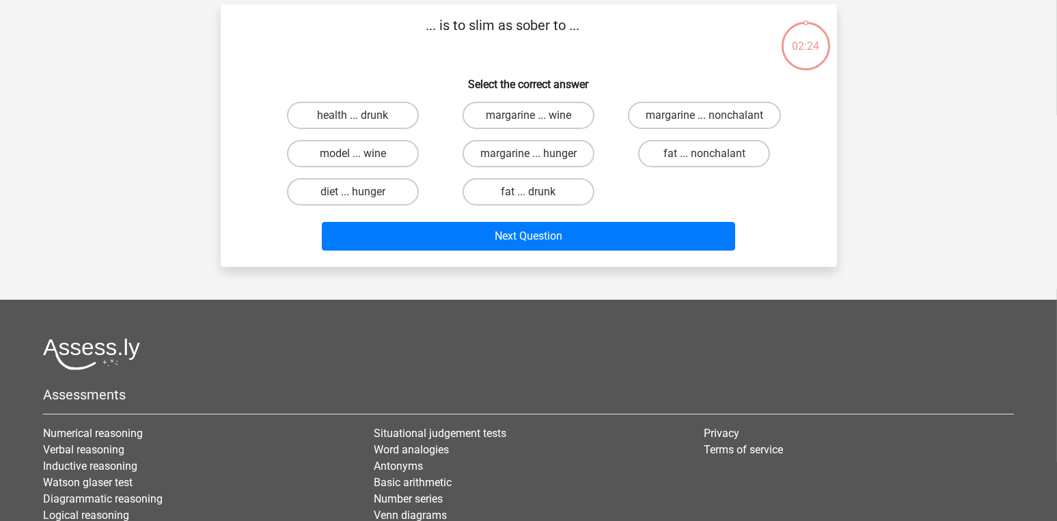
scroll to position [62, 0]
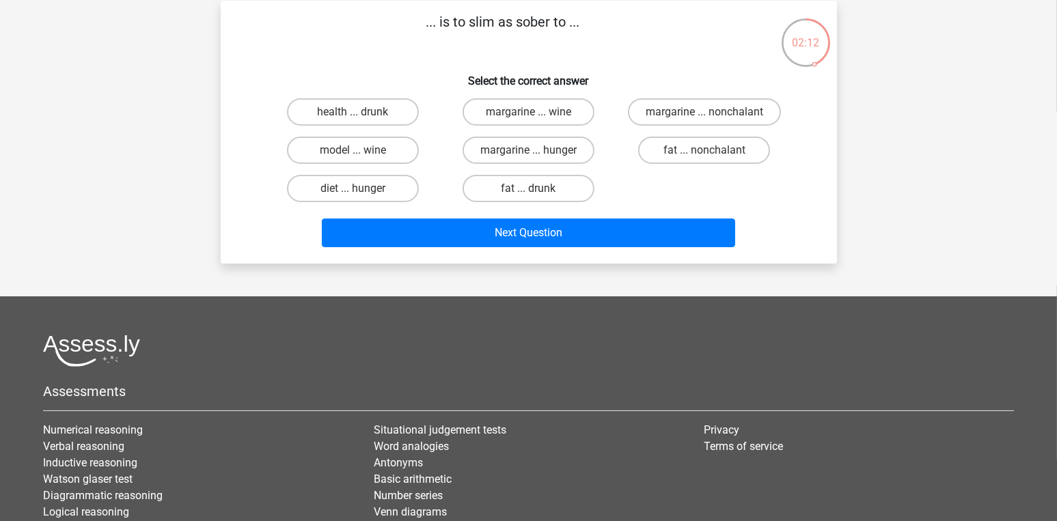
click at [561, 195] on label "fat ... drunk" at bounding box center [529, 188] width 132 height 27
click at [537, 195] on input "fat ... drunk" at bounding box center [532, 193] width 9 height 9
radio input "true"
click at [557, 238] on button "Next Question" at bounding box center [528, 233] width 413 height 29
click at [323, 124] on label "pixel ... steel" at bounding box center [353, 111] width 132 height 27
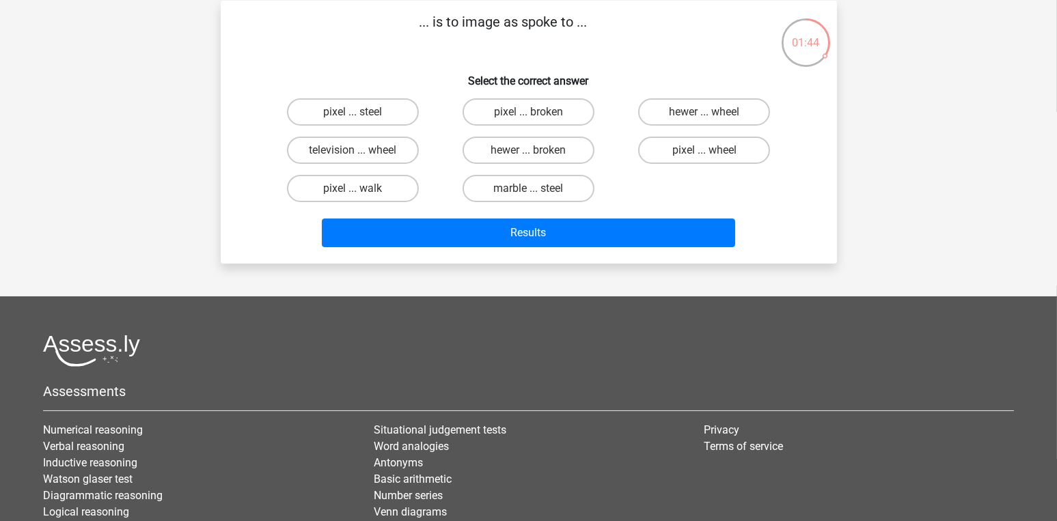
click at [353, 121] on input "pixel ... steel" at bounding box center [357, 116] width 9 height 9
radio input "true"
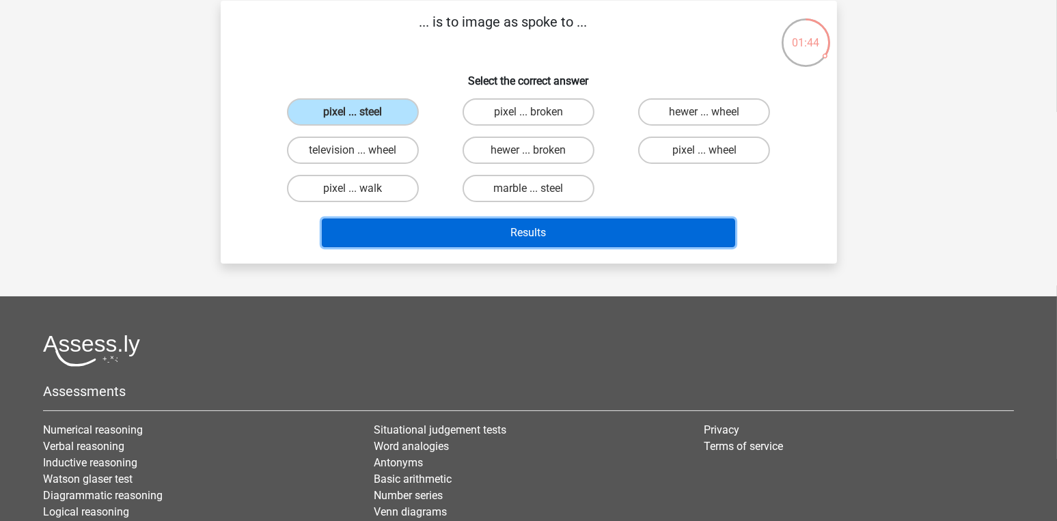
click at [632, 237] on button "Results" at bounding box center [528, 233] width 413 height 29
